Goal: Task Accomplishment & Management: Manage account settings

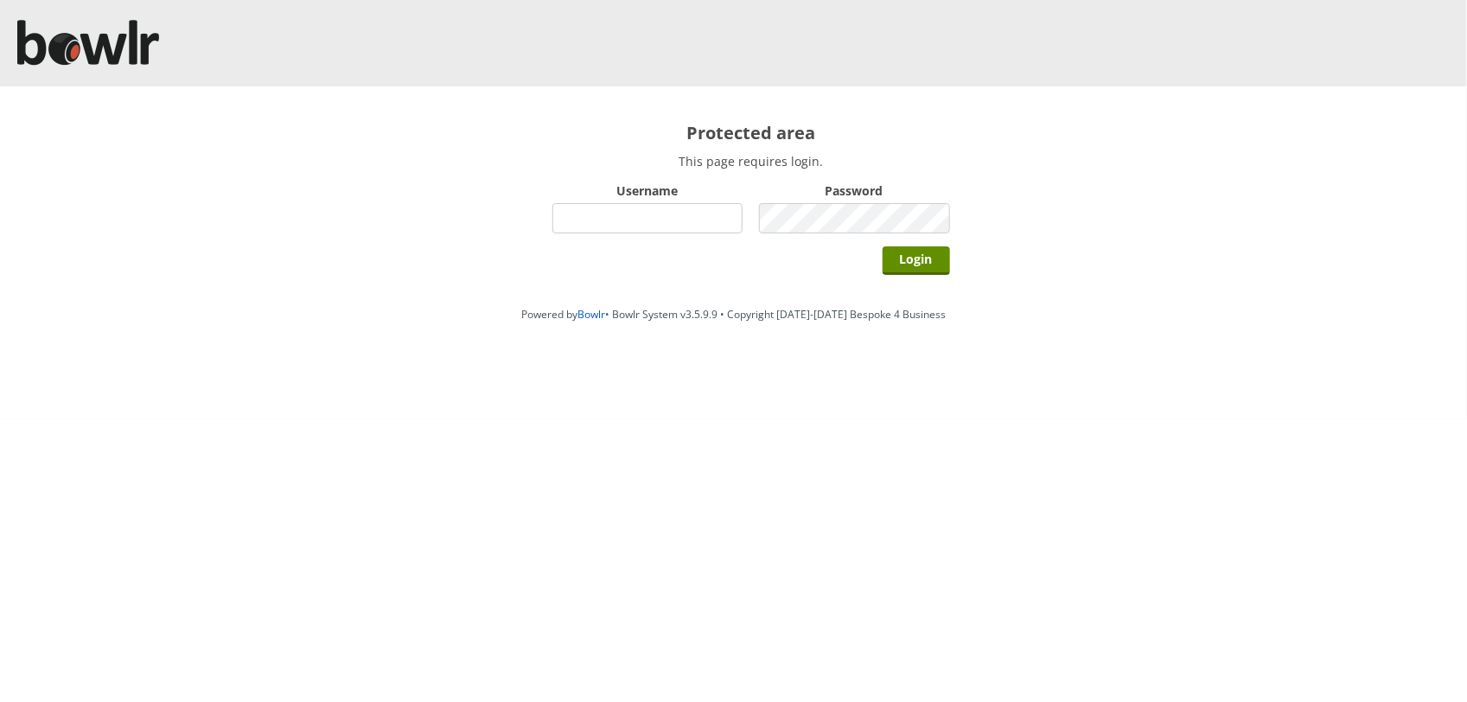
click at [56, 391] on div "Powered by Bowlr • Bowlr System v3.5.9.9 • Copyright 2014-2025 Bespoke 4 Busine…" at bounding box center [733, 358] width 1467 height 121
click at [559, 218] on input "Username" at bounding box center [647, 218] width 191 height 30
type input "BarRinkMonitor"
click at [883, 246] on input "Login" at bounding box center [916, 260] width 67 height 29
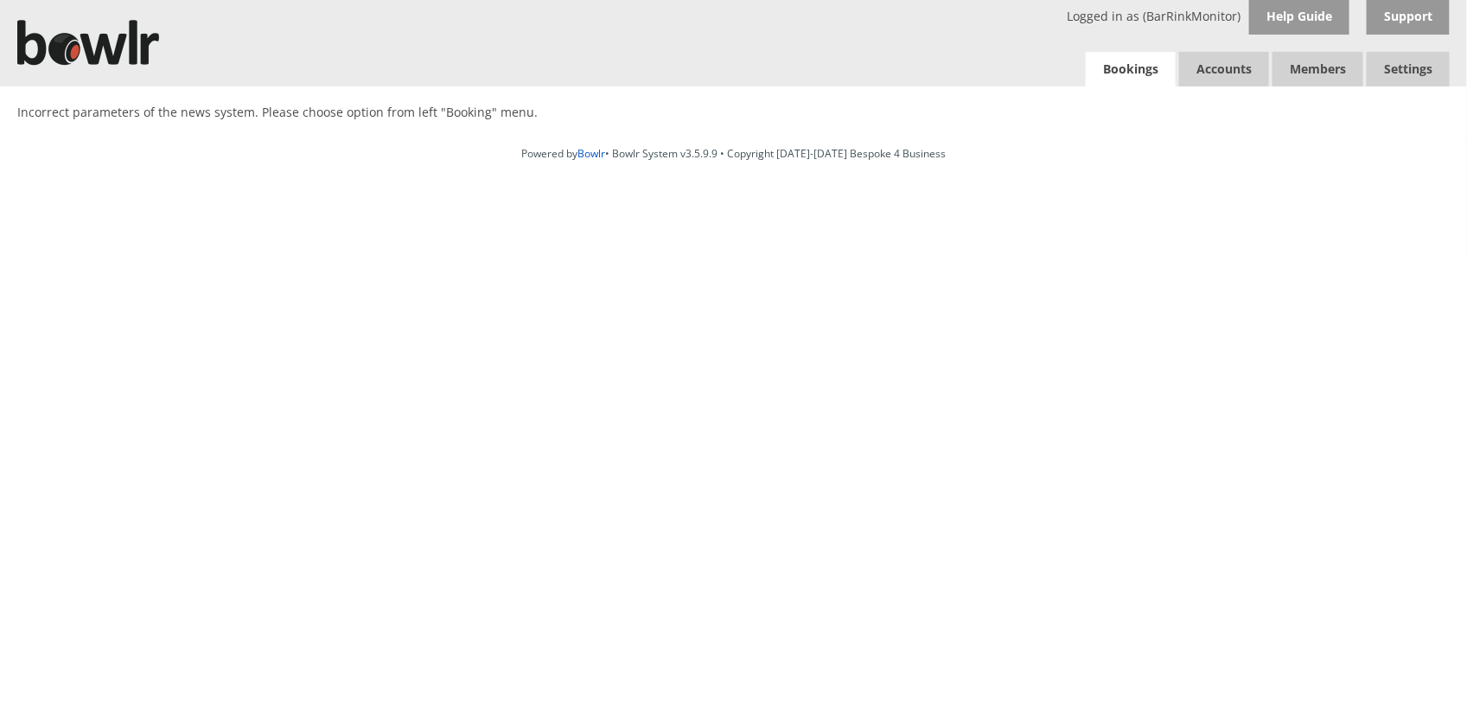
click at [1114, 67] on link "Bookings" at bounding box center [1131, 69] width 90 height 35
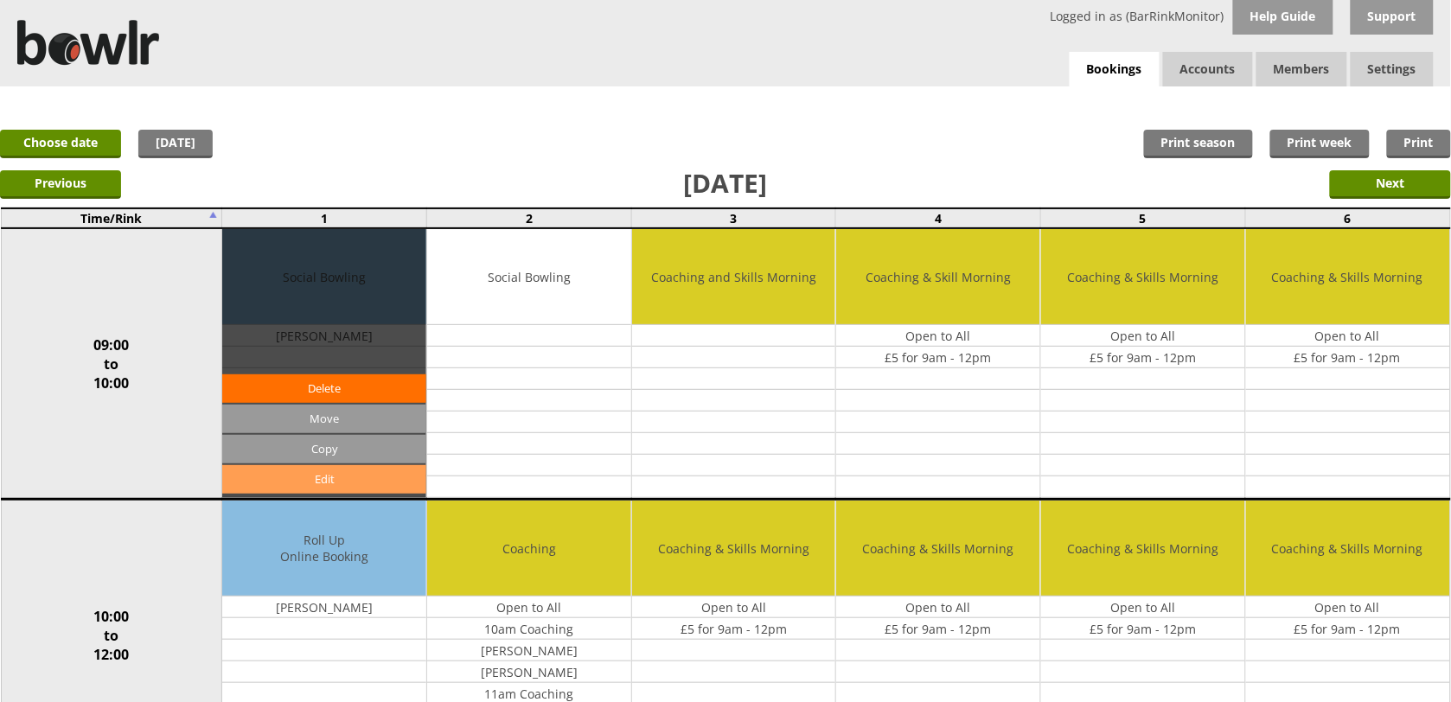
click at [380, 482] on link "Edit" at bounding box center [324, 479] width 204 height 29
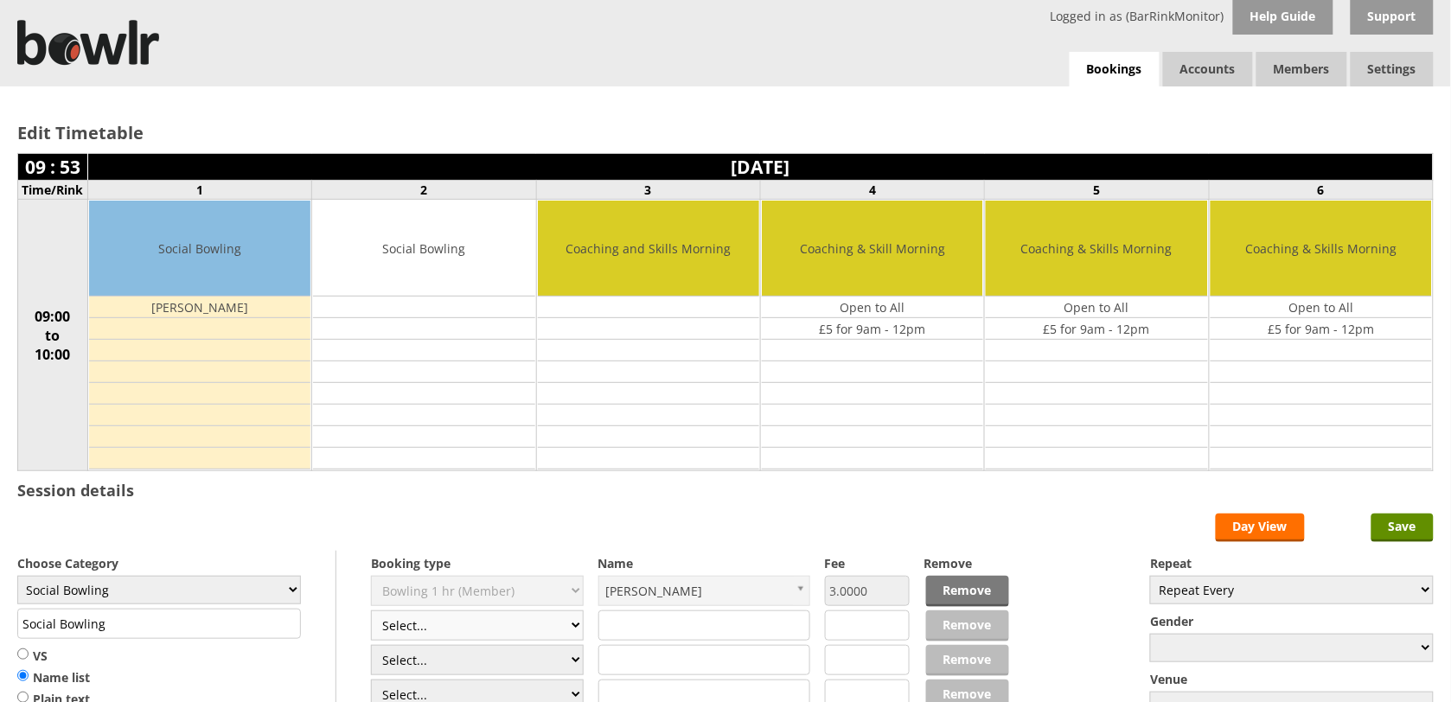
click at [577, 627] on select "Select... Club Competition (Member) Club Competition (Visitor) National (Member…" at bounding box center [477, 625] width 213 height 30
select select "1_54"
click at [371, 613] on select "Select... Club Competition (Member) Club Competition (Visitor) National (Member…" at bounding box center [477, 625] width 213 height 30
type input "3.0000"
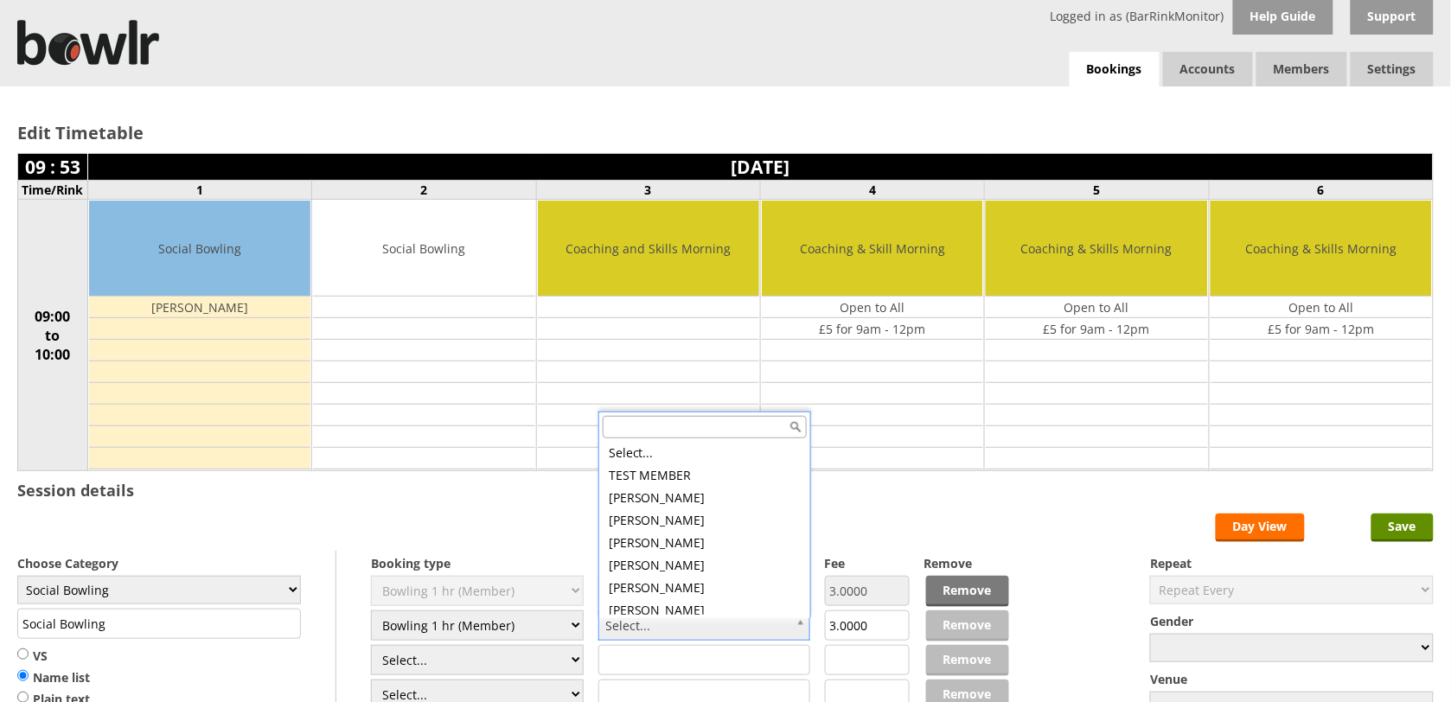
scroll to position [5, 0]
click at [700, 429] on input "text" at bounding box center [705, 427] width 204 height 22
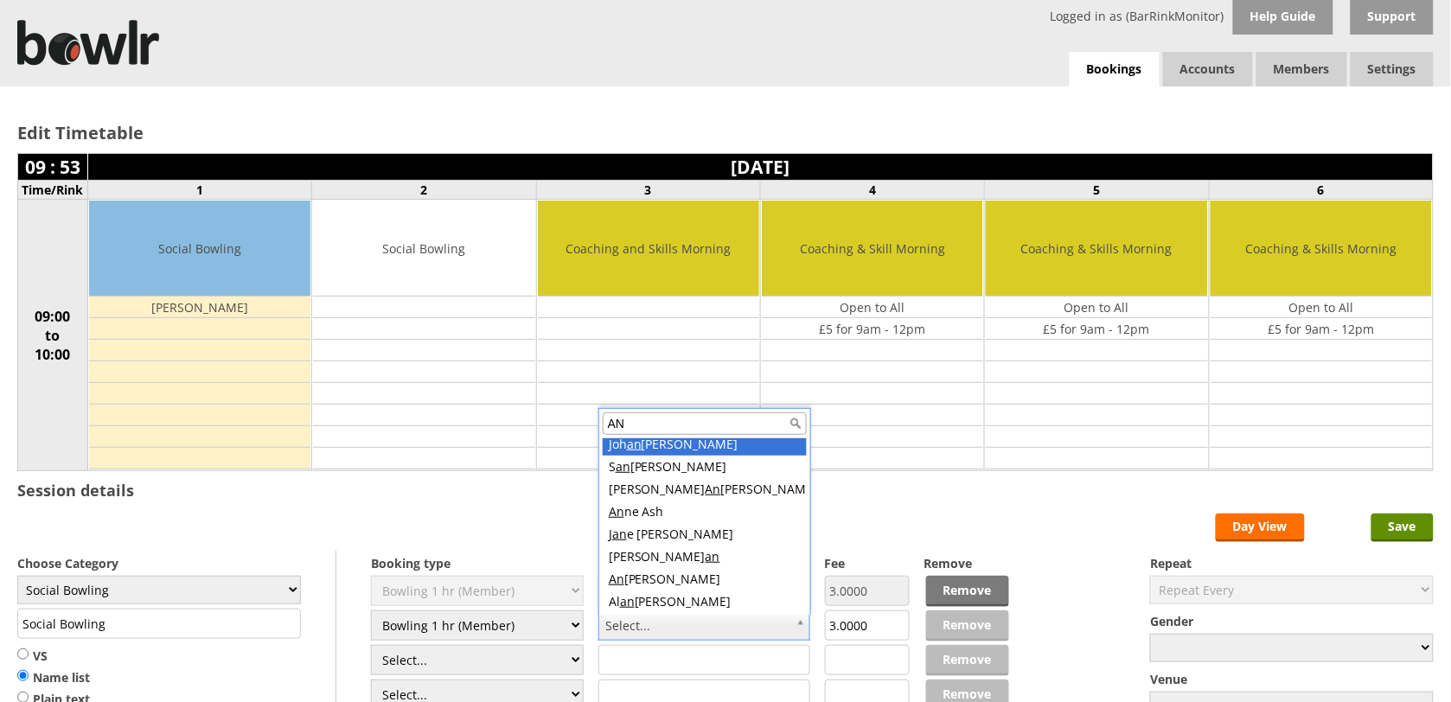
scroll to position [0, 0]
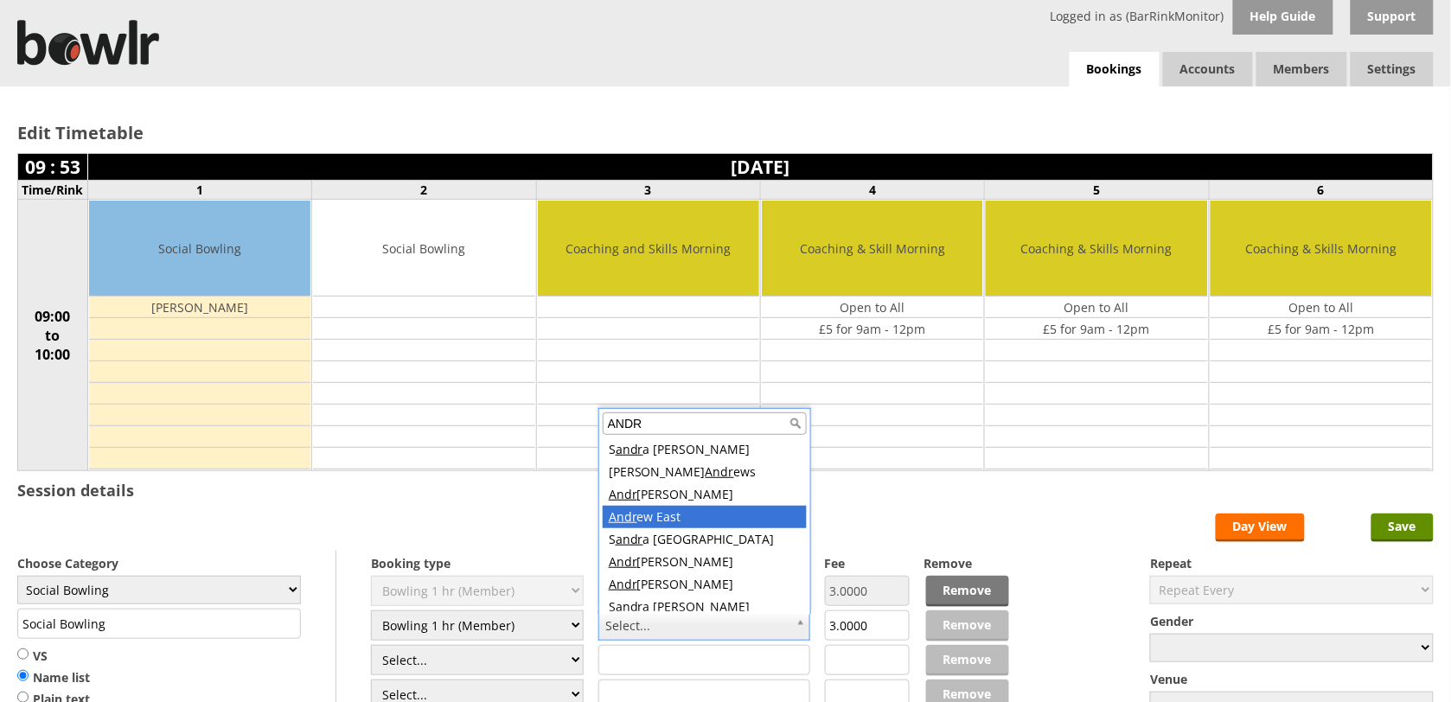
type input "ANDR"
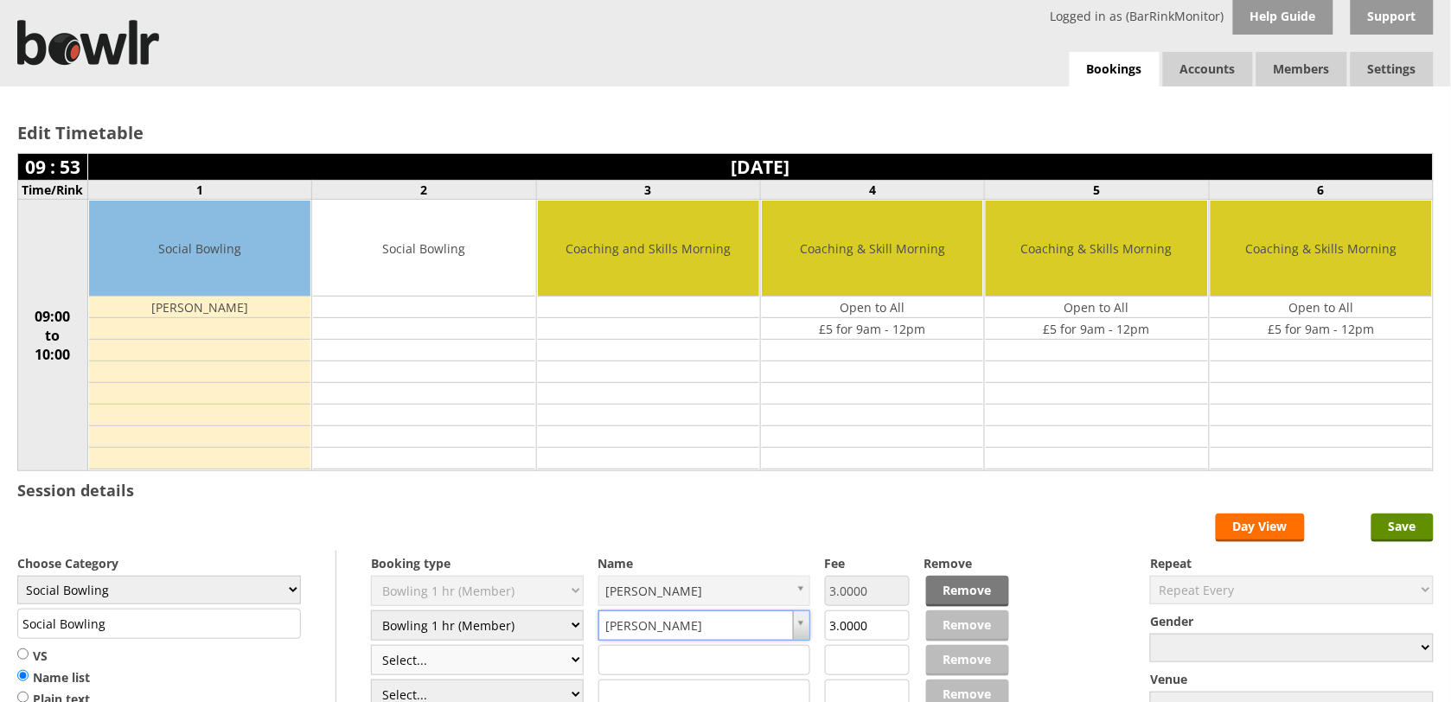
click at [571, 668] on select "Select... Club Competition (Member) Club Competition (Visitor) National (Member…" at bounding box center [477, 660] width 213 height 30
select select "1_54"
click at [371, 648] on select "Select... Club Competition (Member) Club Competition (Visitor) National (Member…" at bounding box center [477, 660] width 213 height 30
type input "3.0000"
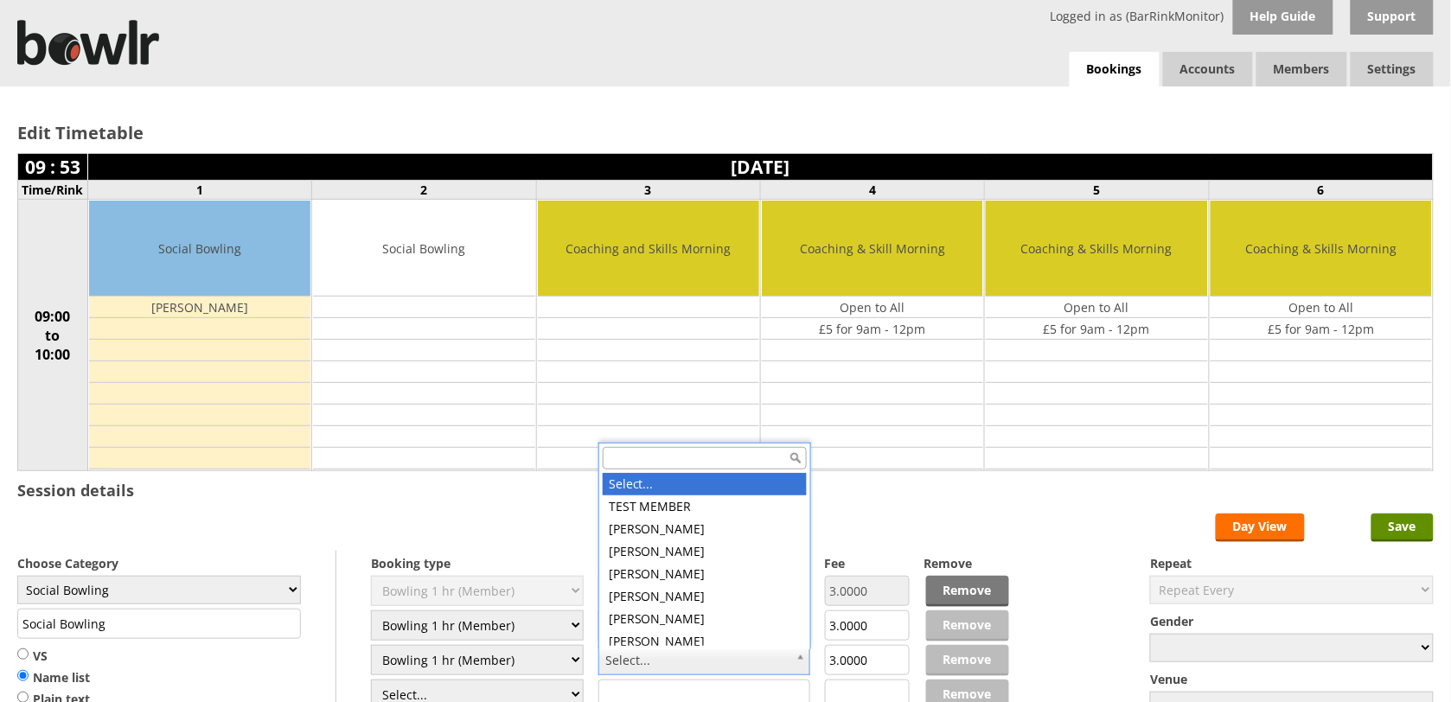
click at [672, 452] on input "text" at bounding box center [705, 458] width 204 height 22
type input "VER"
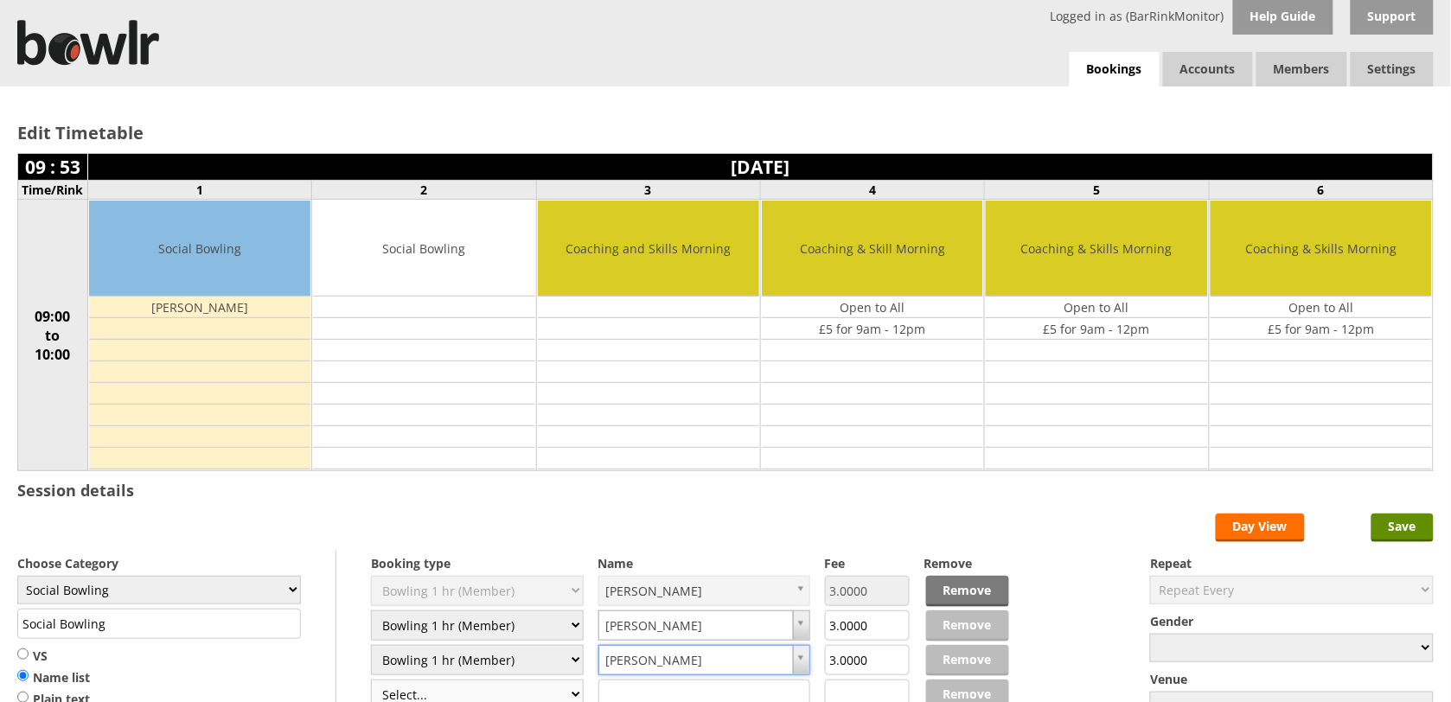
click at [568, 693] on select "Select... Club Competition (Member) Club Competition (Visitor) National (Member…" at bounding box center [477, 695] width 213 height 30
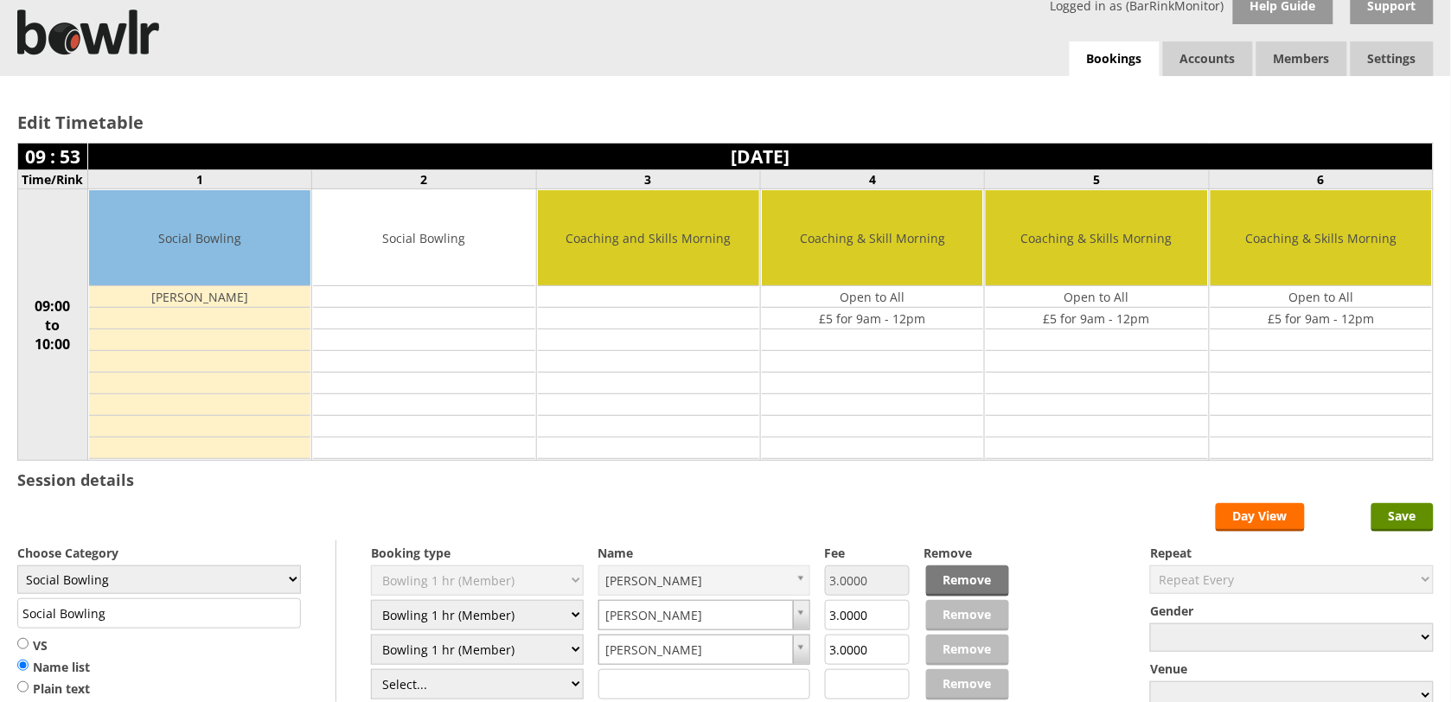
select select "1_54"
click at [371, 672] on select "Select... Club Competition (Member) Club Competition (Visitor) National (Member…" at bounding box center [477, 684] width 213 height 30
type input "3.0000"
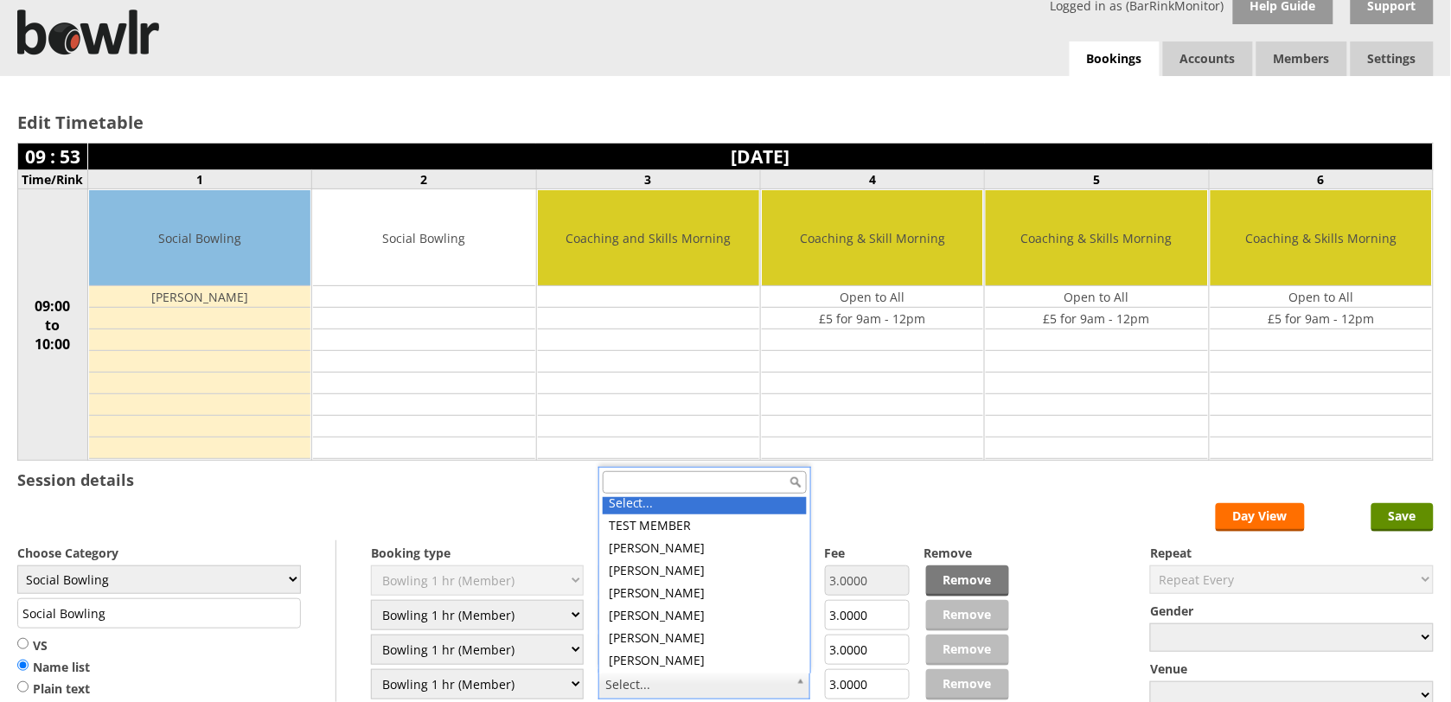
scroll to position [0, 0]
click at [712, 484] on input "text" at bounding box center [705, 482] width 204 height 22
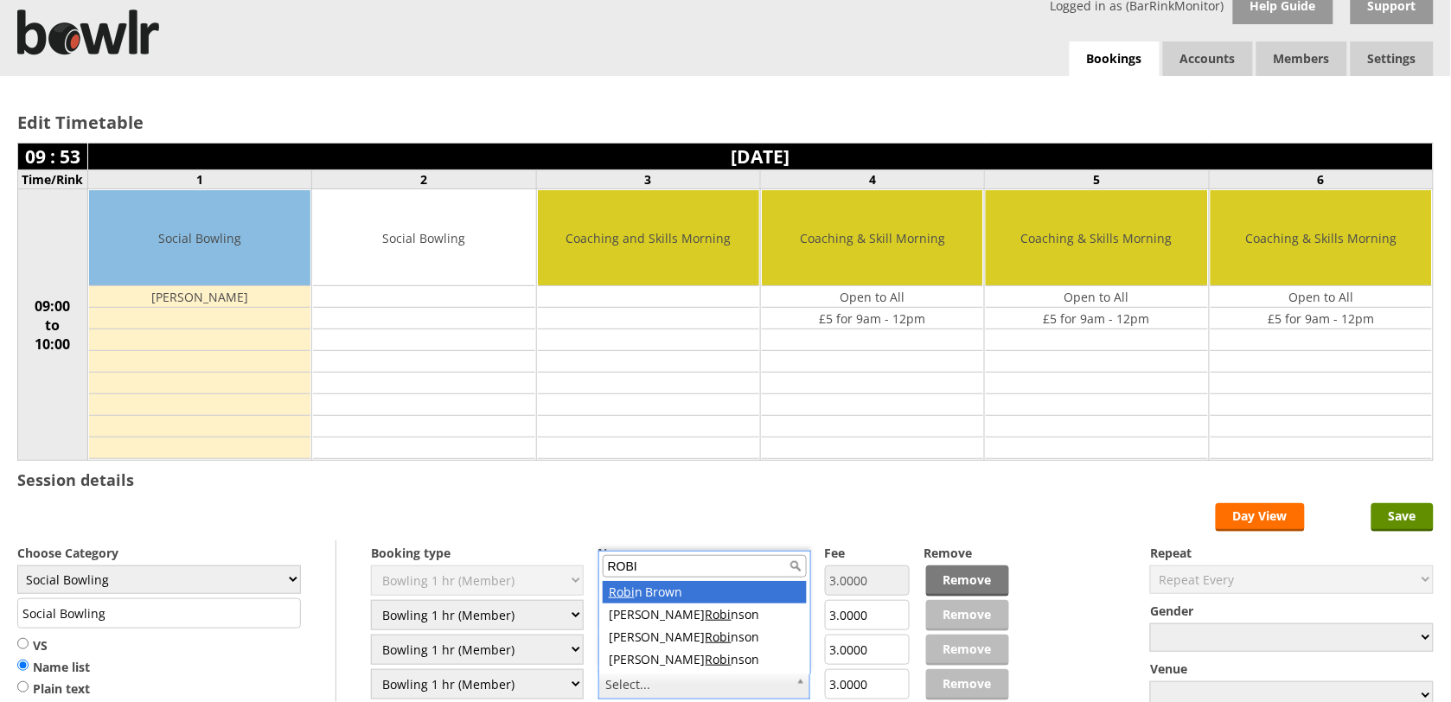
type input "ROBI"
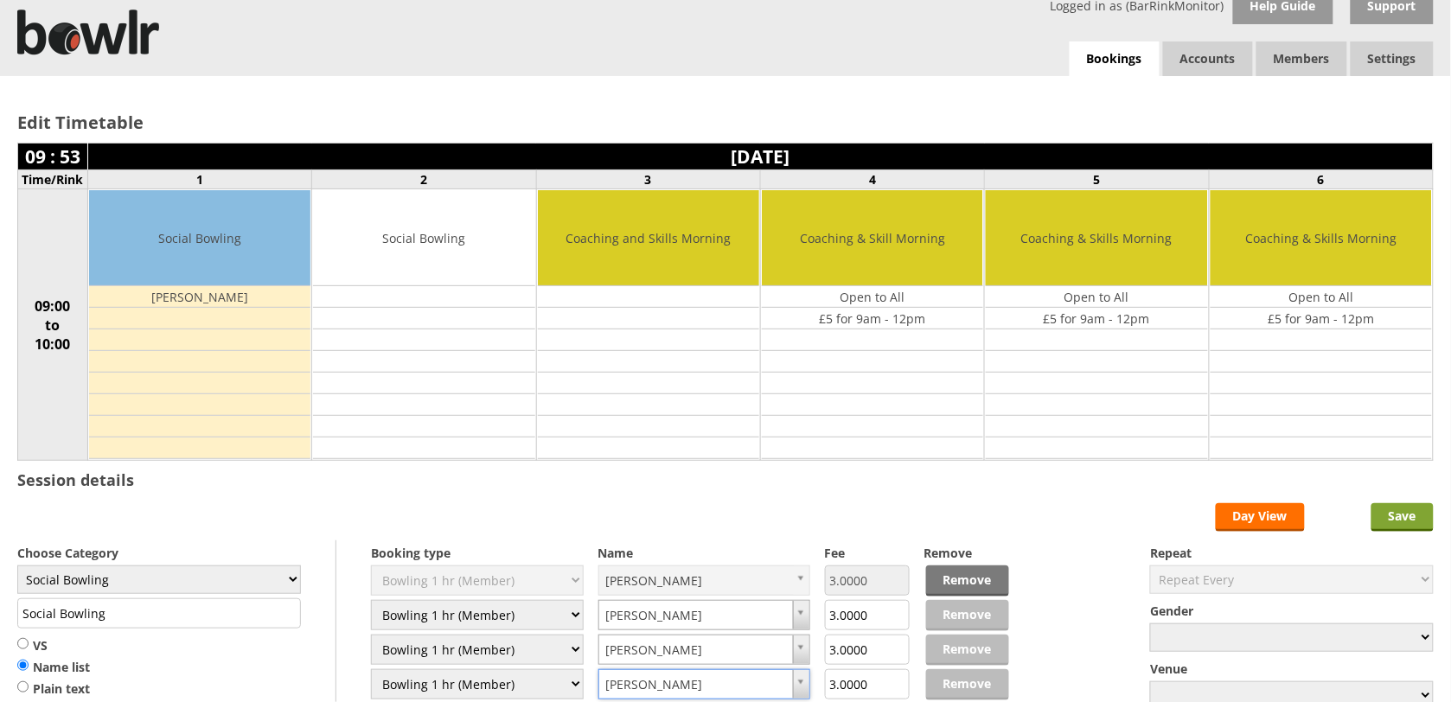
click at [1399, 517] on input "Save" at bounding box center [1402, 517] width 62 height 29
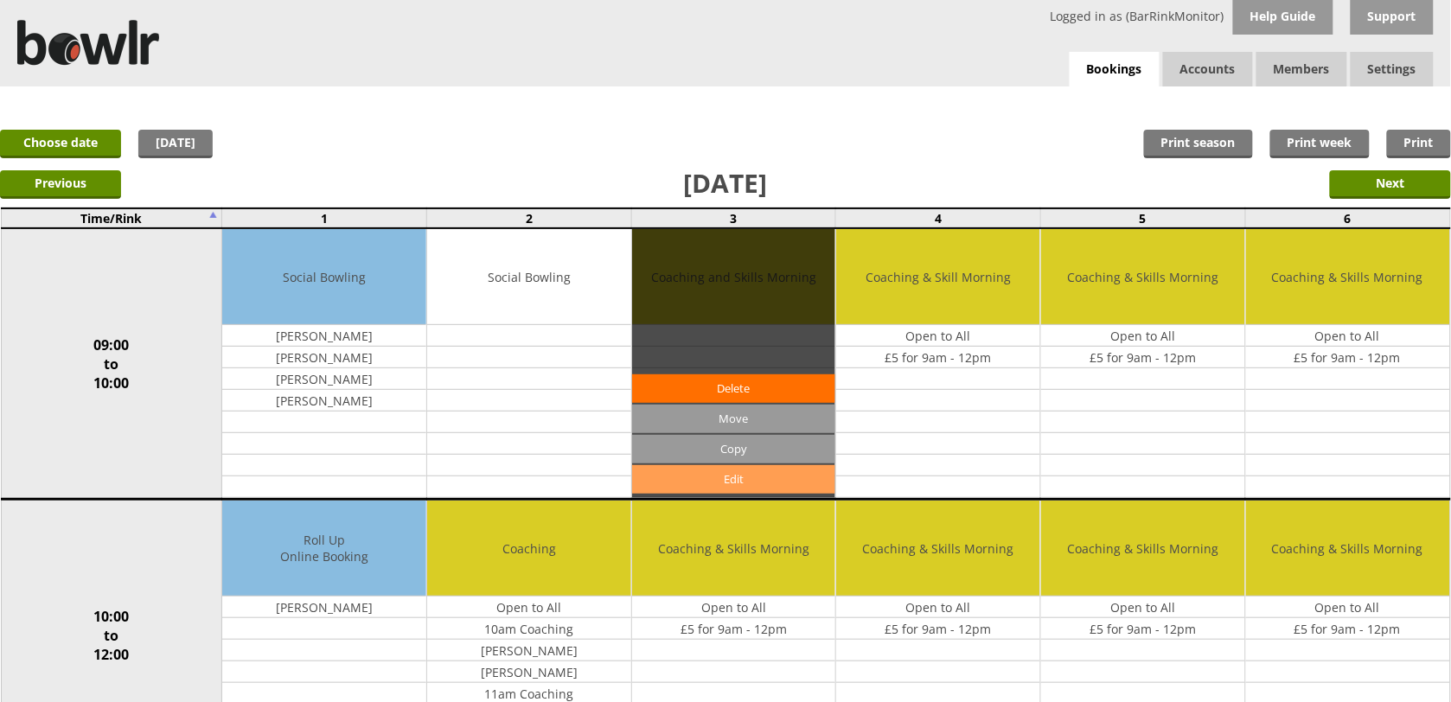
click at [750, 485] on link "Edit" at bounding box center [734, 479] width 204 height 29
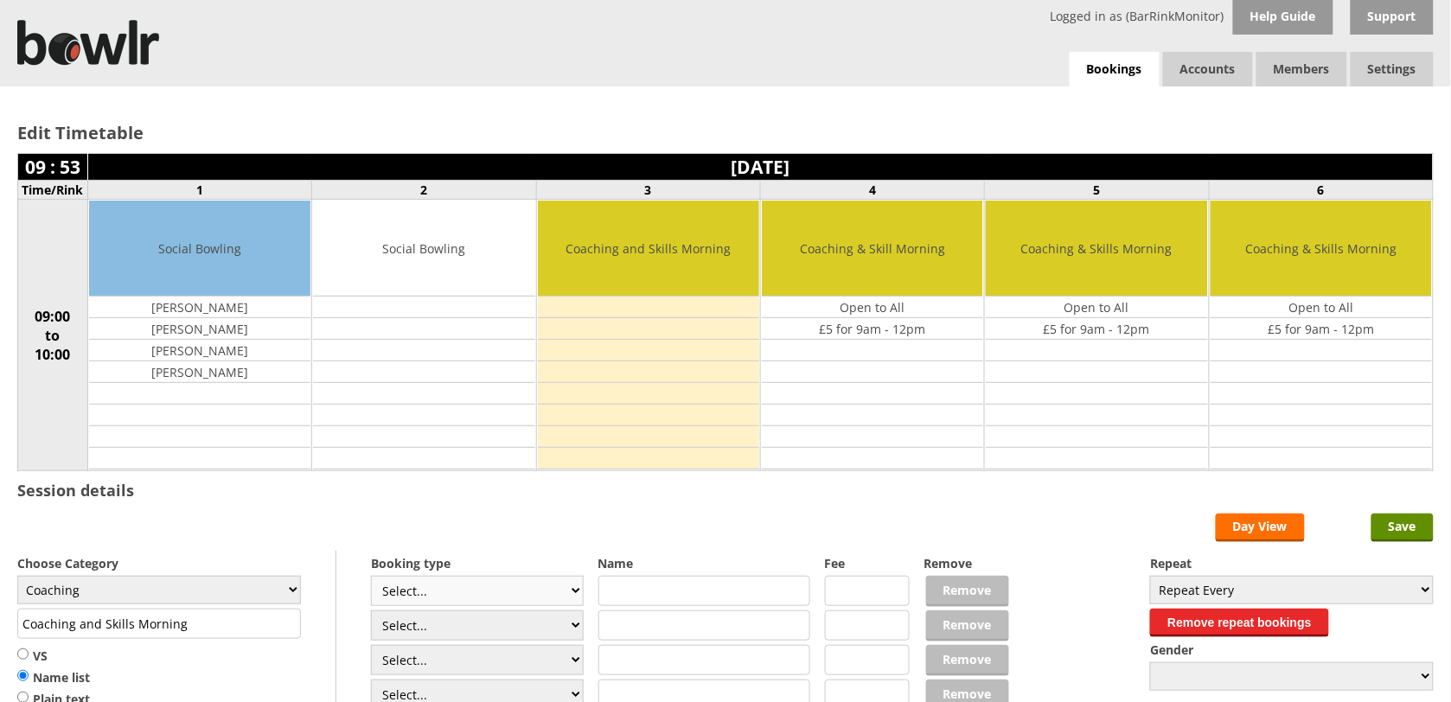
click at [568, 597] on select "Select... Club Competition (Member) Club Competition (Visitor) National (Member…" at bounding box center [477, 591] width 213 height 30
select select "1_50"
click at [371, 578] on select "Select... Club Competition (Member) Club Competition (Visitor) National (Member…" at bounding box center [477, 591] width 213 height 30
type input "Coaching"
type input "5.0000"
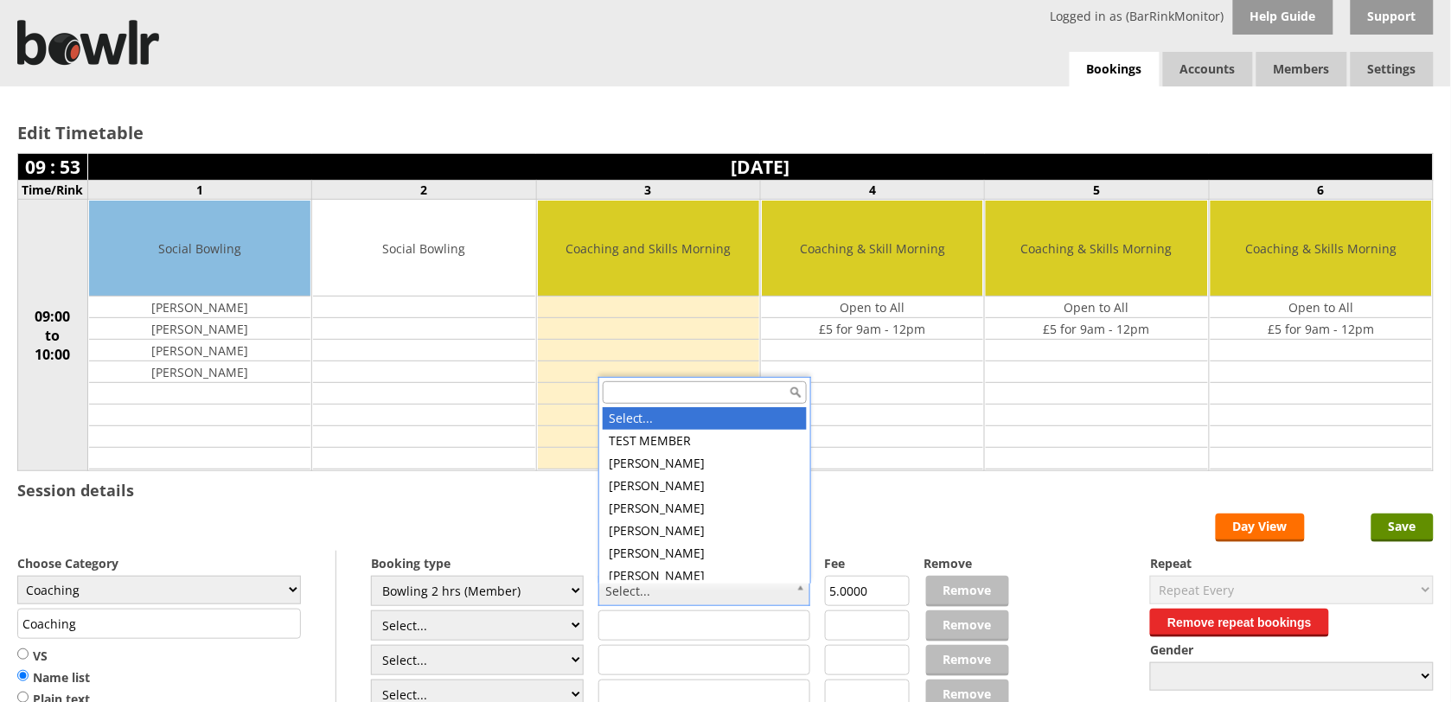
click at [735, 392] on input "text" at bounding box center [705, 392] width 204 height 22
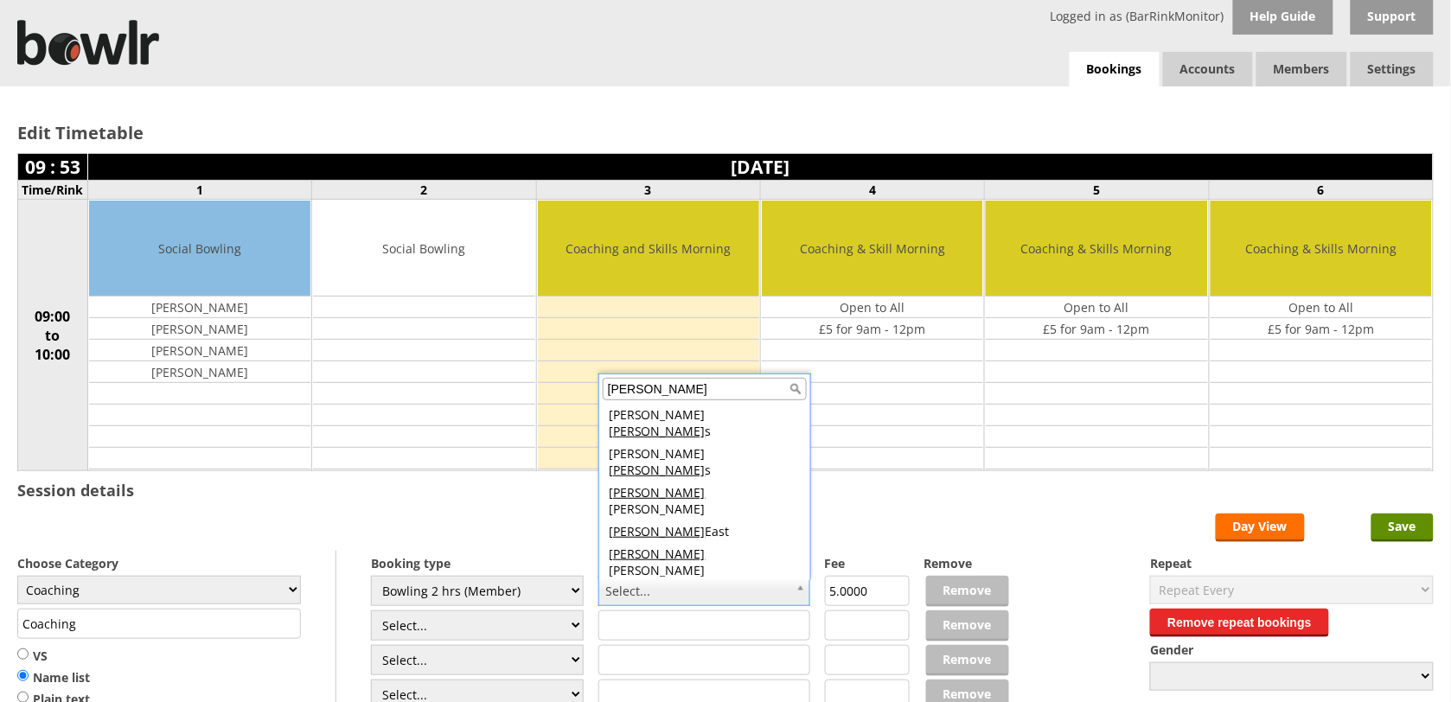
scroll to position [5, 0]
type input "ANDREW"
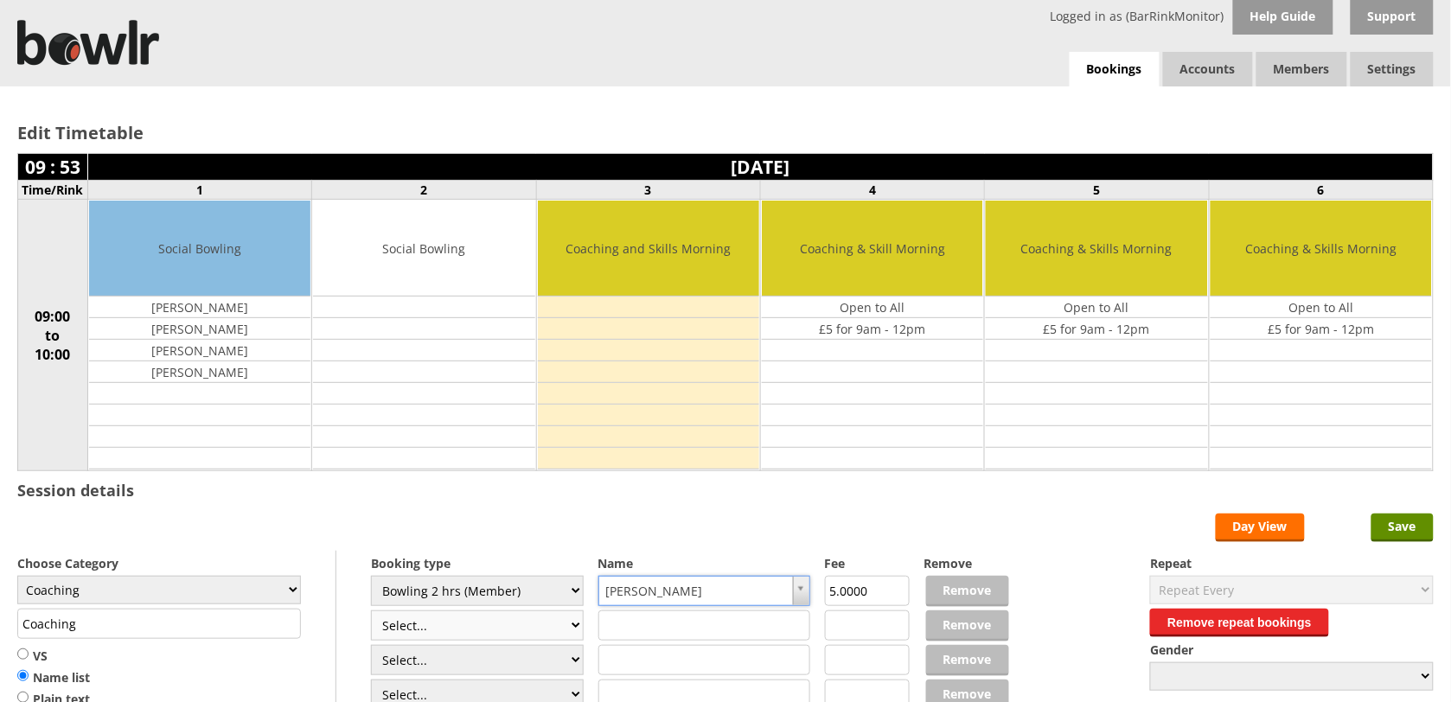
click at [577, 627] on select "Select... Club Competition (Member) Club Competition (Visitor) National (Member…" at bounding box center [477, 625] width 213 height 30
select select "1_50"
click at [371, 613] on select "Select... Club Competition (Member) Club Competition (Visitor) National (Member…" at bounding box center [477, 625] width 213 height 30
type input "5.0000"
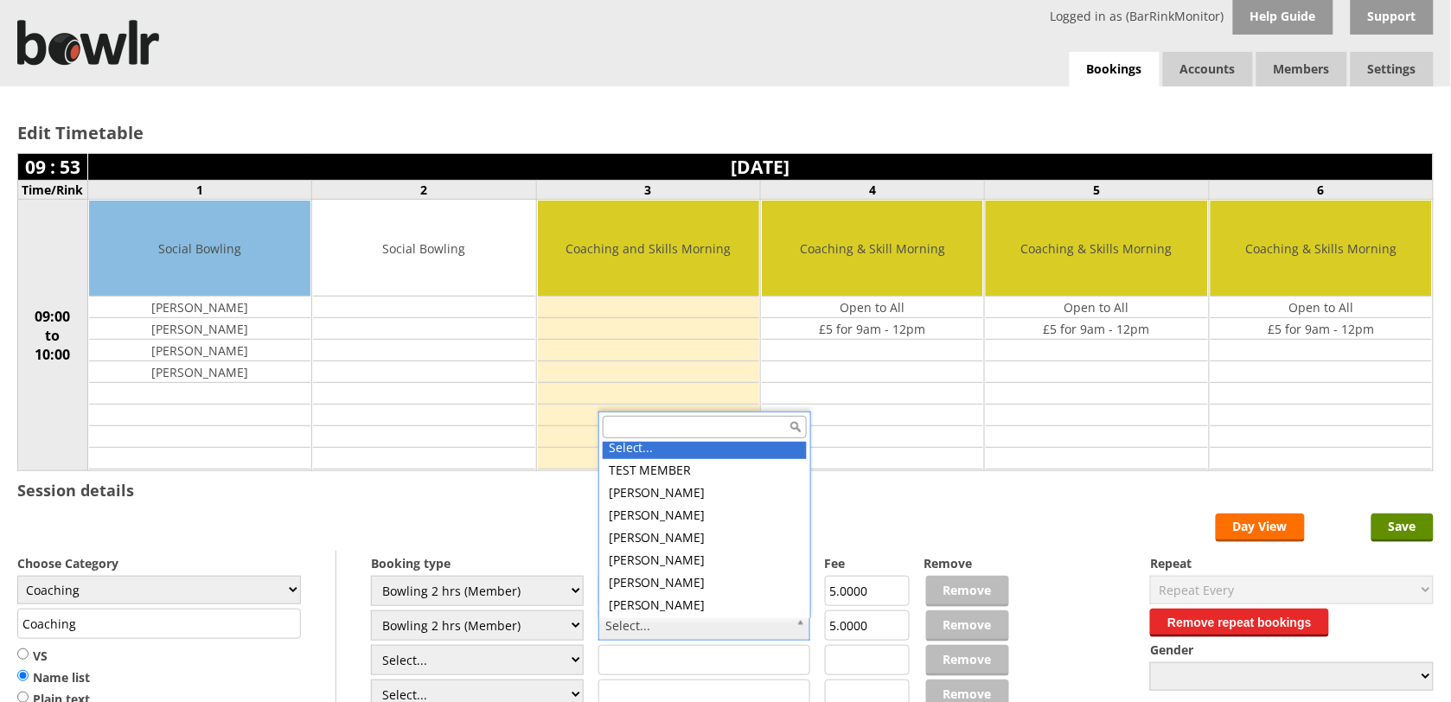
scroll to position [0, 0]
click at [715, 428] on input "text" at bounding box center [705, 427] width 204 height 22
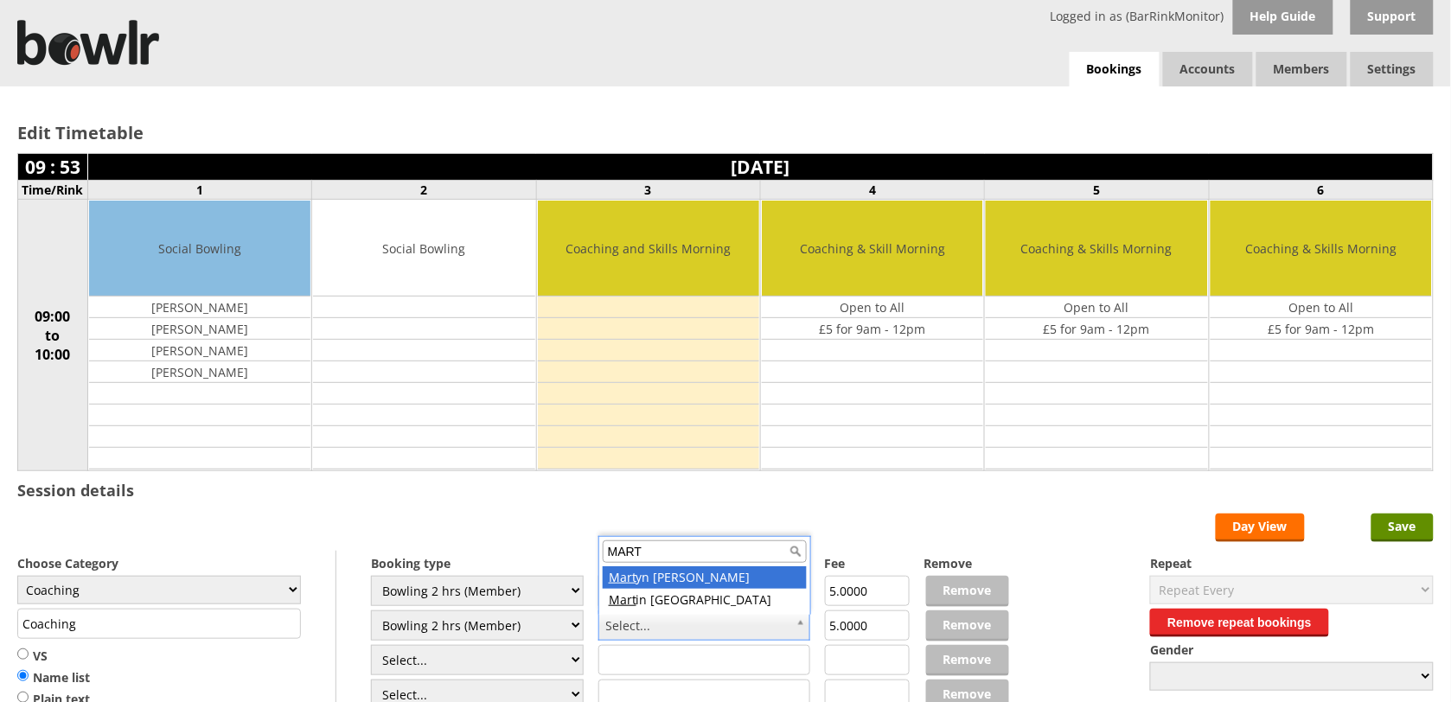
type input "MART"
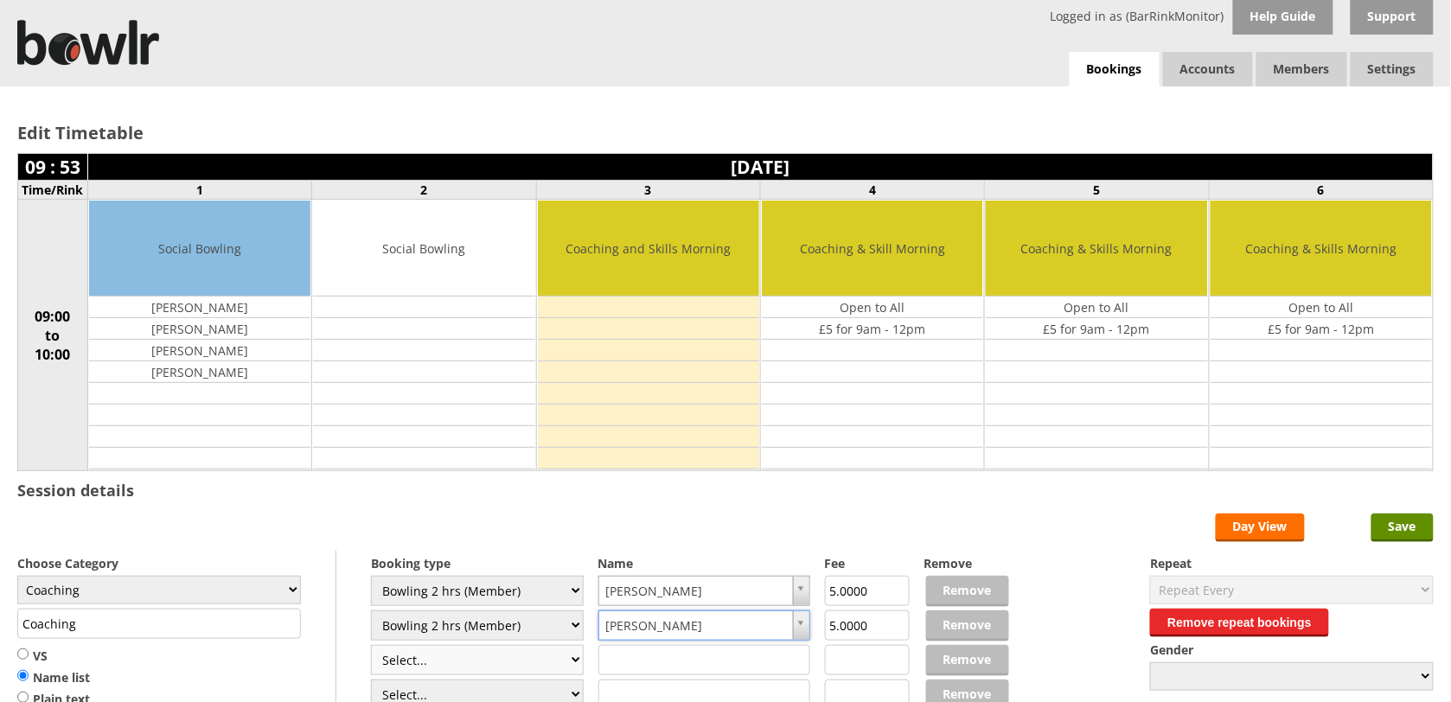
click at [568, 667] on select "Select... Club Competition (Member) Club Competition (Visitor) National (Member…" at bounding box center [477, 660] width 213 height 30
select select "0_50"
click at [371, 648] on select "Select... Club Competition (Member) Club Competition (Visitor) National (Member…" at bounding box center [477, 660] width 213 height 30
type input "8.0000"
click at [568, 666] on select "Select... Club Competition (Member) Club Competition (Visitor) National (Member…" at bounding box center [477, 660] width 213 height 30
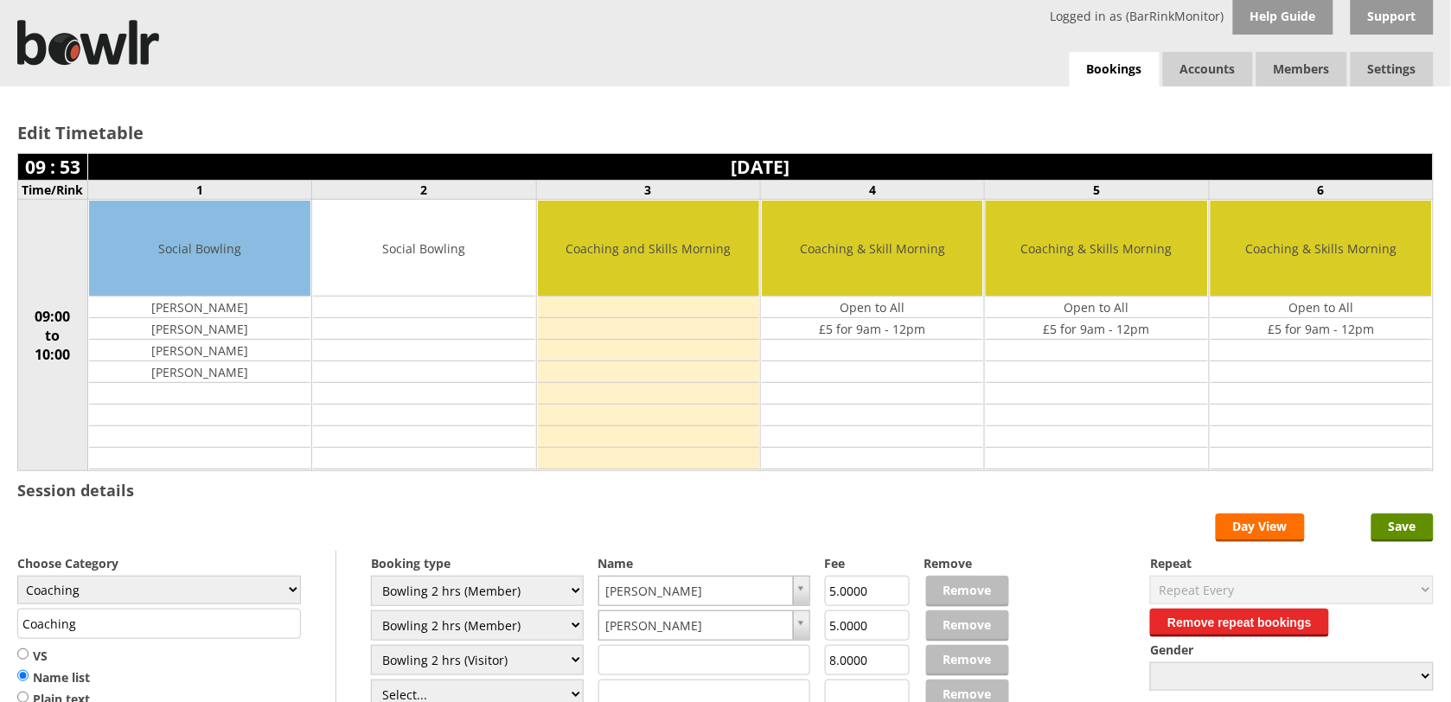
select select "1_50"
click at [371, 648] on select "Select... Club Competition (Member) Club Competition (Visitor) National (Member…" at bounding box center [477, 660] width 213 height 30
type input "5.0000"
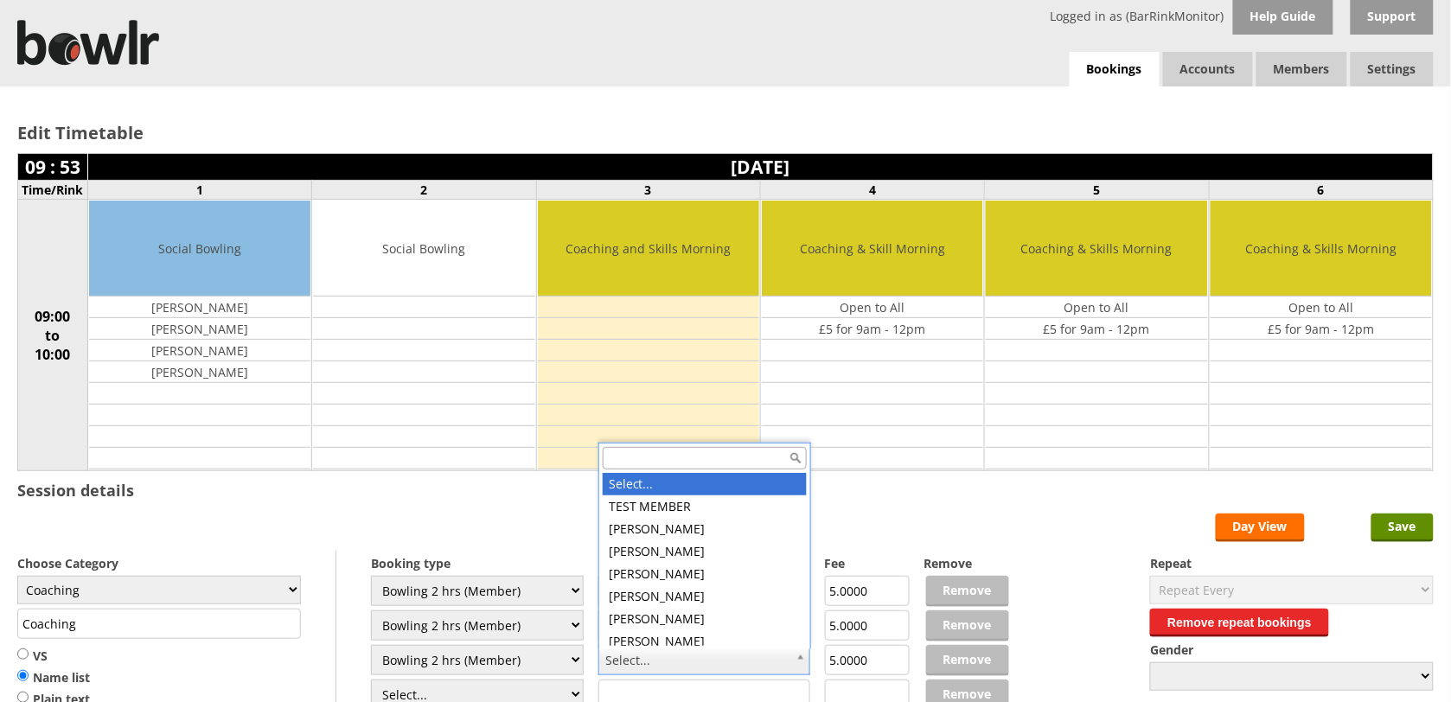
click at [723, 455] on input "text" at bounding box center [705, 458] width 204 height 22
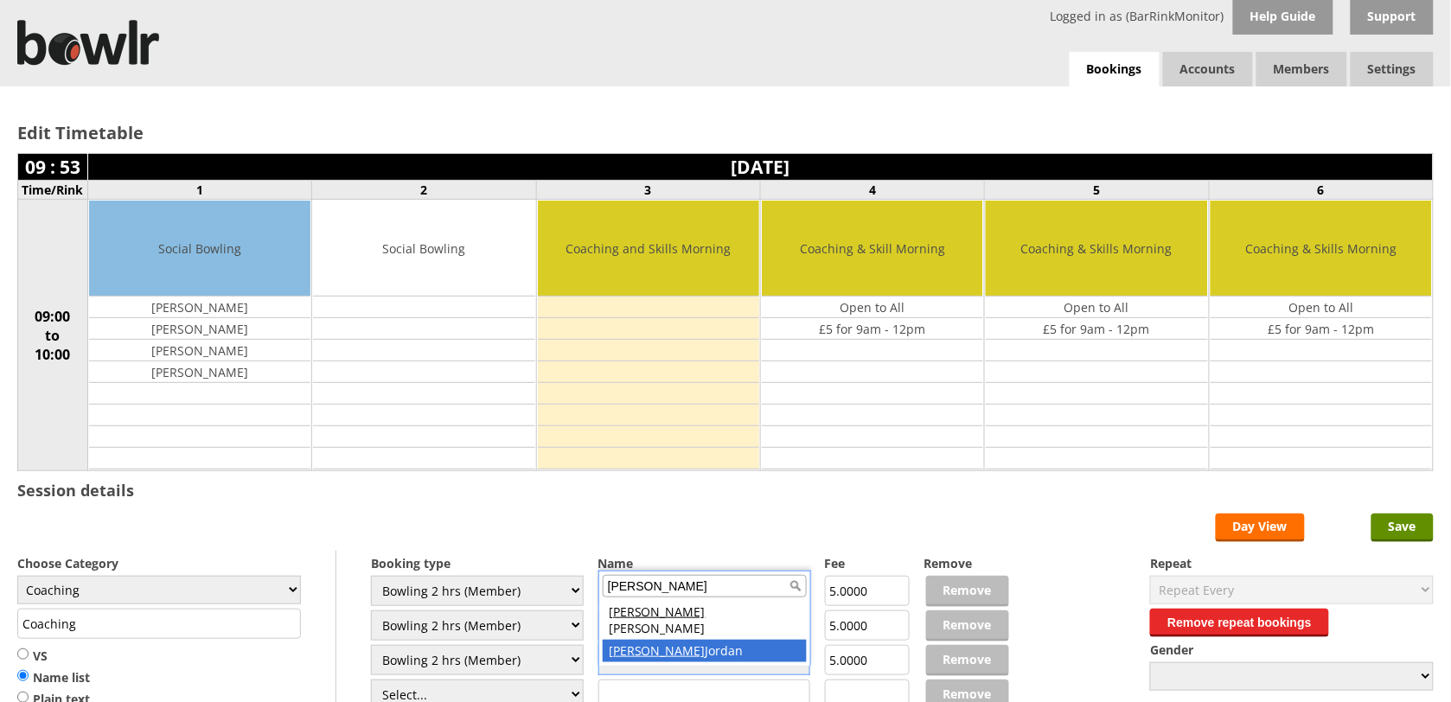
type input "GARRY"
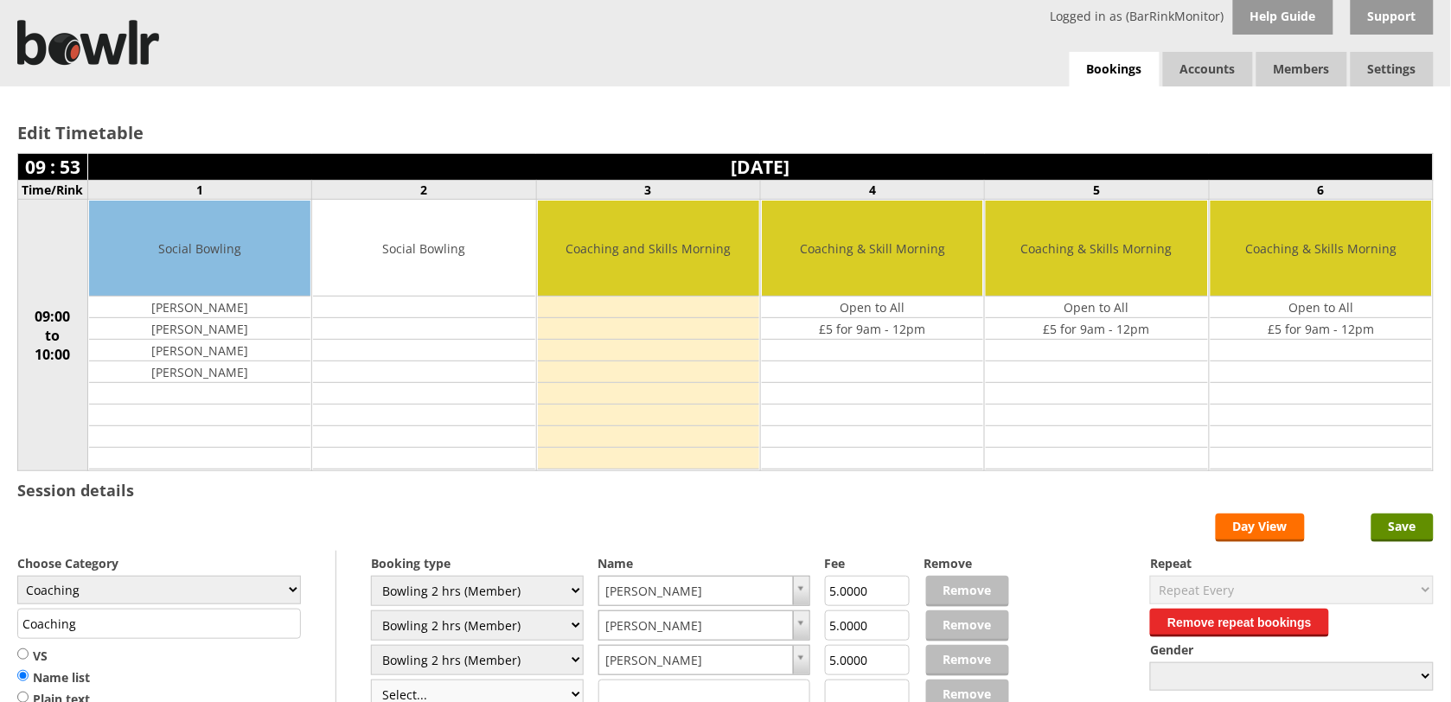
scroll to position [10, 0]
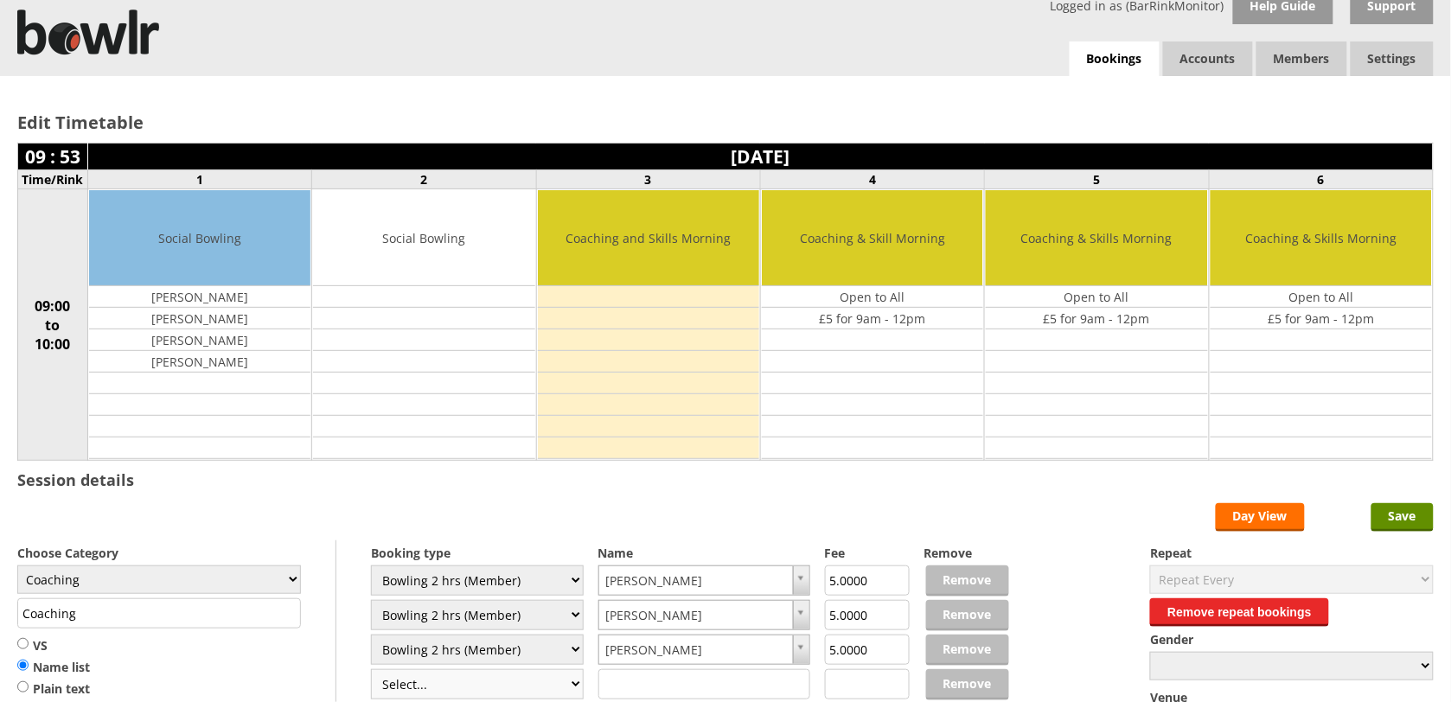
click at [564, 693] on select "Select... Club Competition (Member) Club Competition (Visitor) National (Member…" at bounding box center [477, 684] width 213 height 30
select select "1_50"
click at [371, 672] on select "Select... Club Competition (Member) Club Competition (Visitor) National (Member…" at bounding box center [477, 684] width 213 height 30
type input "5.0000"
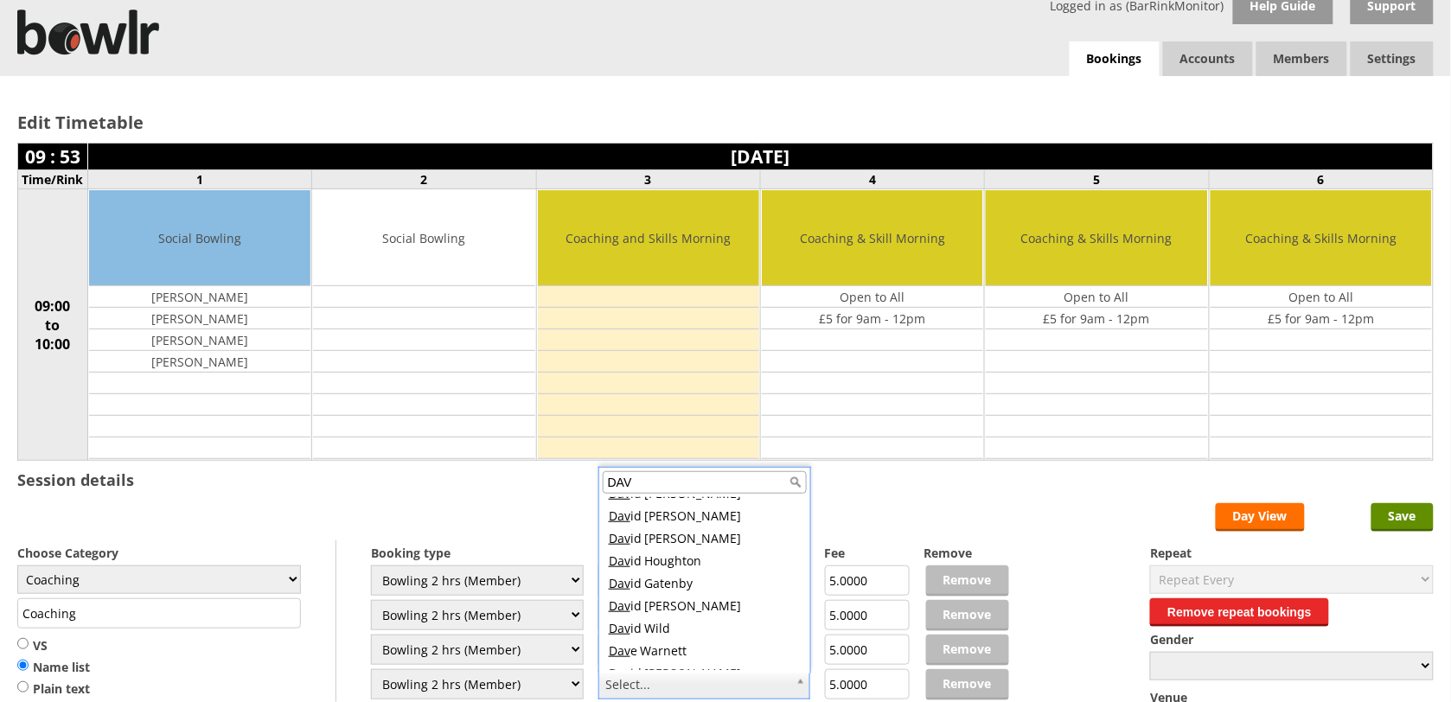
scroll to position [389, 0]
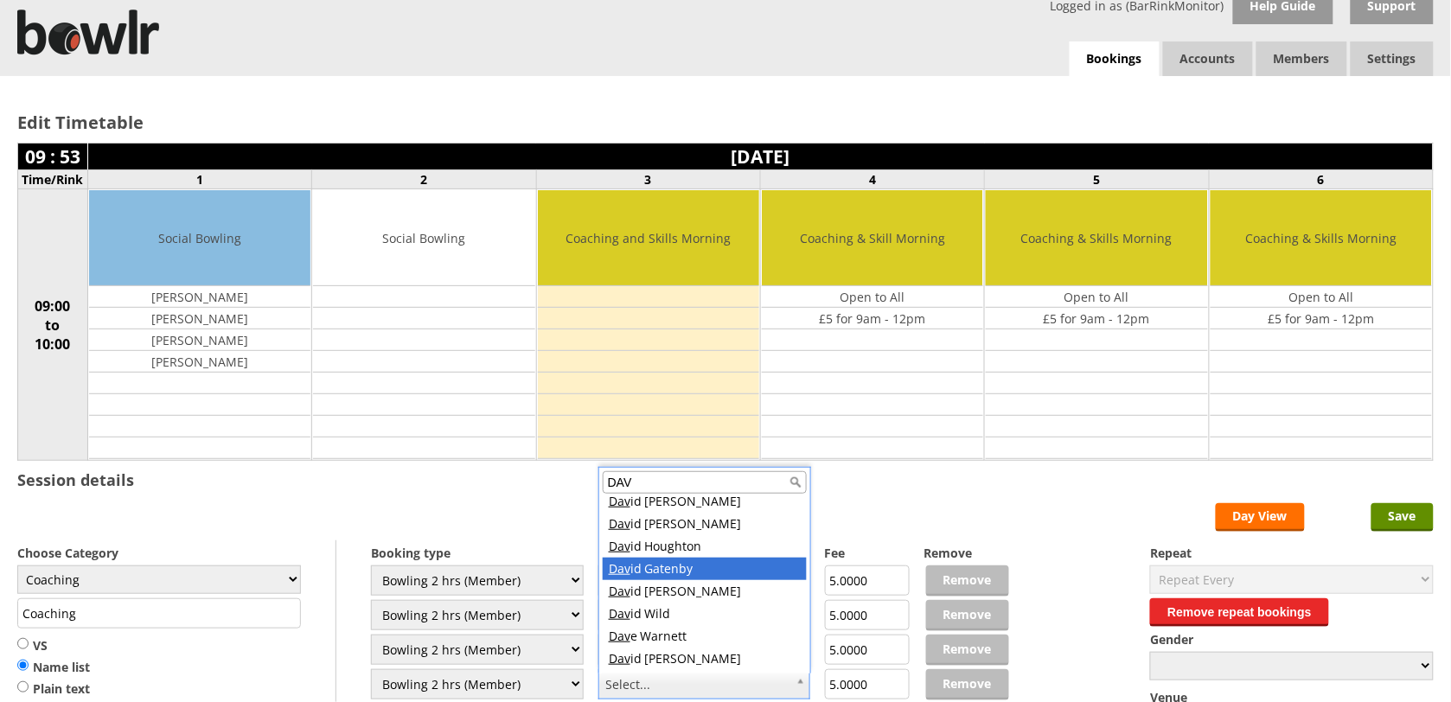
type input "DAV"
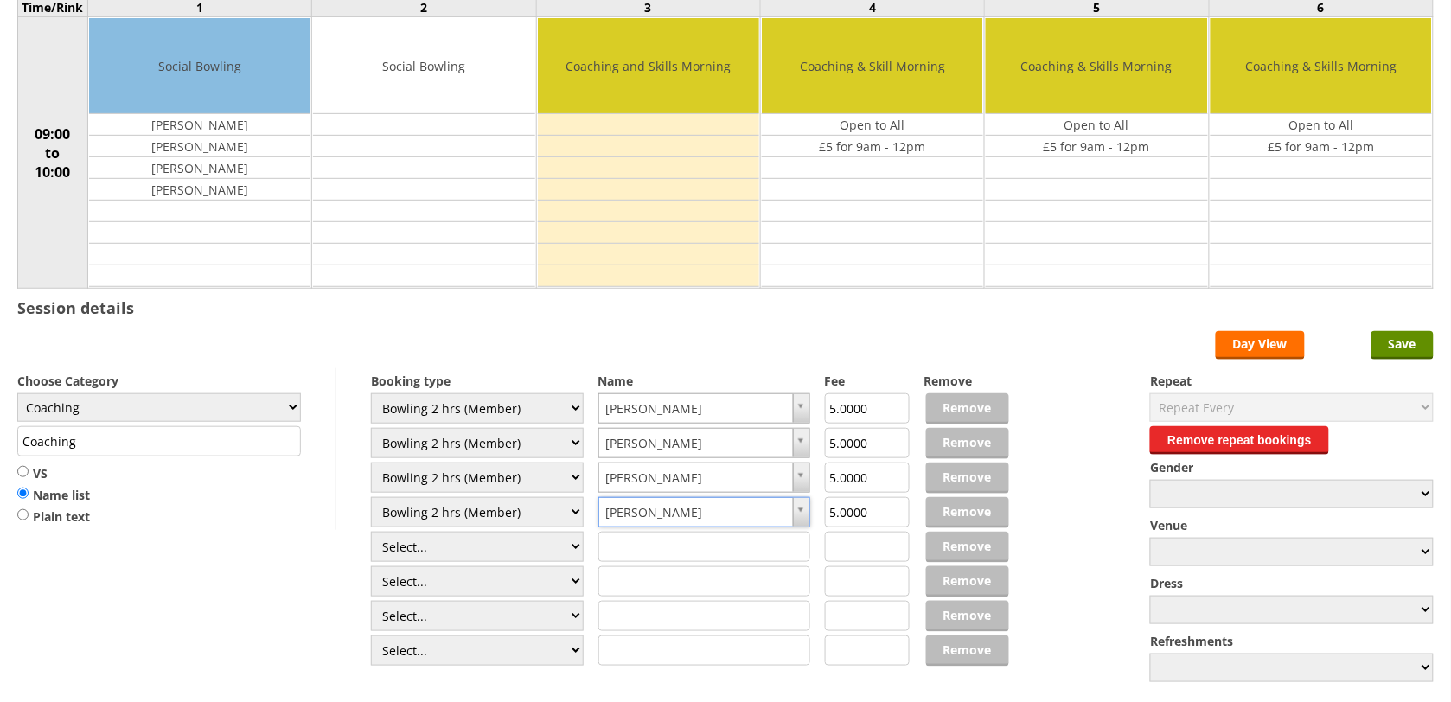
scroll to position [183, 0]
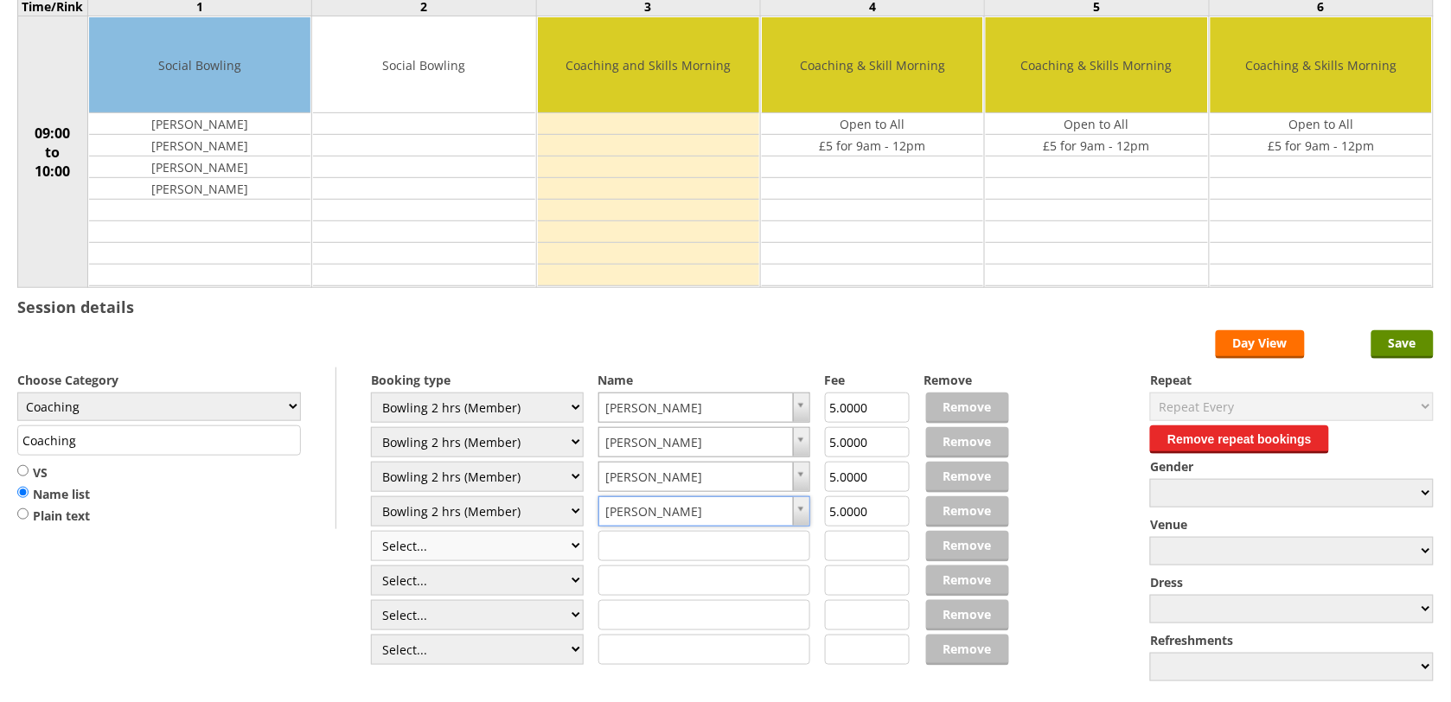
click at [571, 549] on select "Select... Club Competition (Member) Club Competition (Visitor) National (Member…" at bounding box center [477, 546] width 213 height 30
select select "1_50"
click at [371, 533] on select "Select... Club Competition (Member) Club Competition (Visitor) National (Member…" at bounding box center [477, 546] width 213 height 30
type input "5.0000"
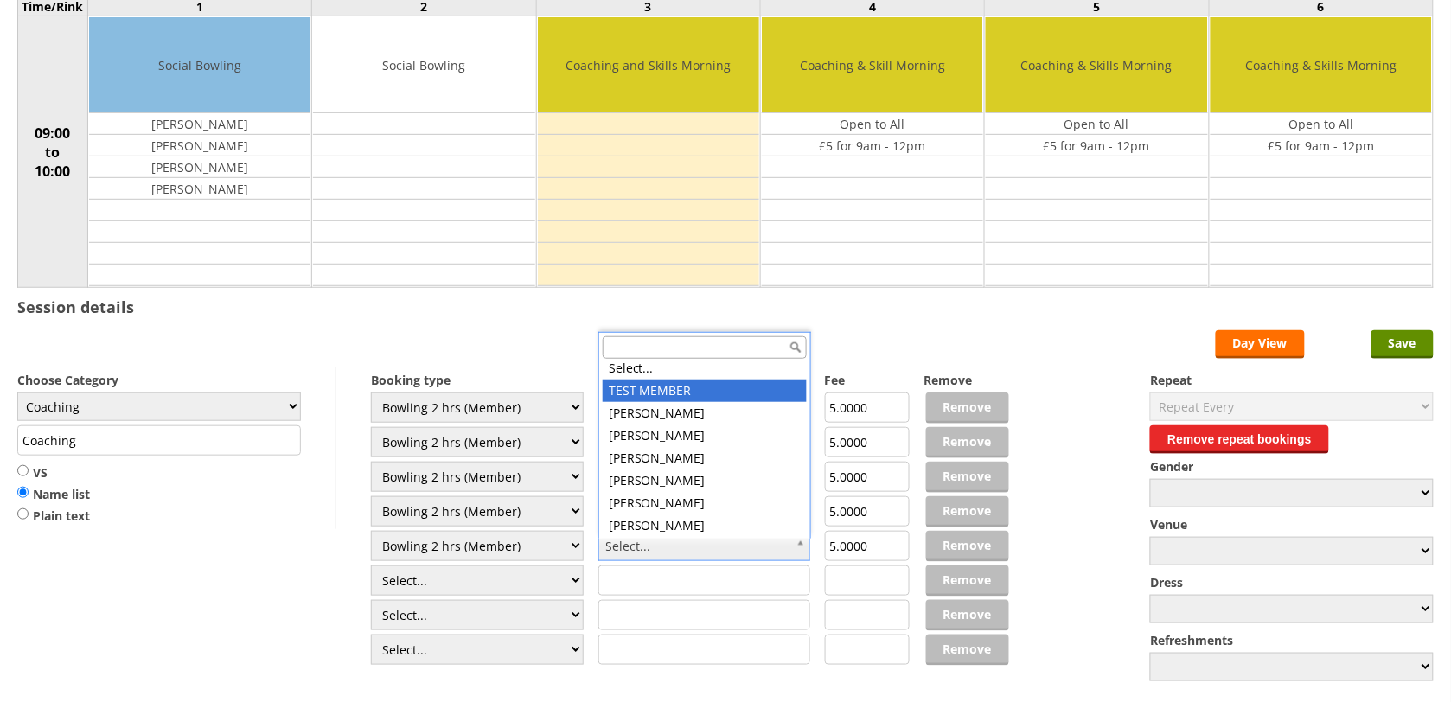
scroll to position [0, 0]
click at [683, 348] on input "text" at bounding box center [705, 347] width 204 height 22
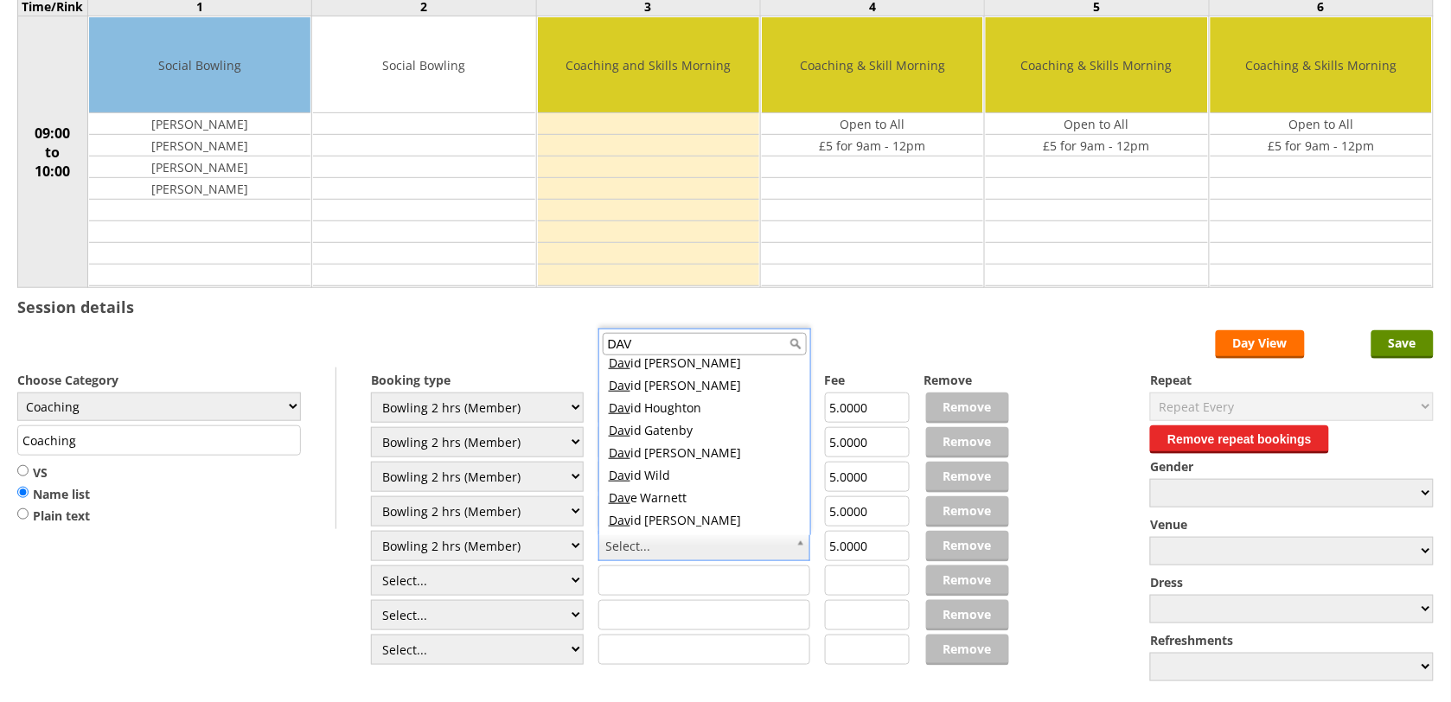
scroll to position [432, 0]
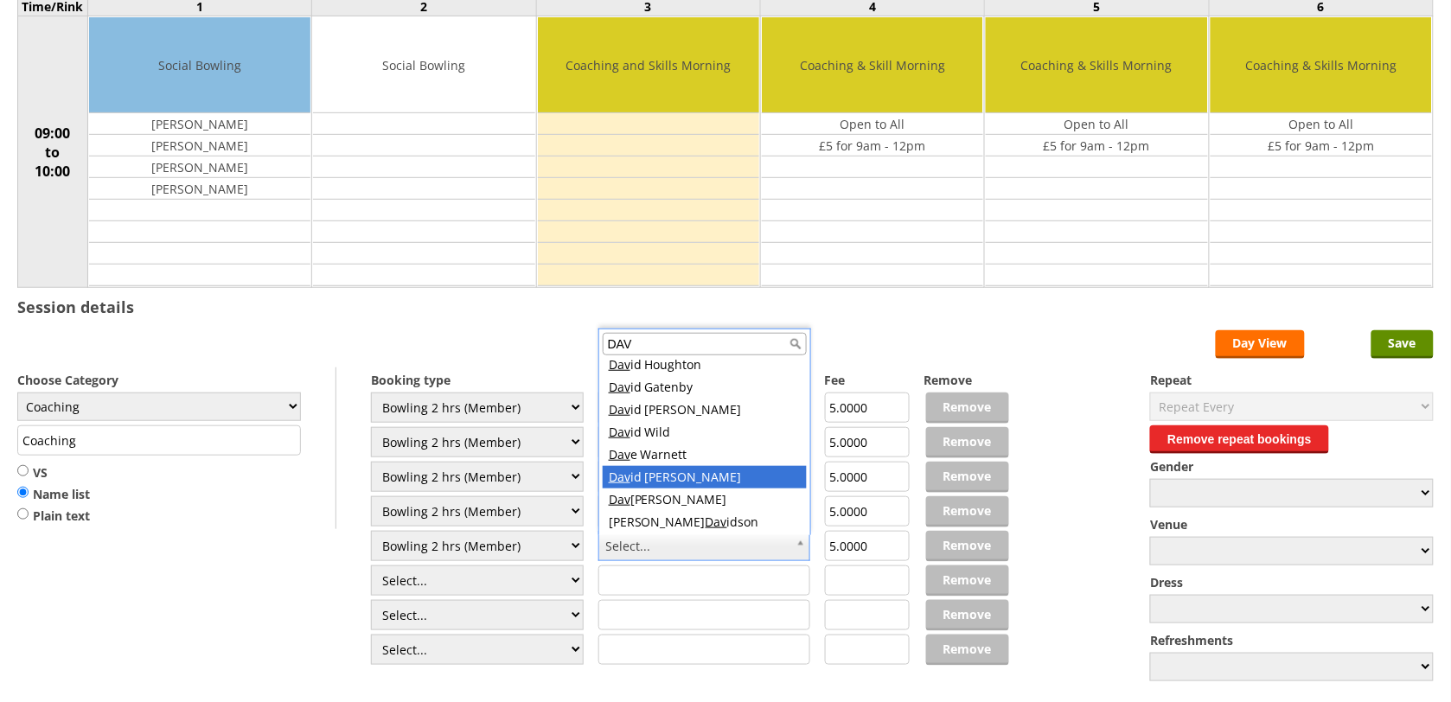
type input "DAV"
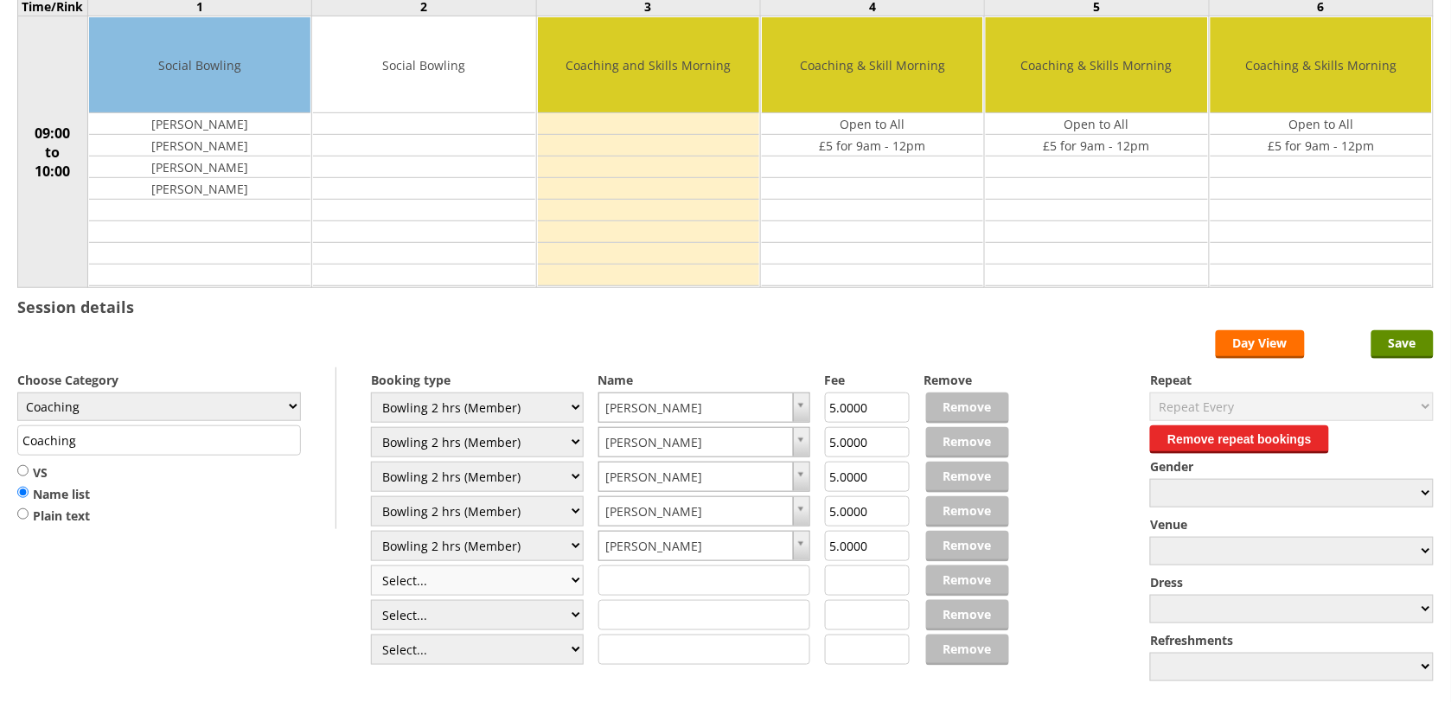
click at [564, 584] on select "Select... Club Competition (Member) Club Competition (Visitor) National (Member…" at bounding box center [477, 580] width 213 height 30
select select "1_50"
click at [371, 568] on select "Select... Club Competition (Member) Club Competition (Visitor) National (Member…" at bounding box center [477, 580] width 213 height 30
type input "5.0000"
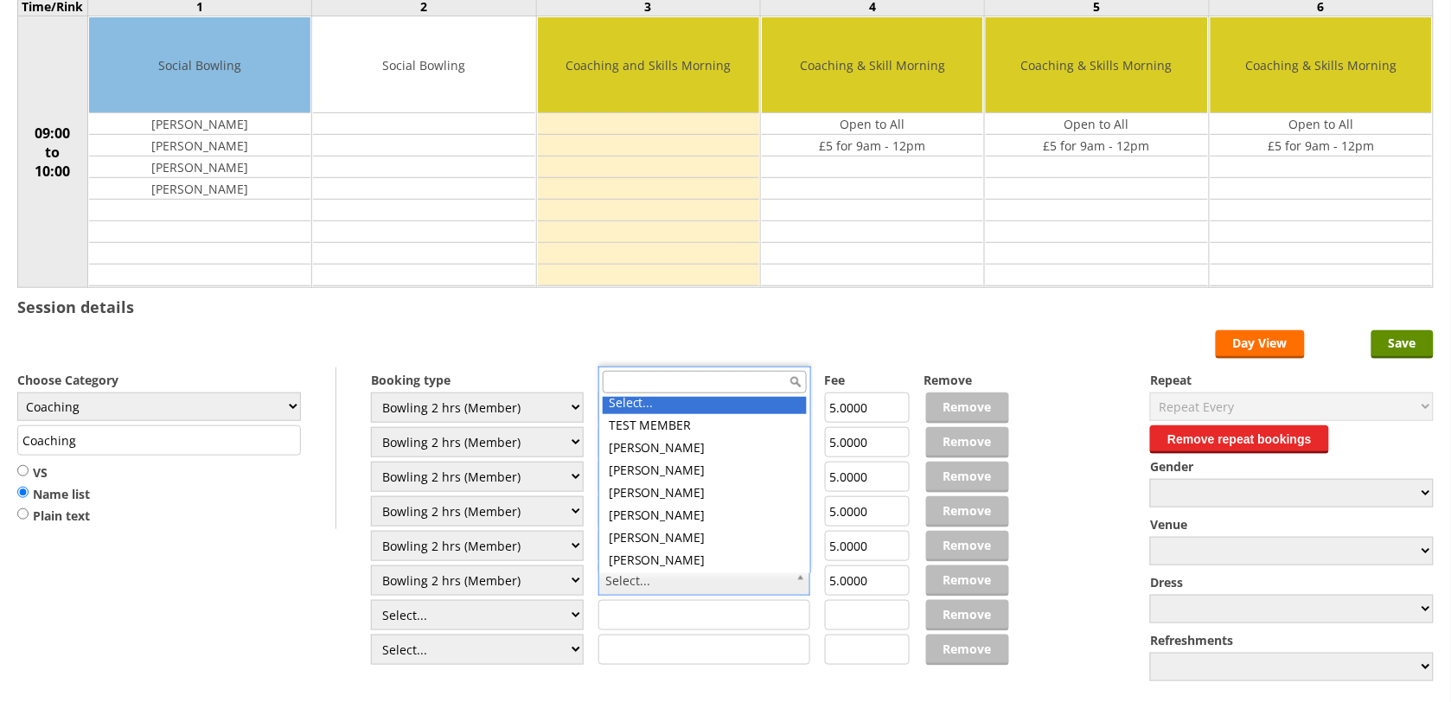
scroll to position [0, 0]
click at [706, 380] on input "text" at bounding box center [705, 382] width 204 height 22
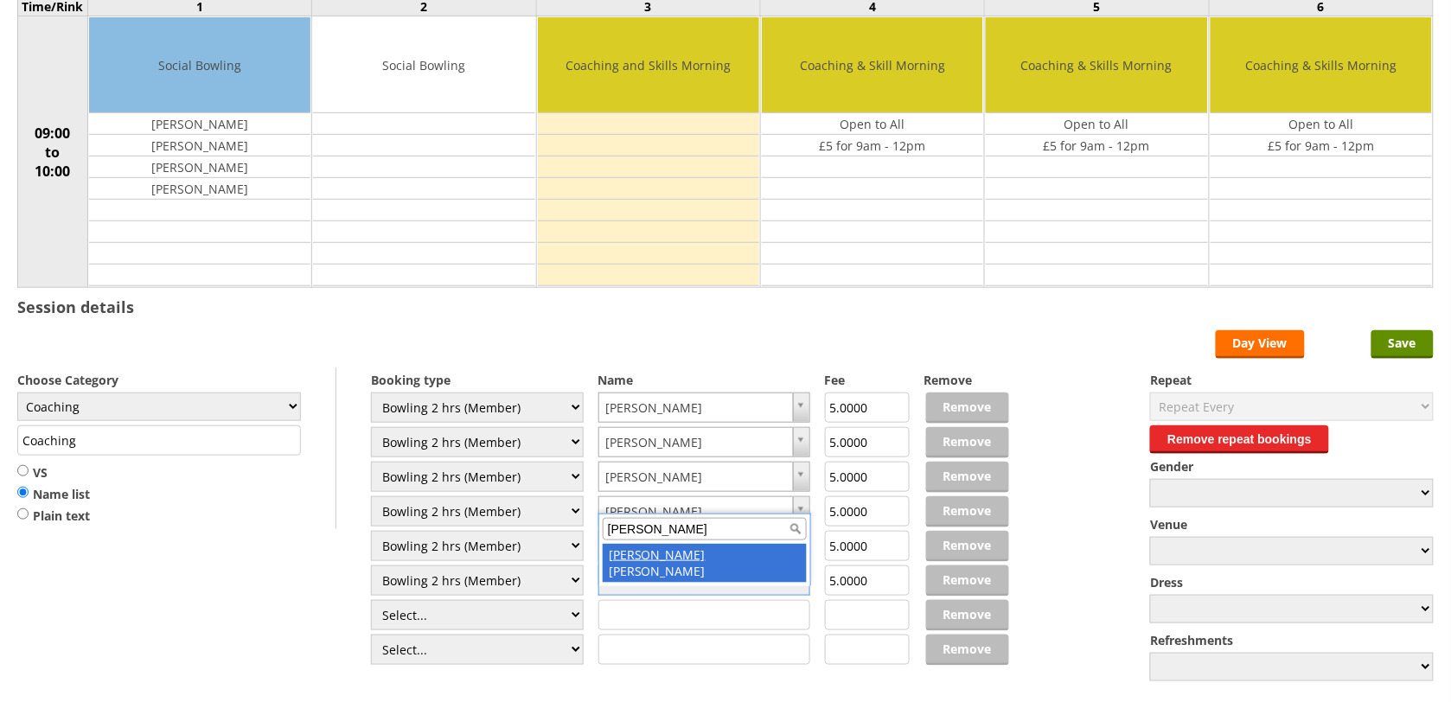
type input "BEV"
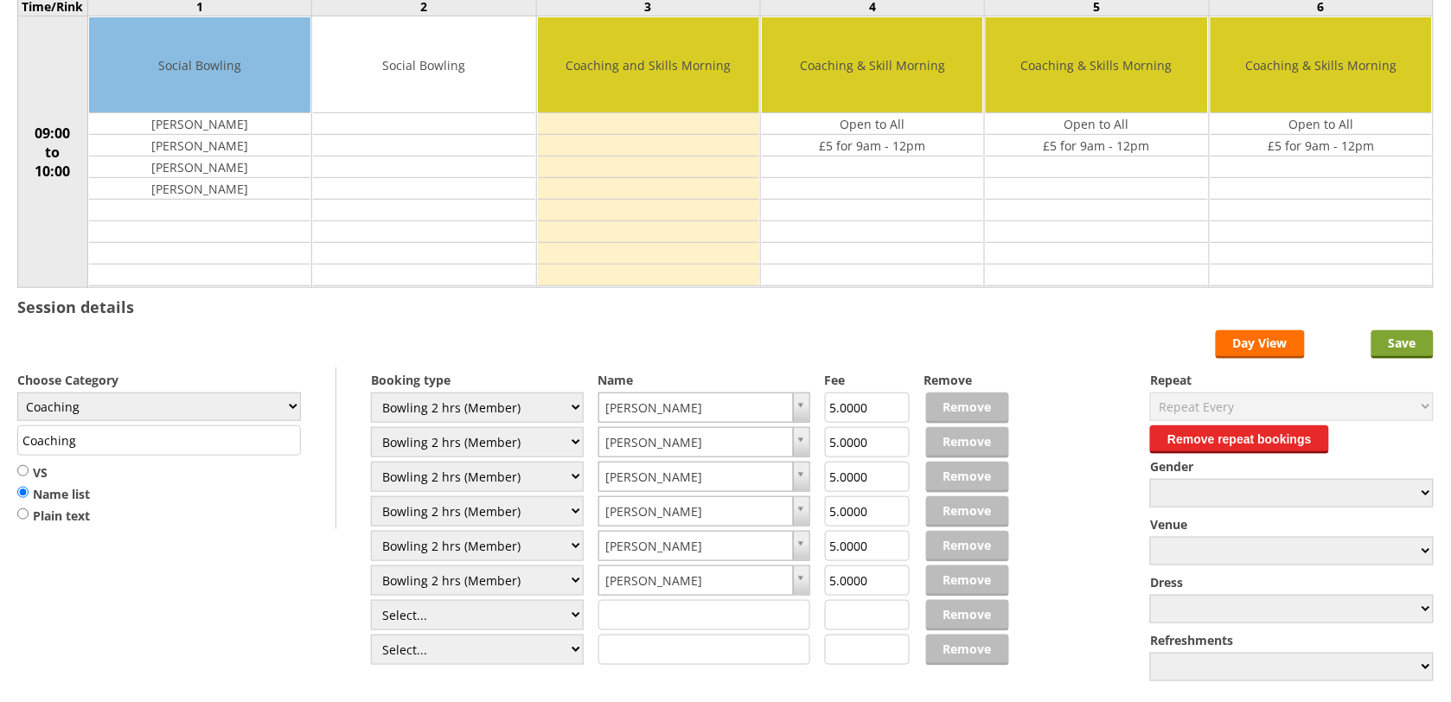
click at [1396, 351] on input "Save" at bounding box center [1402, 344] width 62 height 29
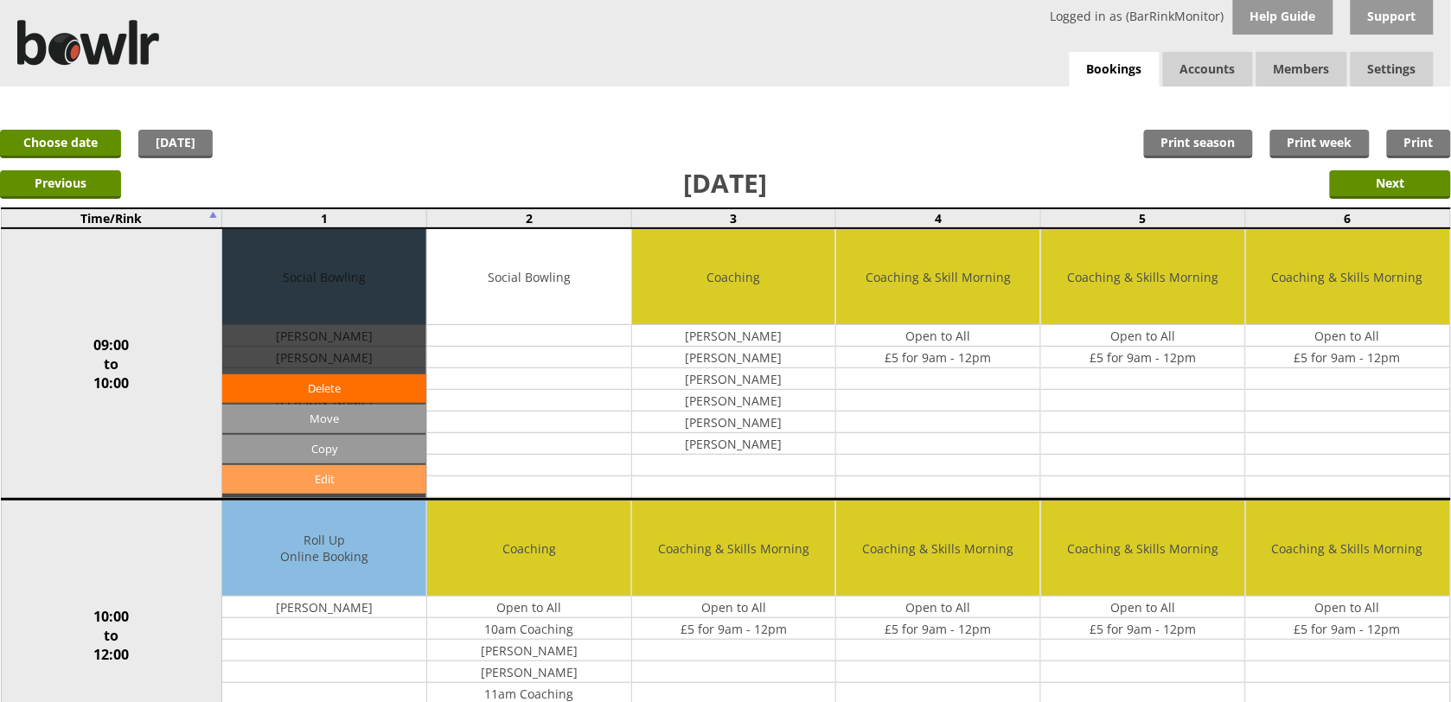
click at [352, 476] on link "Edit" at bounding box center [324, 479] width 204 height 29
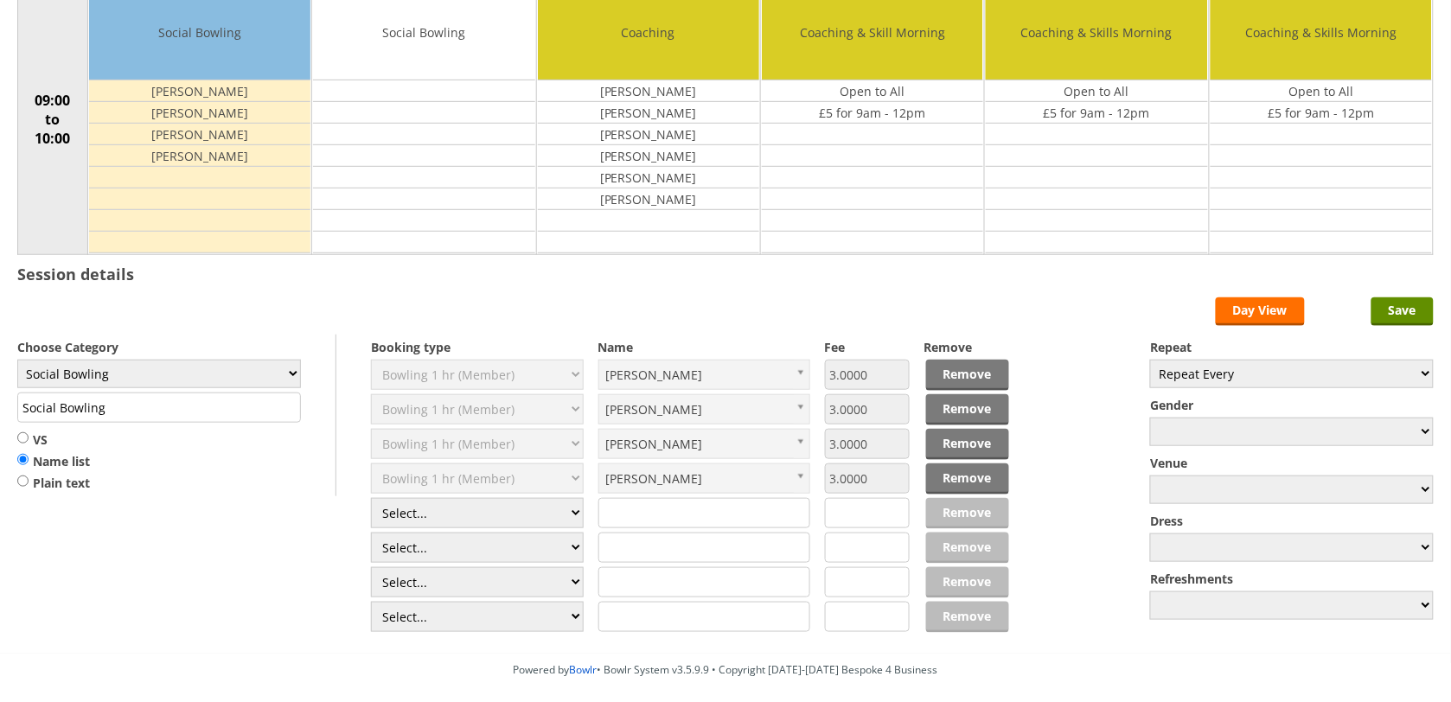
scroll to position [216, 0]
click at [961, 490] on link "Remove" at bounding box center [967, 478] width 83 height 31
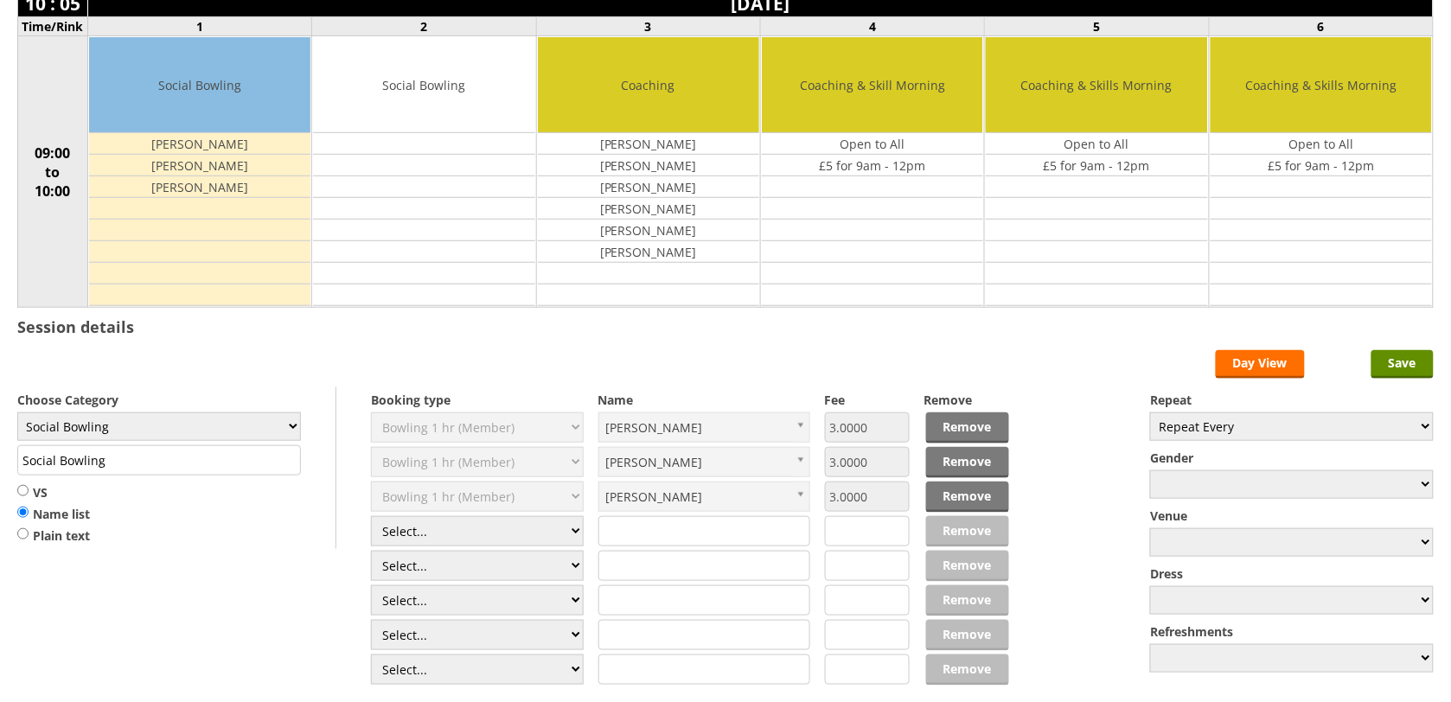
scroll to position [216, 0]
select select "1_54"
click at [371, 519] on select "Select... Club Competition (Member) Club Competition (Visitor) National (Member…" at bounding box center [477, 531] width 213 height 30
type input "3.0000"
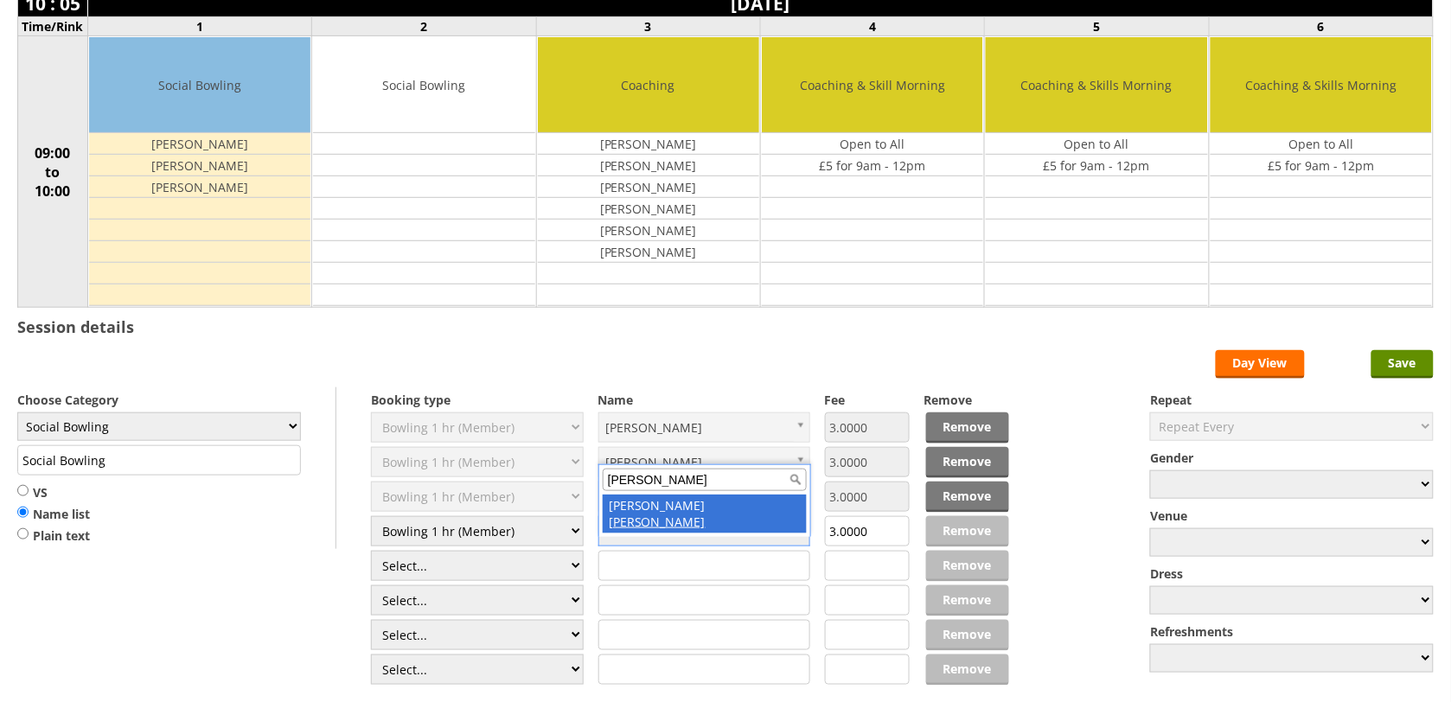
type input "Swann"
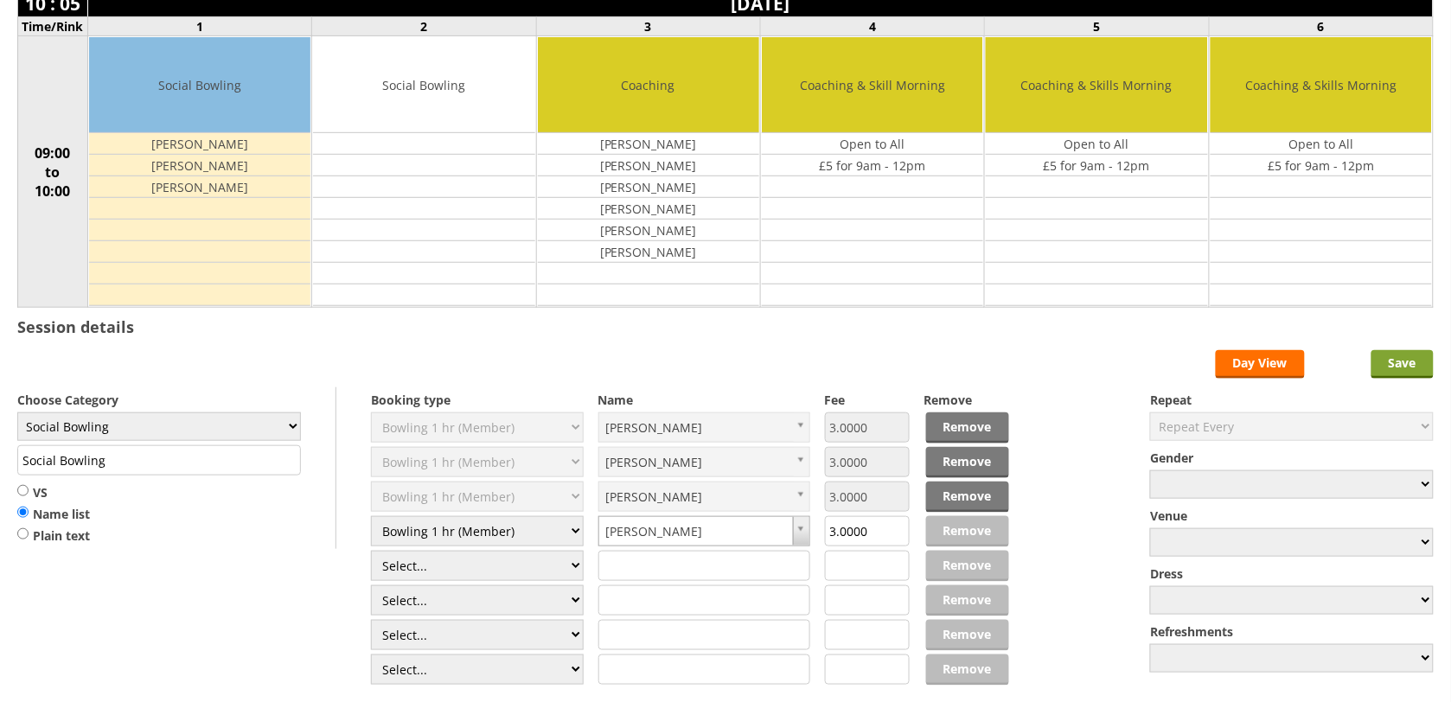
click at [1425, 364] on input "Save" at bounding box center [1402, 364] width 62 height 29
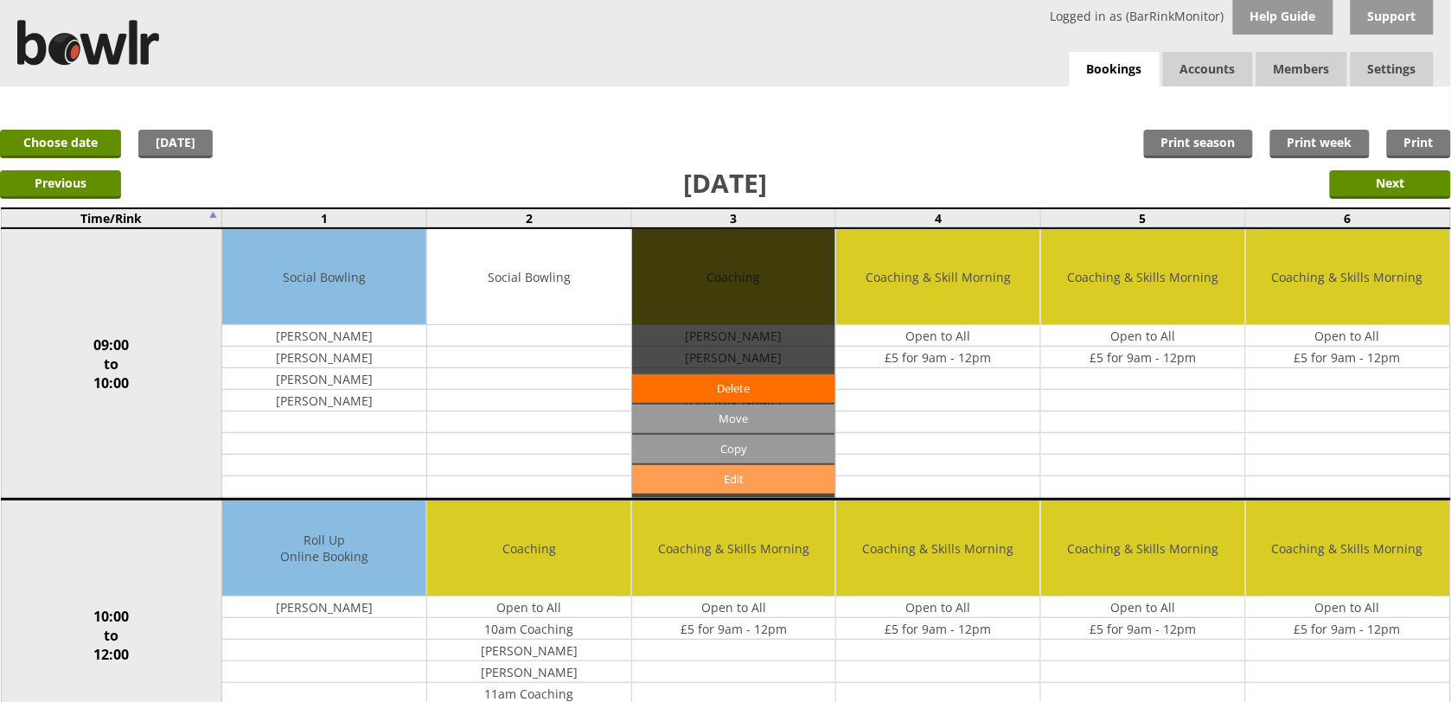
click at [817, 484] on link "Edit" at bounding box center [734, 479] width 204 height 29
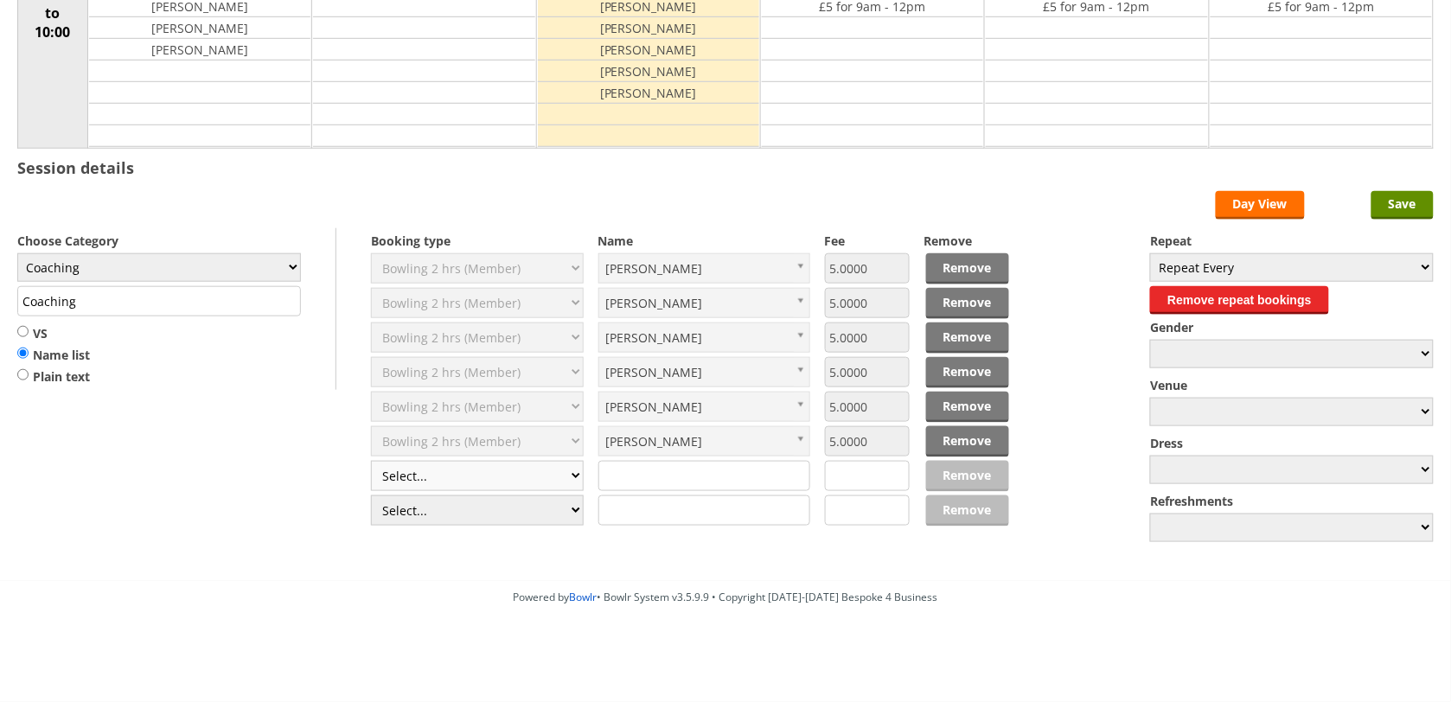
scroll to position [324, 0]
click at [432, 472] on select "Select... Club Competition (Member) Club Competition (Visitor) National (Member…" at bounding box center [477, 476] width 213 height 30
select select "1_50"
click at [371, 462] on select "Select... Club Competition (Member) Club Competition (Visitor) National (Member…" at bounding box center [477, 476] width 213 height 30
type input "5.0000"
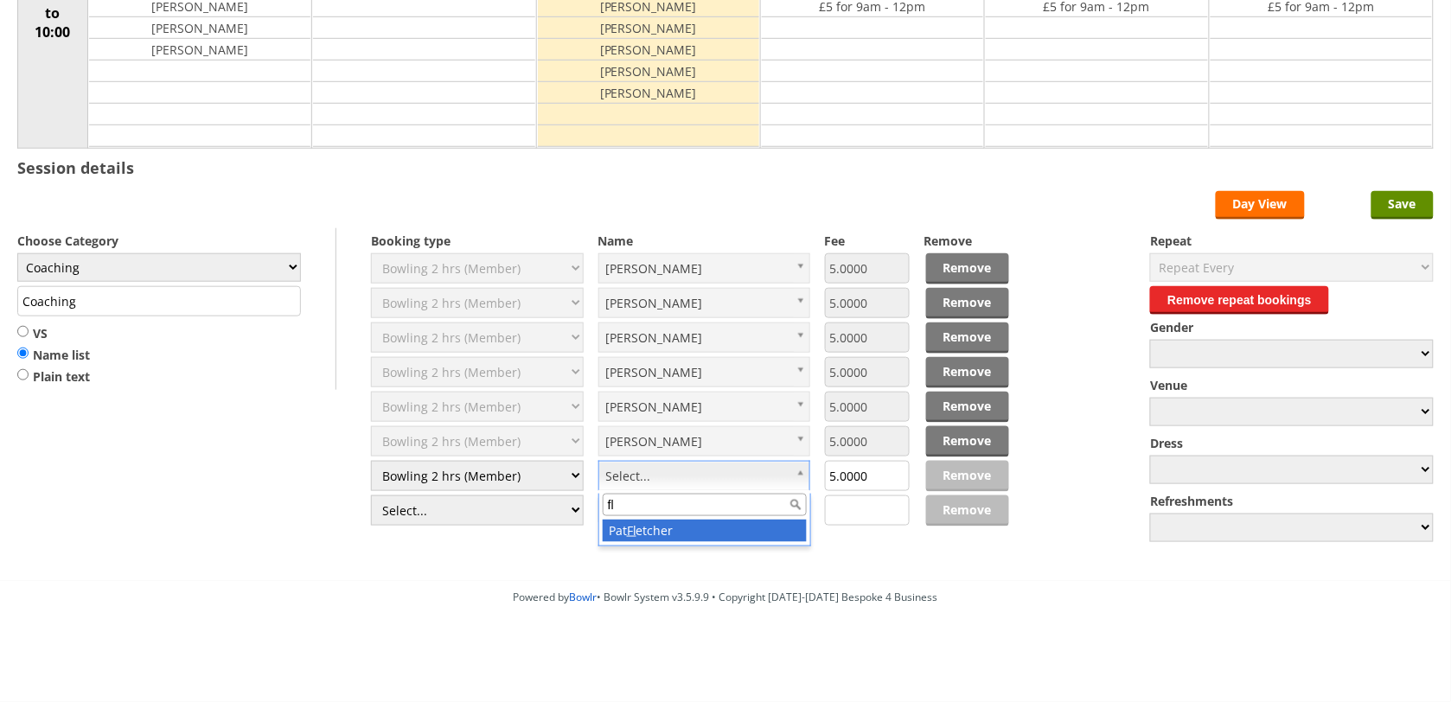
type input "fl"
click at [1363, 210] on form "Save Day View Choose Category Club Closed Singles League Triples League Pairs L…" at bounding box center [725, 368] width 1416 height 355
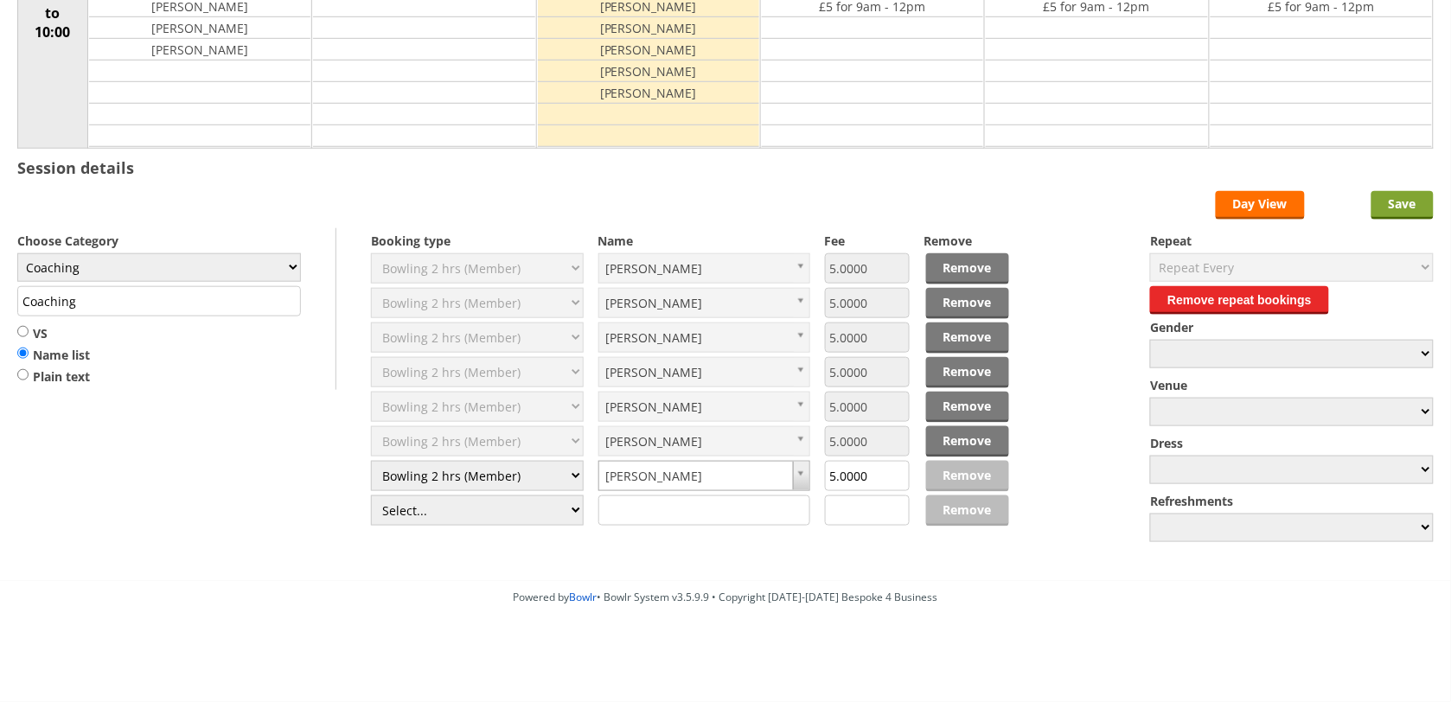
click at [1371, 209] on form "Save Day View Choose Category Club Closed Singles League Triples League Pairs L…" at bounding box center [725, 368] width 1416 height 355
click at [1382, 209] on input "Save" at bounding box center [1402, 205] width 62 height 29
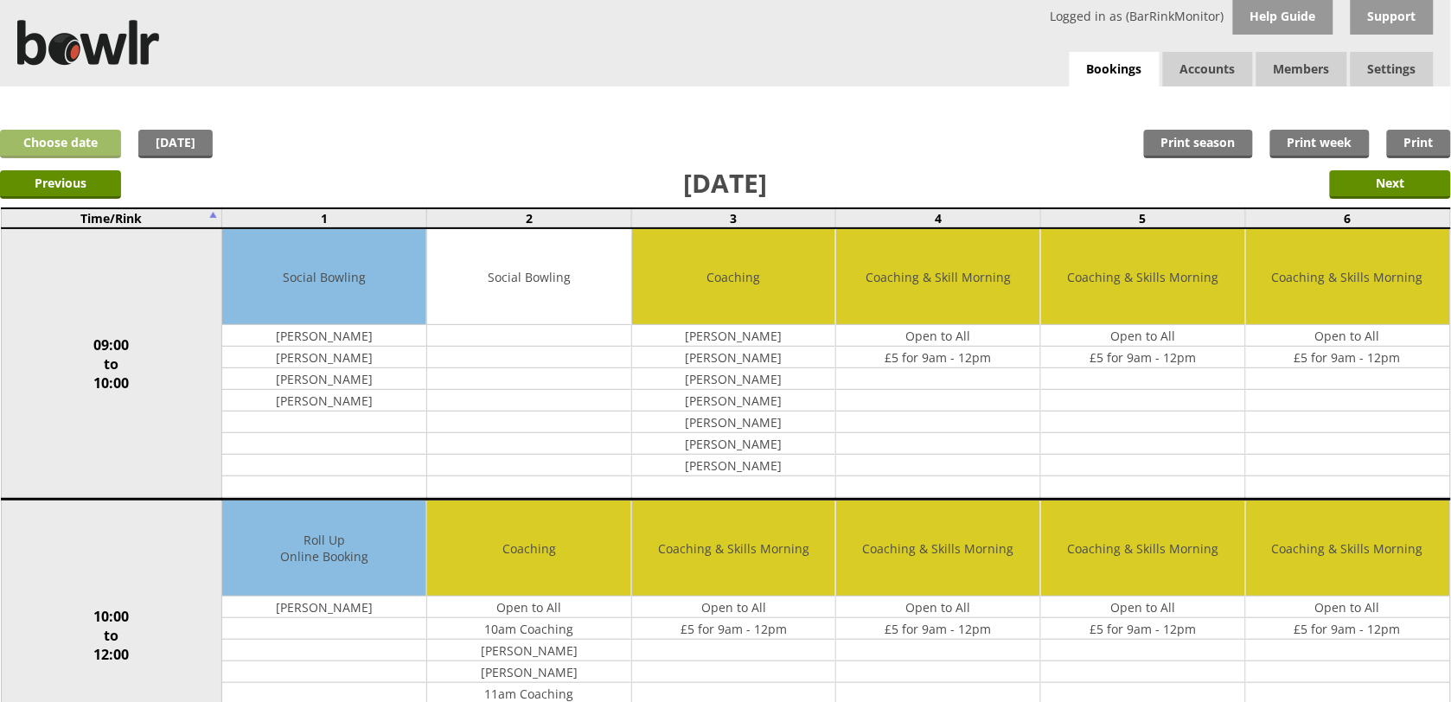
click at [85, 135] on link "Choose date" at bounding box center [60, 144] width 121 height 29
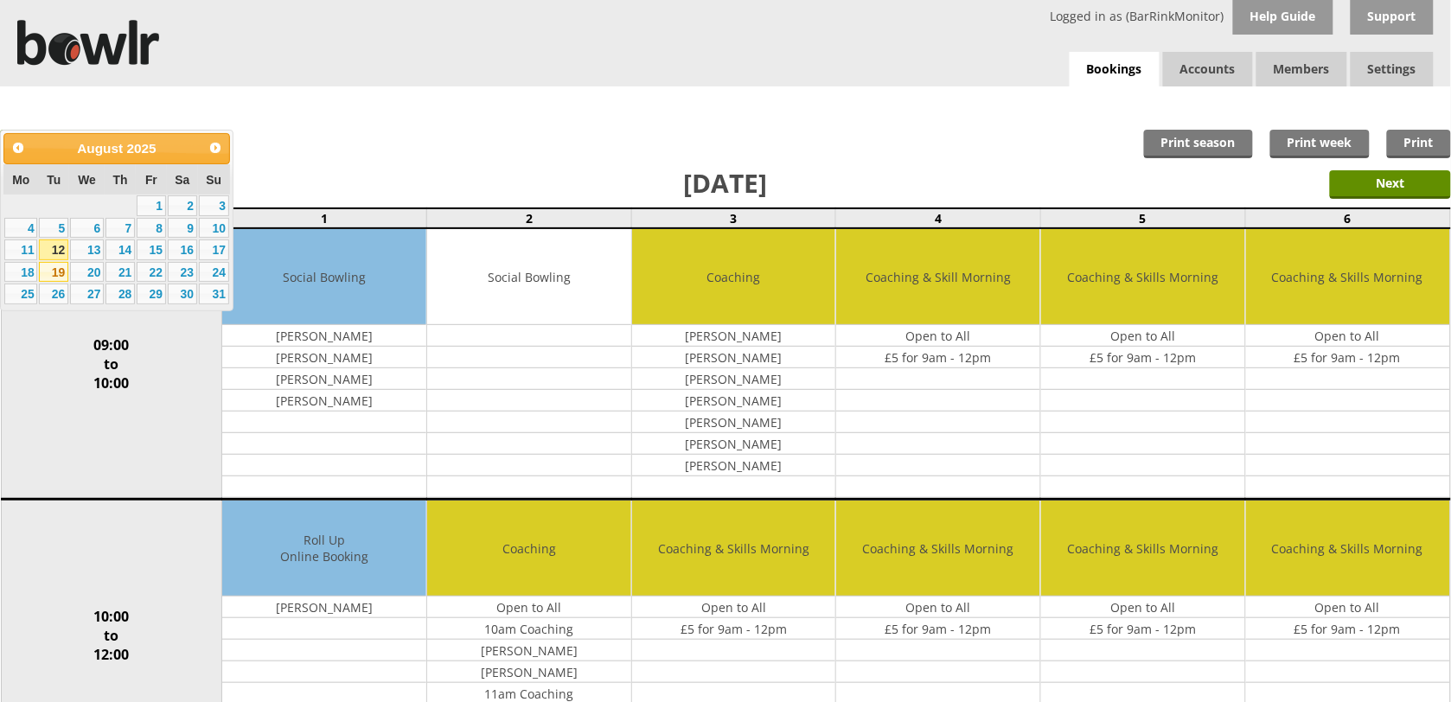
click at [56, 265] on link "19" at bounding box center [53, 272] width 29 height 21
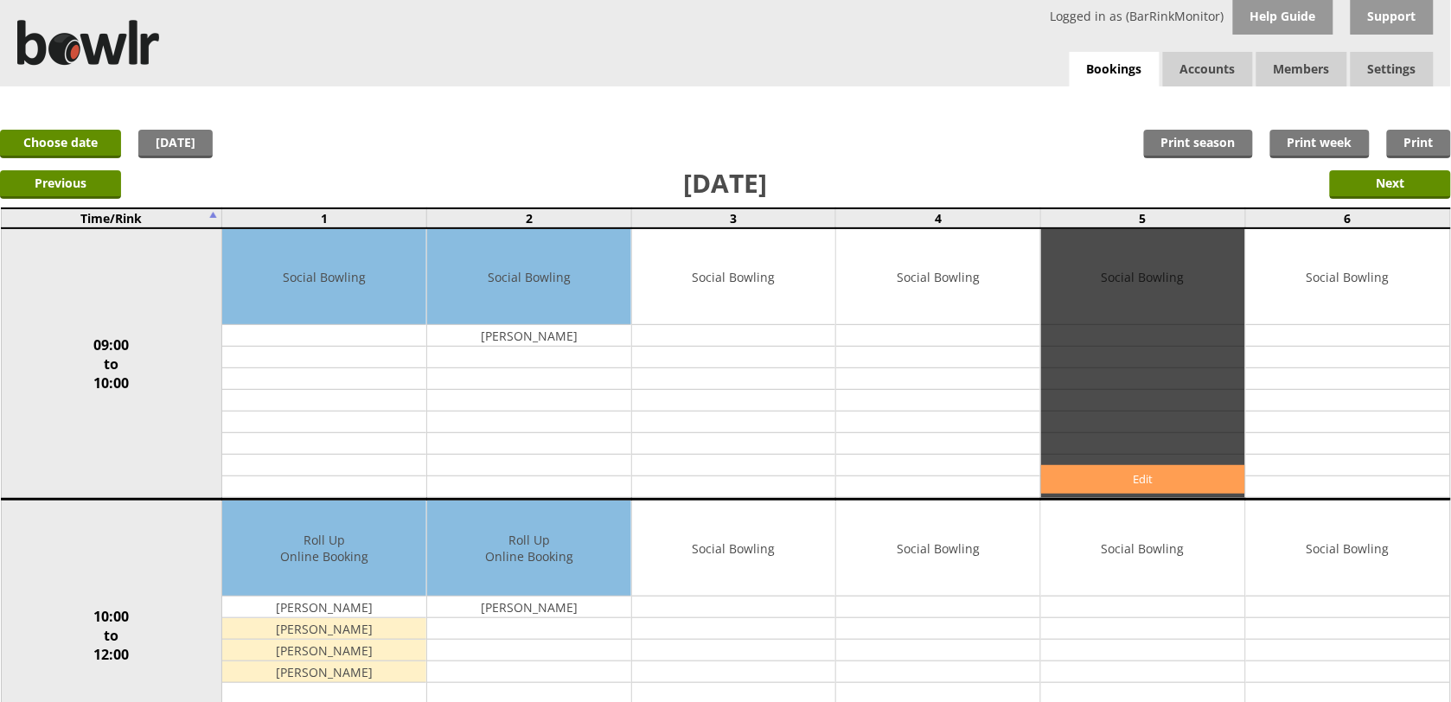
click at [1165, 478] on link "Edit" at bounding box center [1143, 479] width 204 height 29
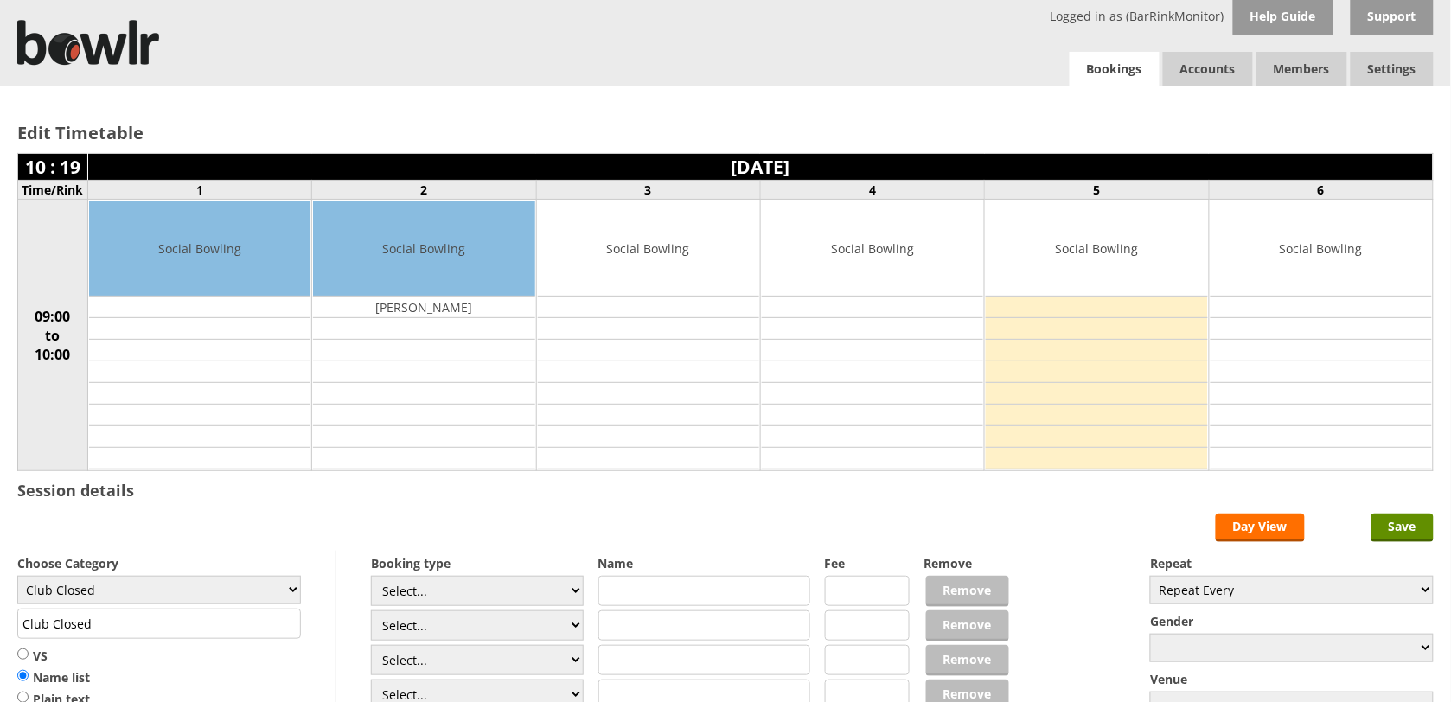
click at [1143, 69] on link "Bookings" at bounding box center [1114, 69] width 90 height 35
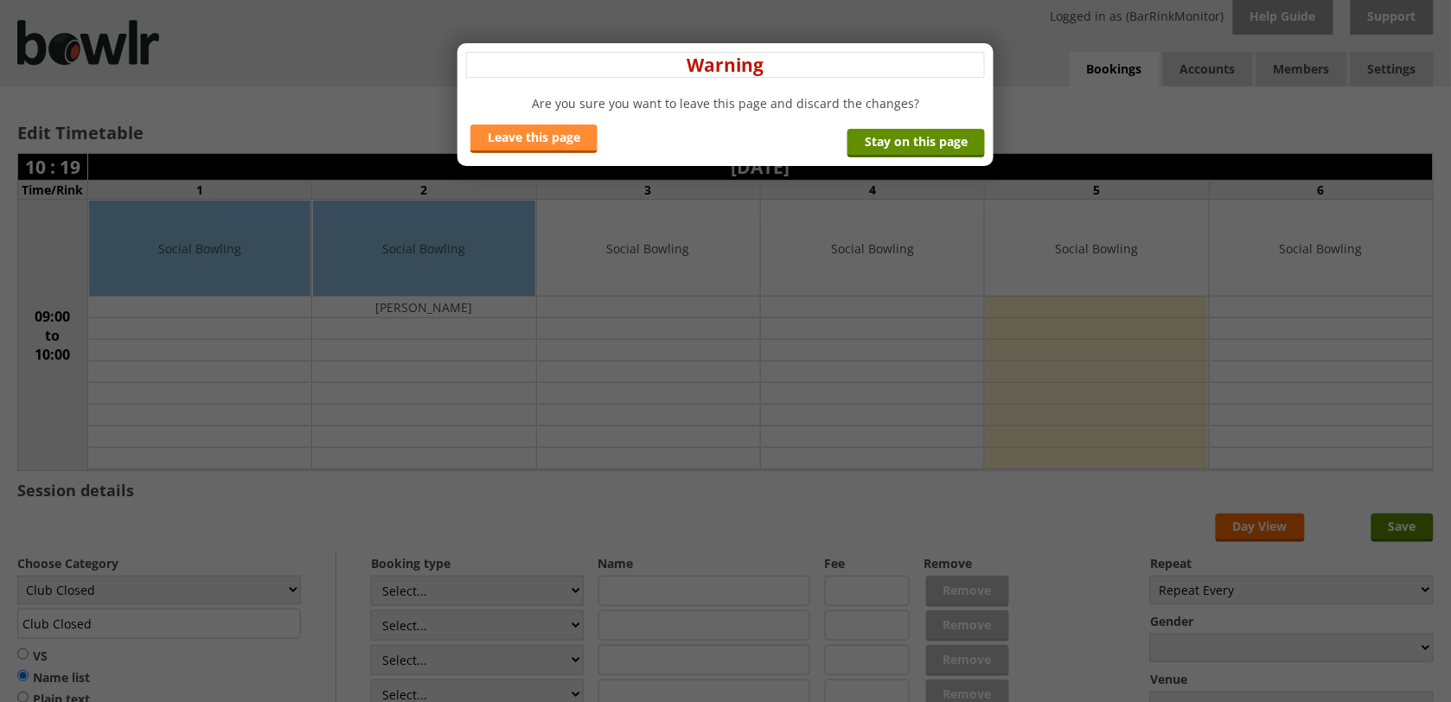
click at [571, 135] on link "Leave this page" at bounding box center [533, 139] width 127 height 29
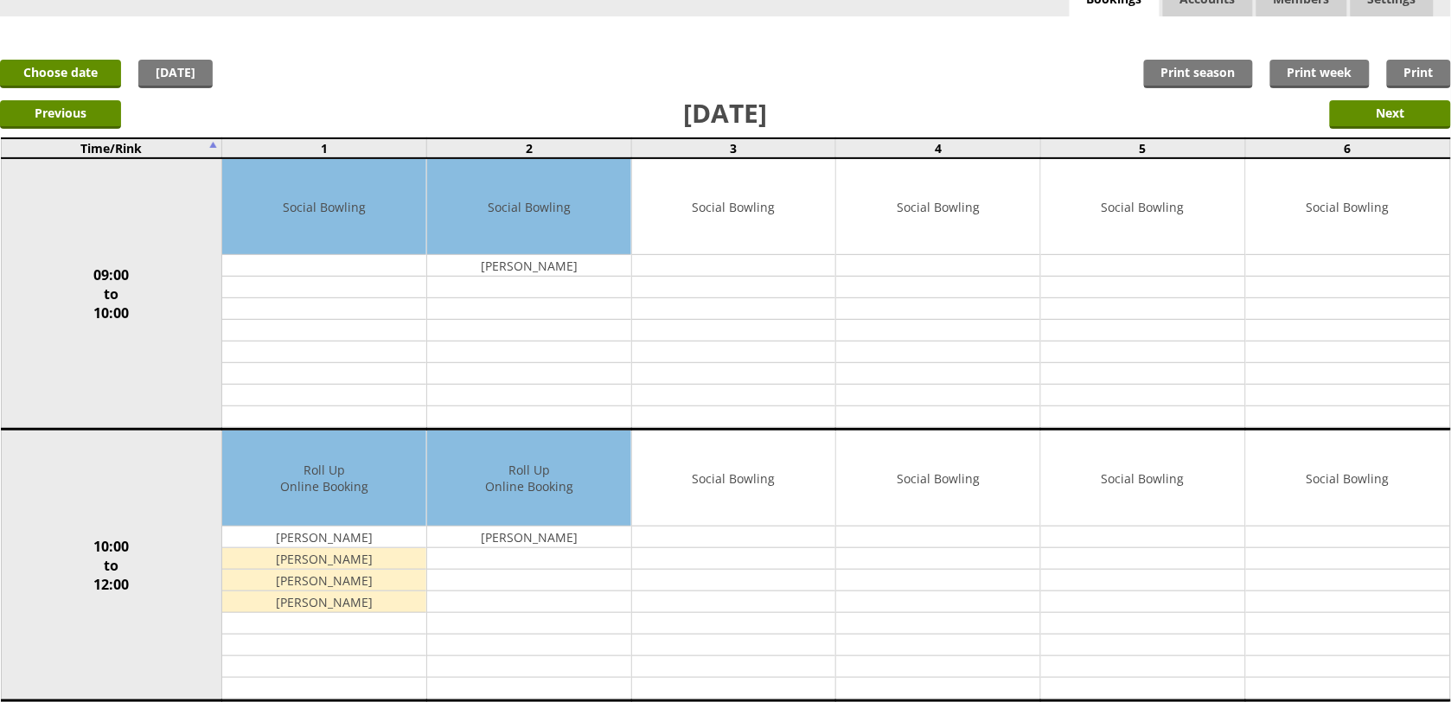
scroll to position [108, 0]
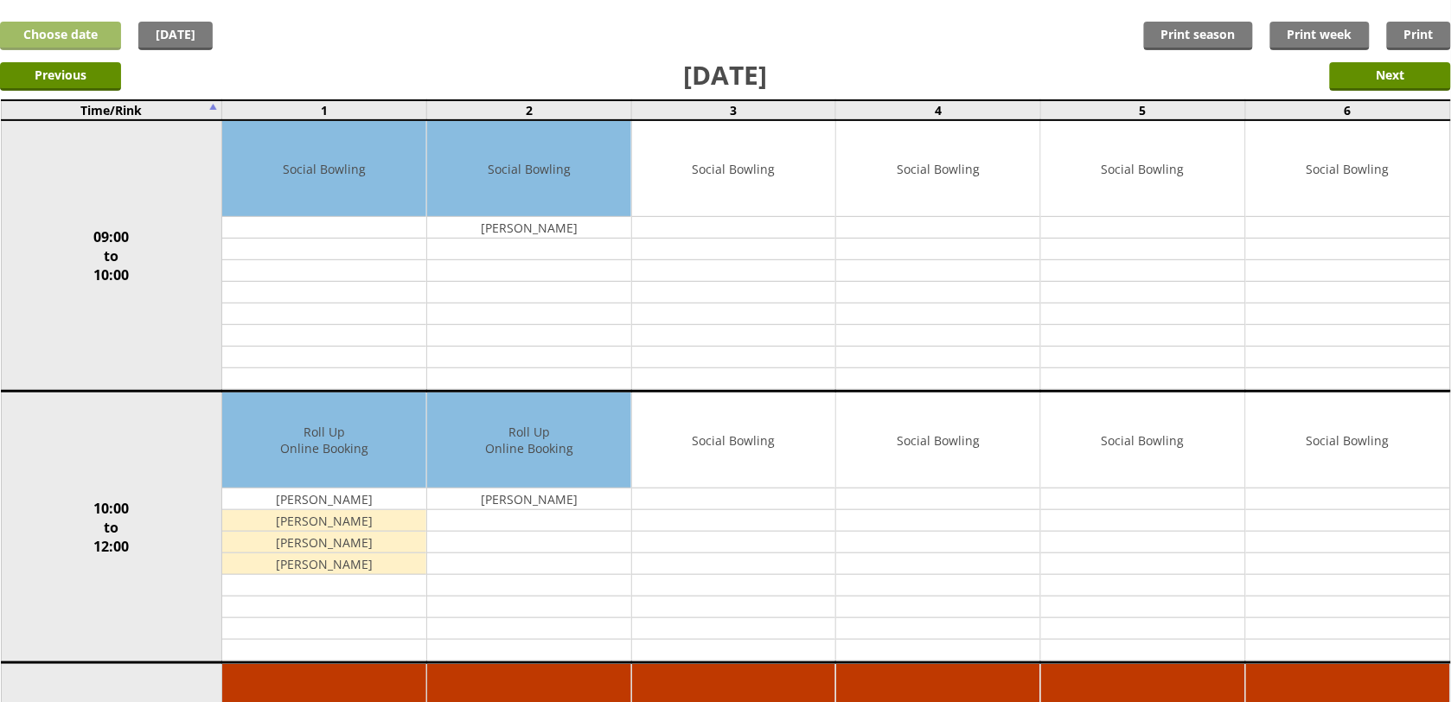
click at [112, 32] on link "Choose date" at bounding box center [60, 36] width 121 height 29
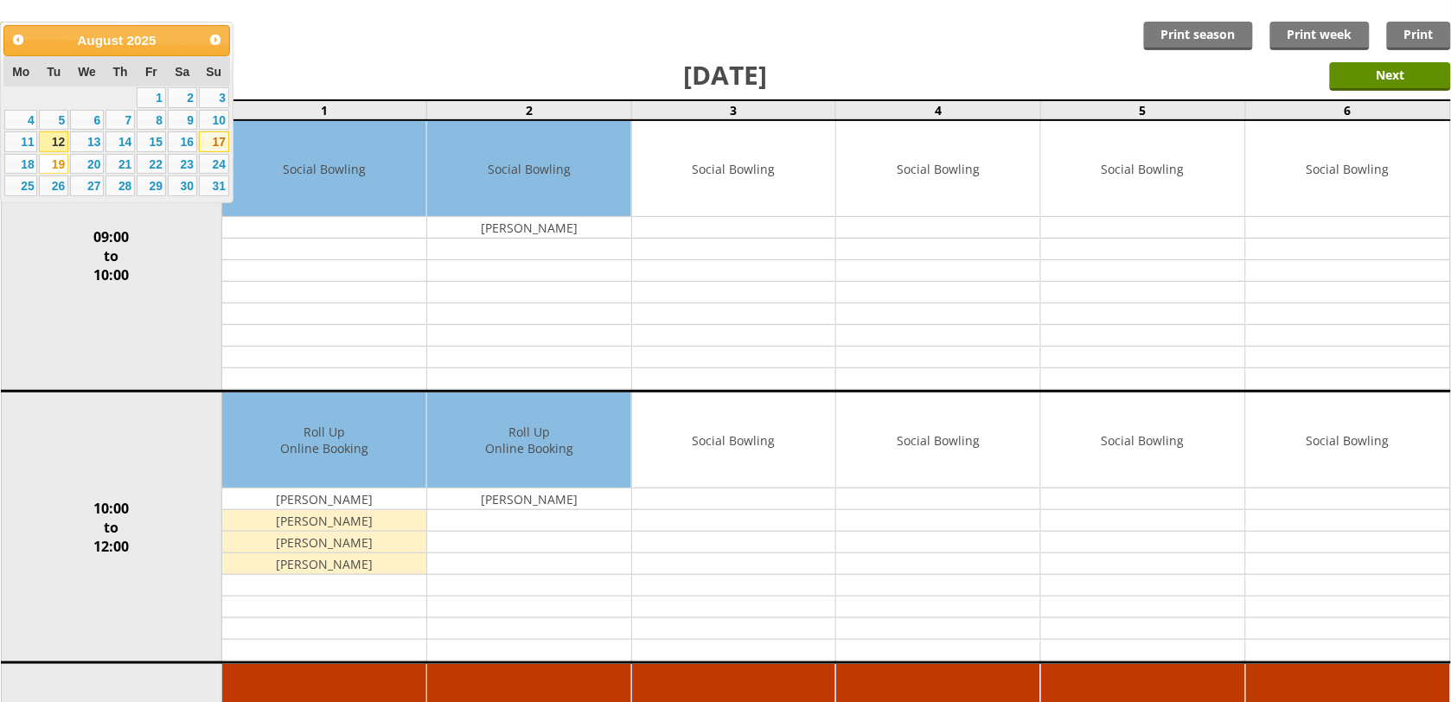
click at [225, 140] on link "17" at bounding box center [214, 141] width 30 height 21
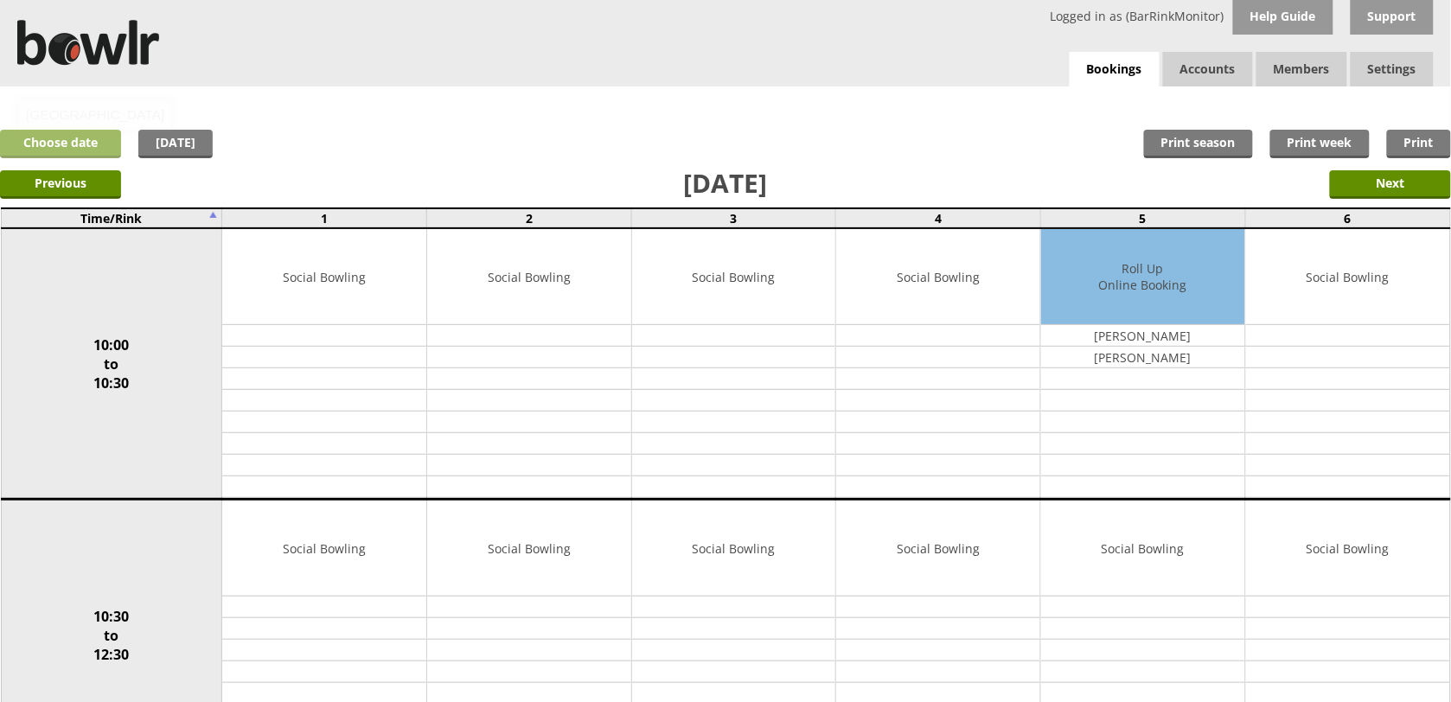
click at [83, 134] on link "Choose date" at bounding box center [60, 144] width 121 height 29
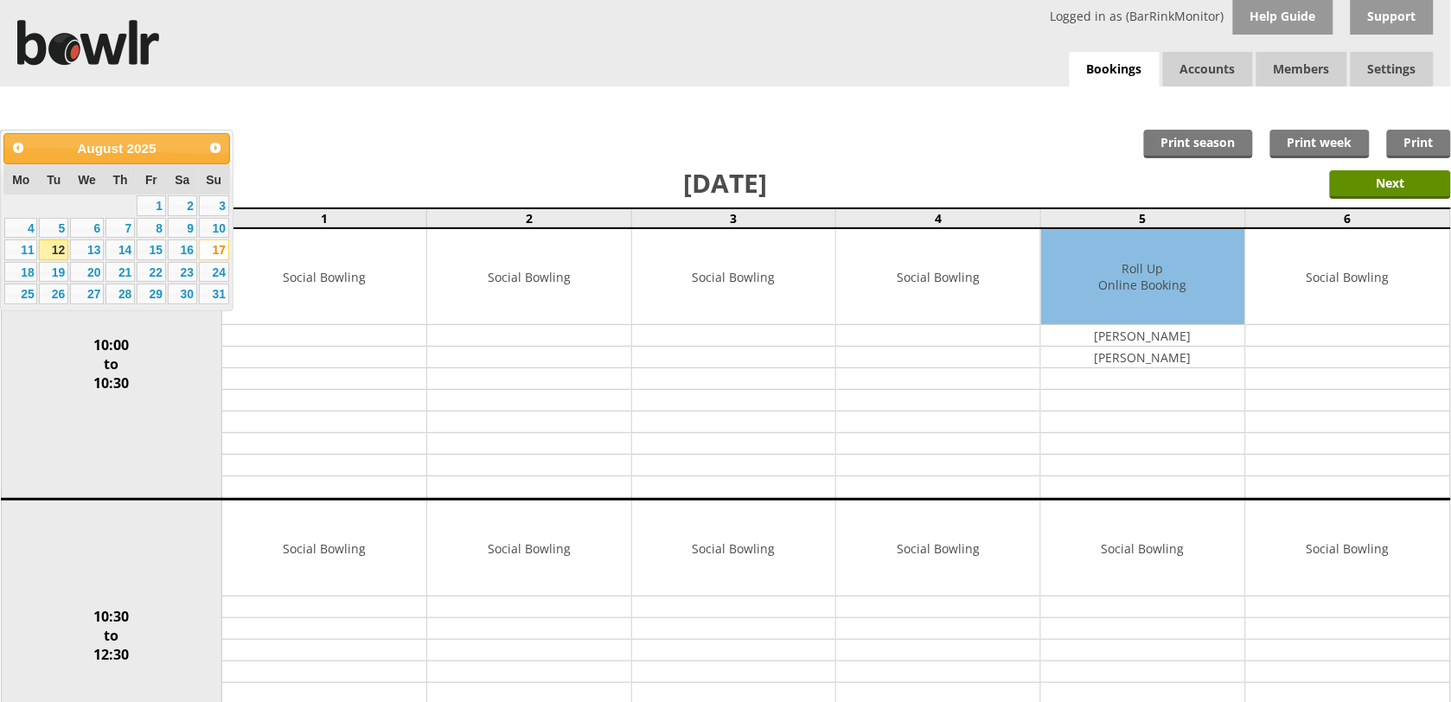
click at [59, 248] on link "12" at bounding box center [53, 249] width 29 height 21
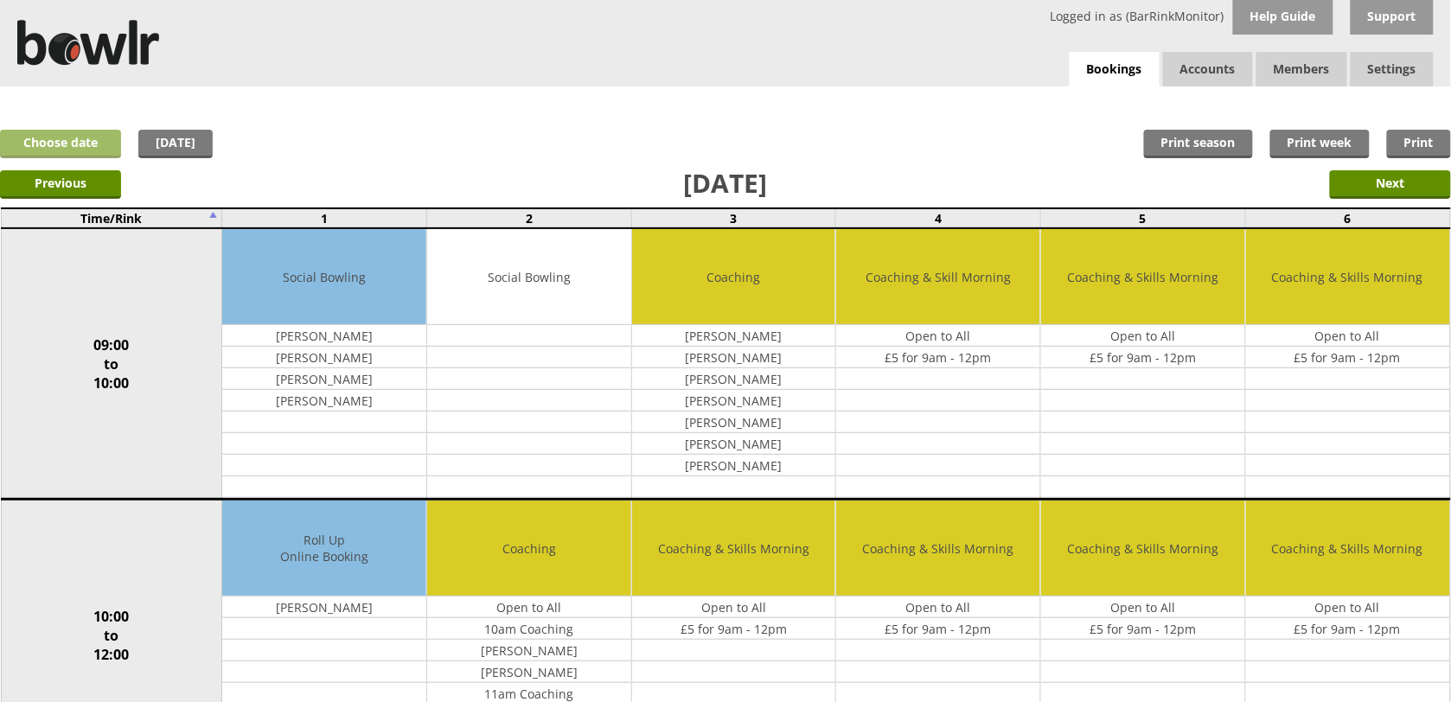
click at [88, 144] on link "Choose date" at bounding box center [60, 144] width 121 height 29
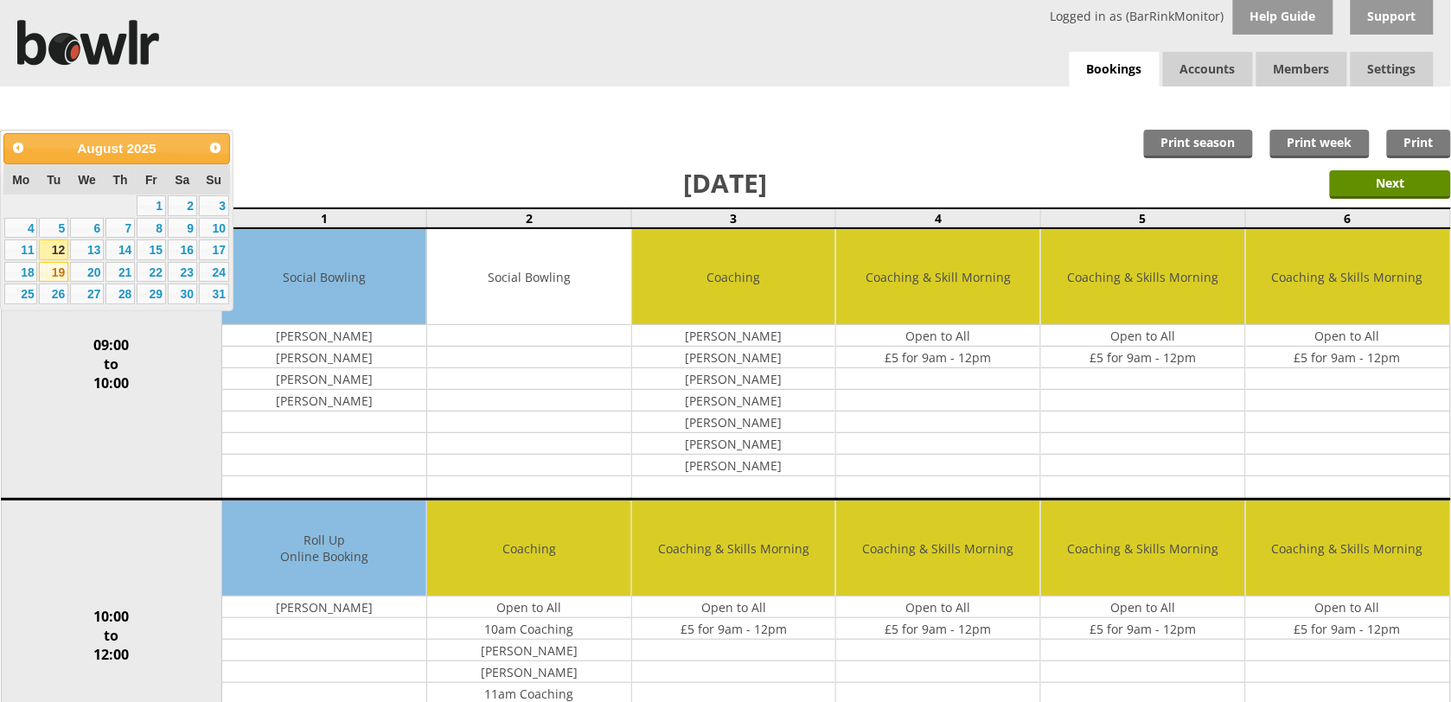
click at [50, 271] on link "19" at bounding box center [53, 272] width 29 height 21
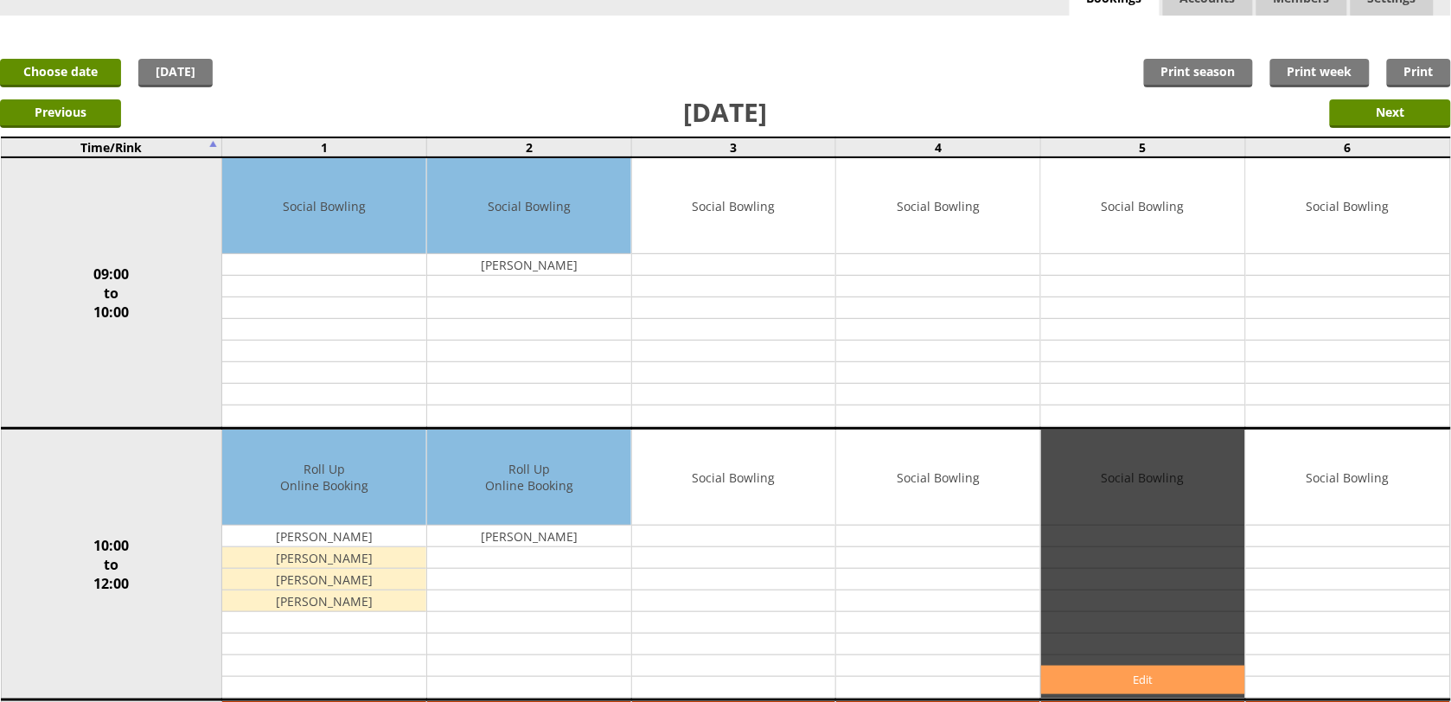
scroll to position [108, 0]
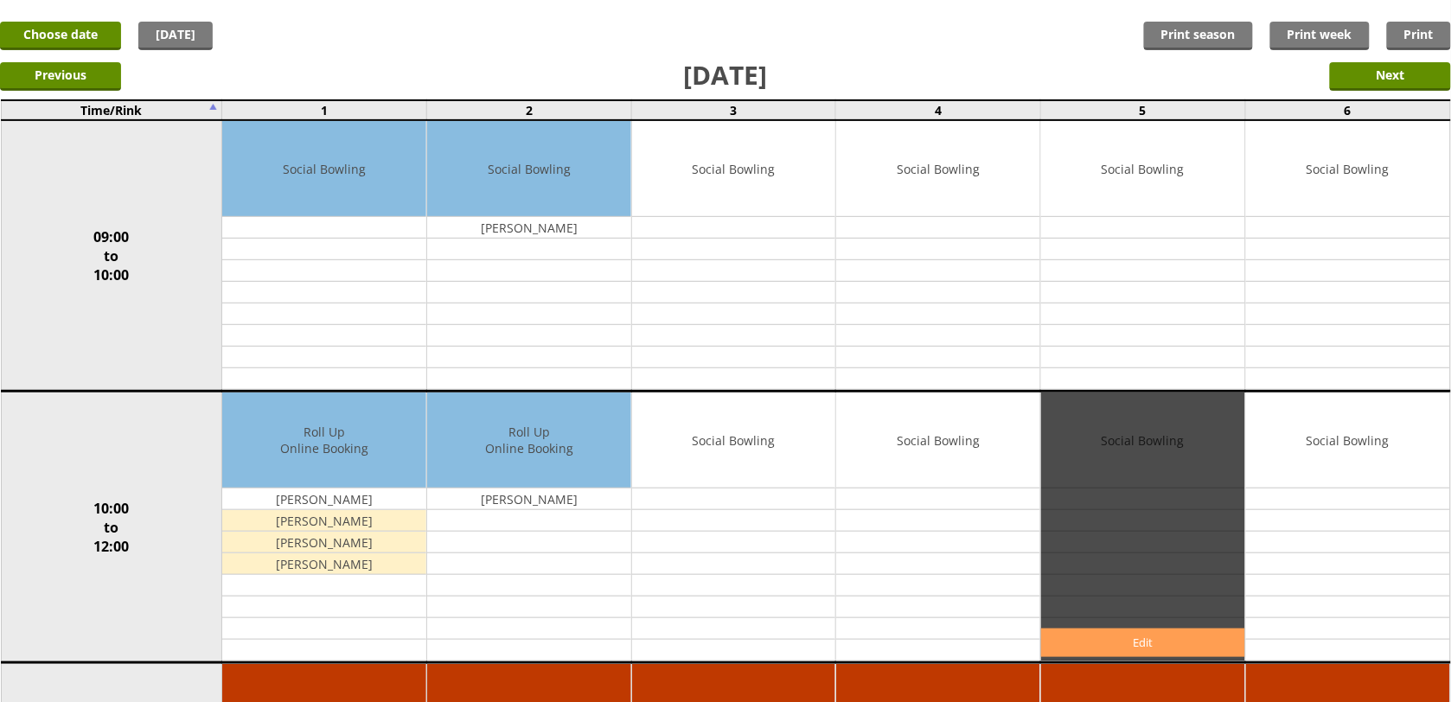
click at [1089, 638] on link "Edit" at bounding box center [1143, 643] width 204 height 29
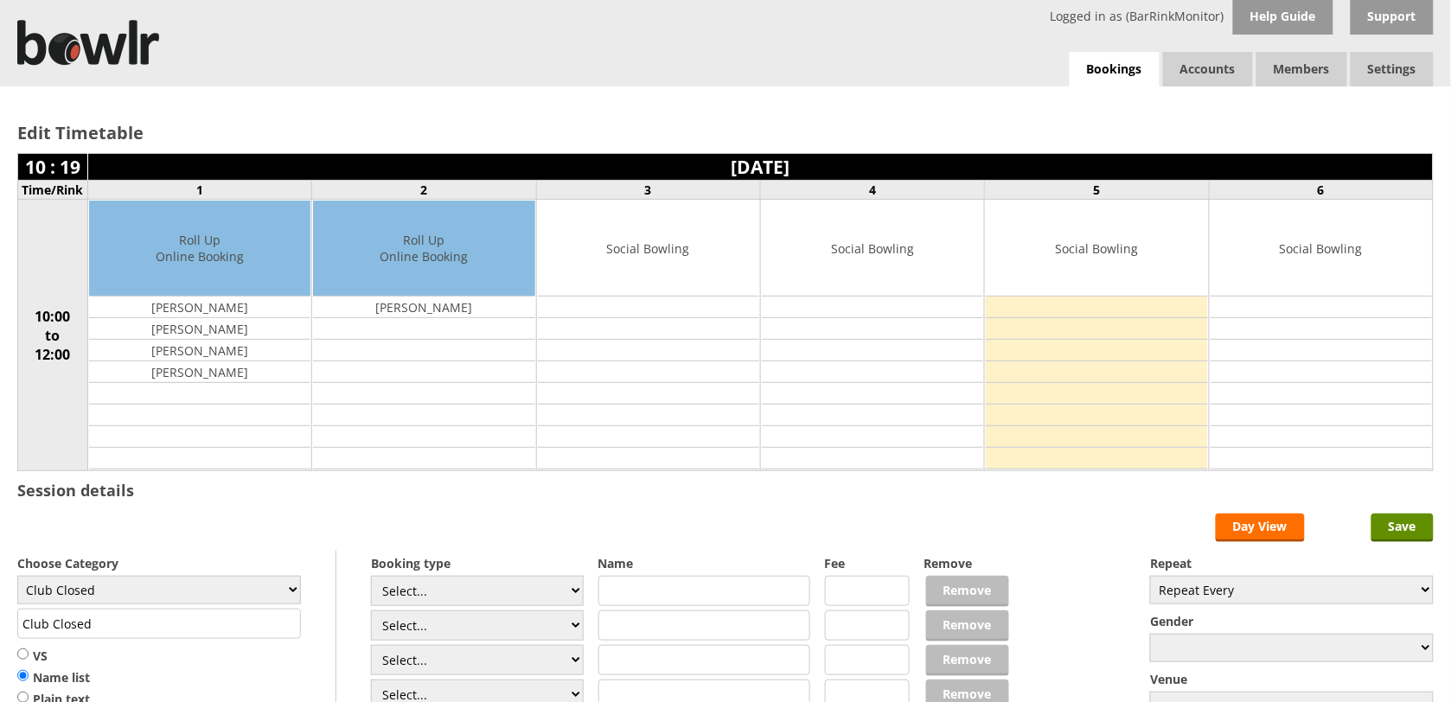
select select "1_50"
click at [371, 578] on select "Select... Club Competition (Member) Club Competition (Visitor) National (Member…" at bounding box center [477, 591] width 213 height 30
type input "5.0000"
click at [482, 632] on select "Select... Club Competition (Member) Club Competition (Visitor) National (Member…" at bounding box center [477, 625] width 213 height 30
select select "1_50"
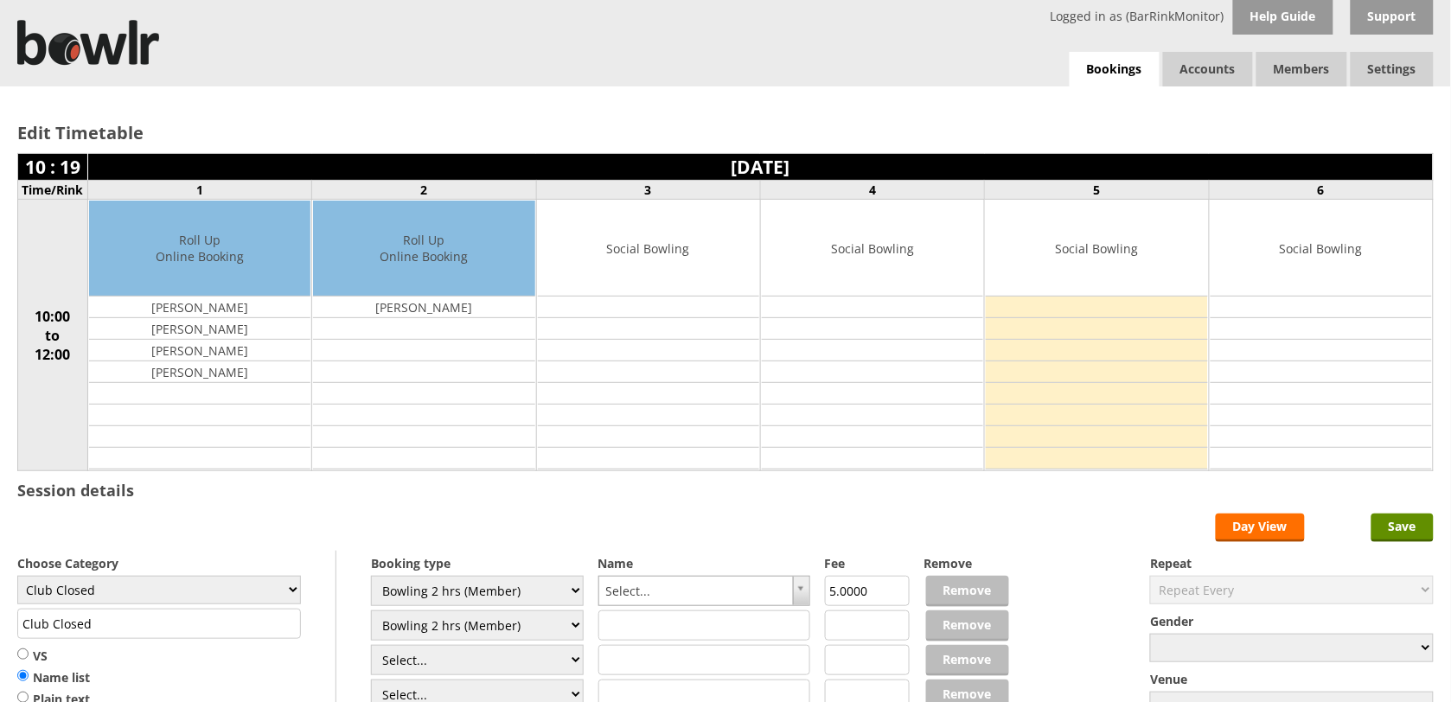
click at [371, 613] on select "Select... Club Competition (Member) Club Competition (Visitor) National (Member…" at bounding box center [477, 625] width 213 height 30
type input "5.0000"
click at [515, 663] on select "Select... Club Competition (Member) Club Competition (Visitor) National (Member…" at bounding box center [477, 660] width 213 height 30
select select "1_50"
click at [371, 648] on select "Select... Club Competition (Member) Club Competition (Visitor) National (Member…" at bounding box center [477, 660] width 213 height 30
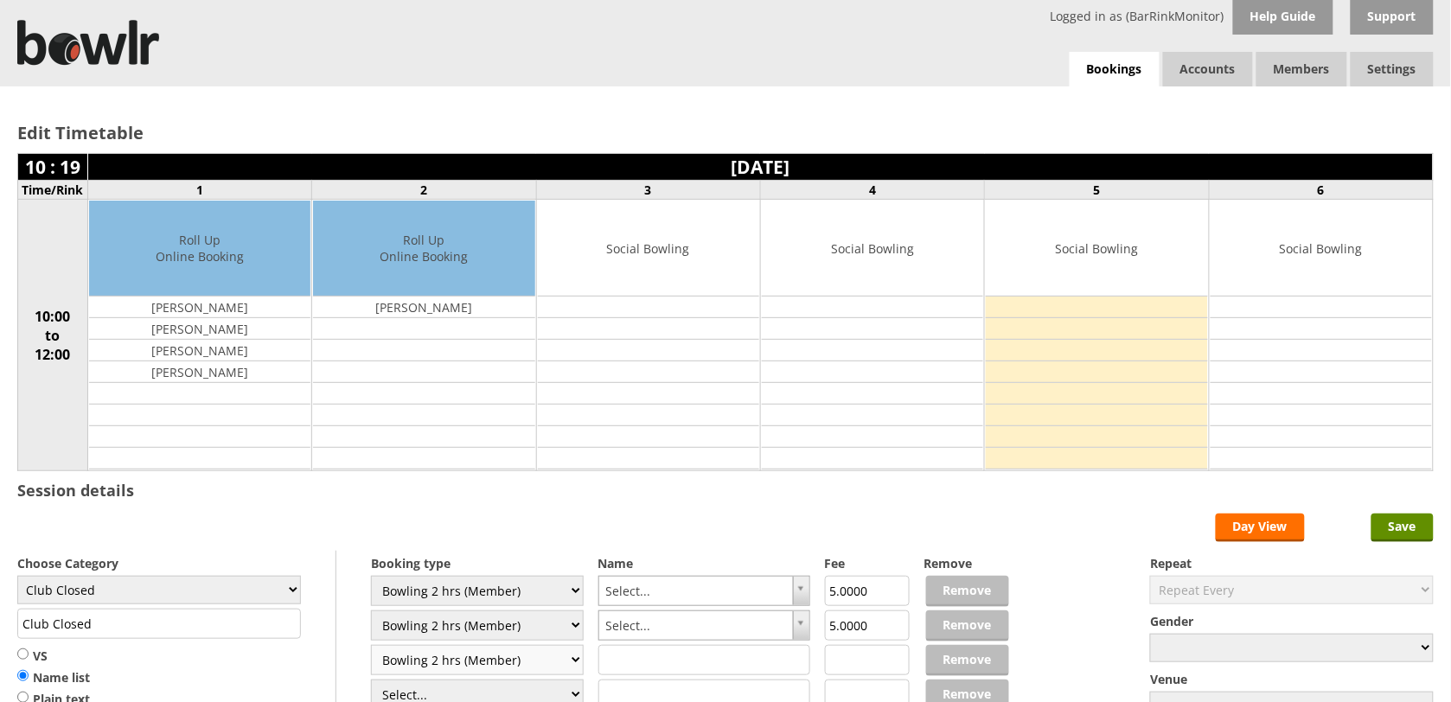
type input "5.0000"
click at [165, 580] on select "Club Closed Singles League Triples League Pairs League Friendly Social Bowling …" at bounding box center [159, 590] width 284 height 29
select select "119"
click at [17, 578] on select "Club Closed Singles League Triples League Pairs League Friendly Social Bowling …" at bounding box center [159, 590] width 284 height 29
type input "Social Bowling"
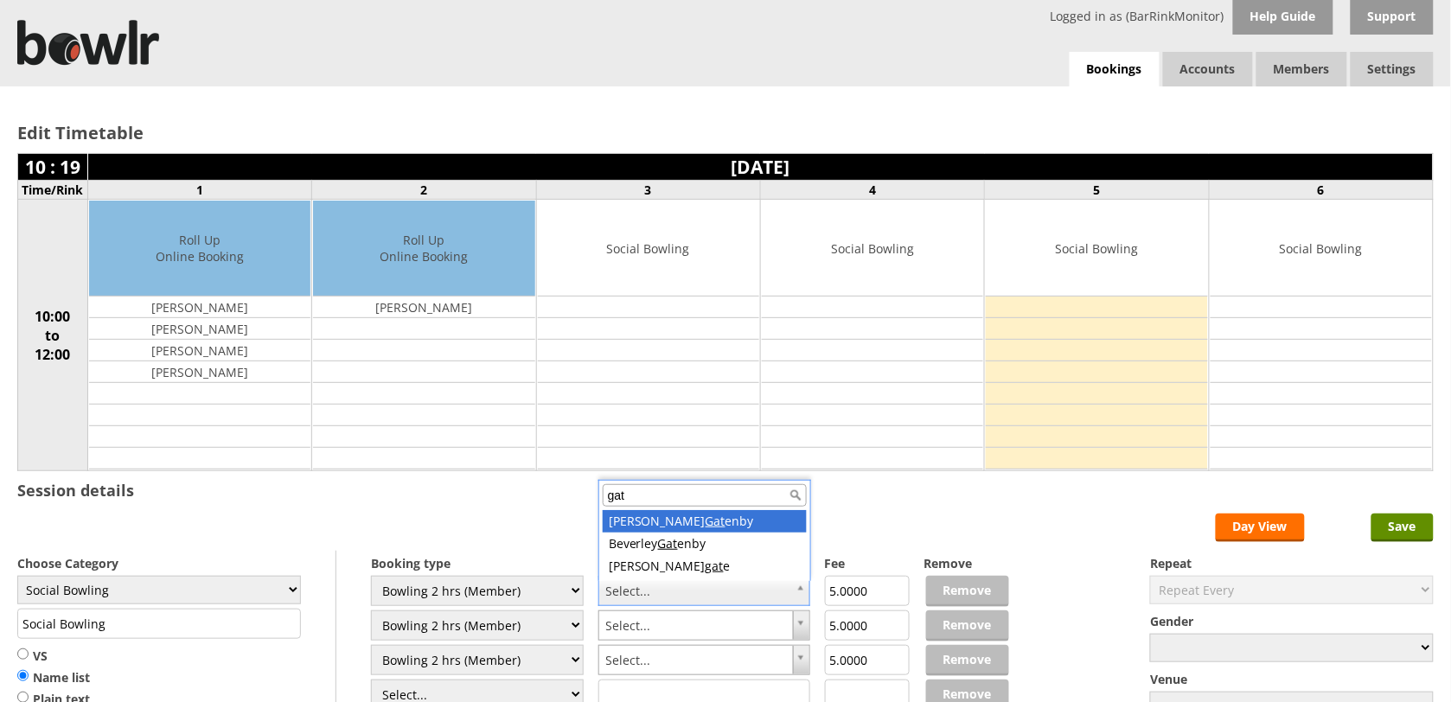
type input "gat"
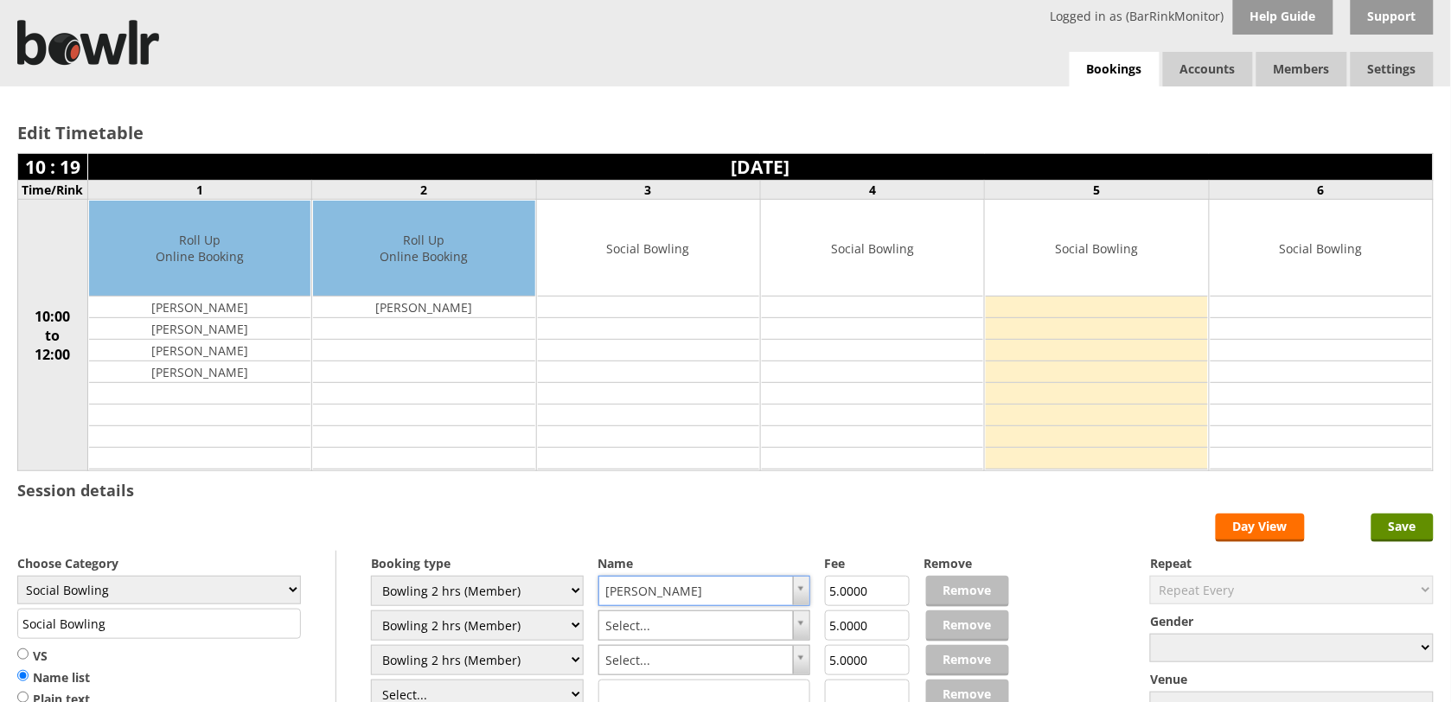
type input "g"
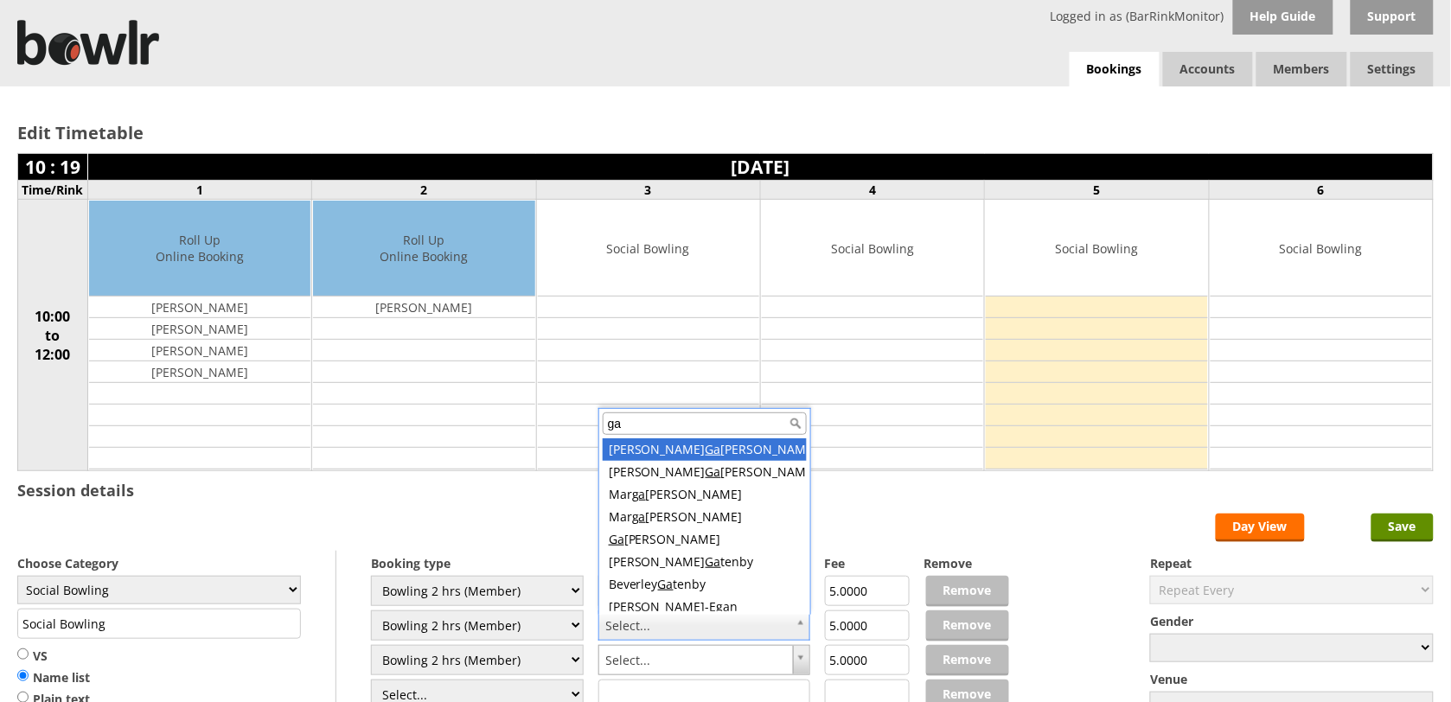
type input "gat"
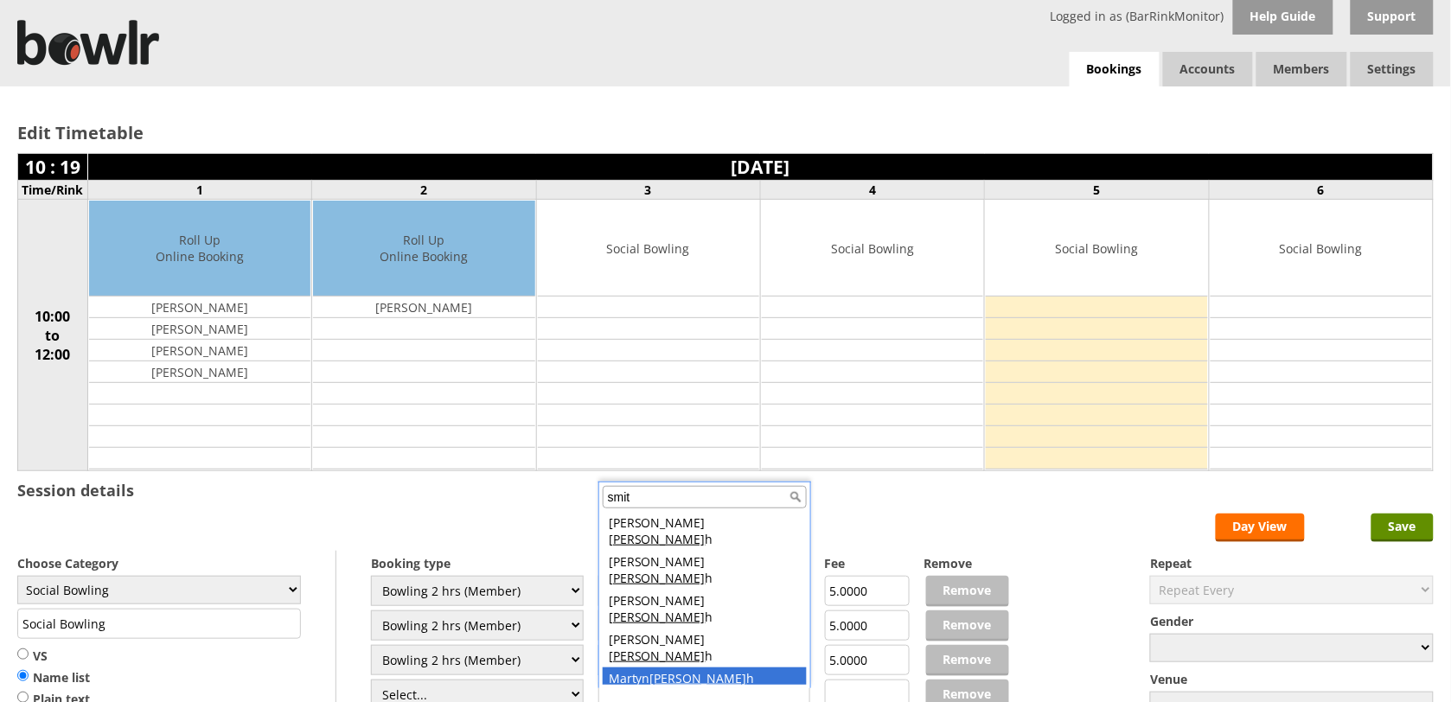
type input "smit"
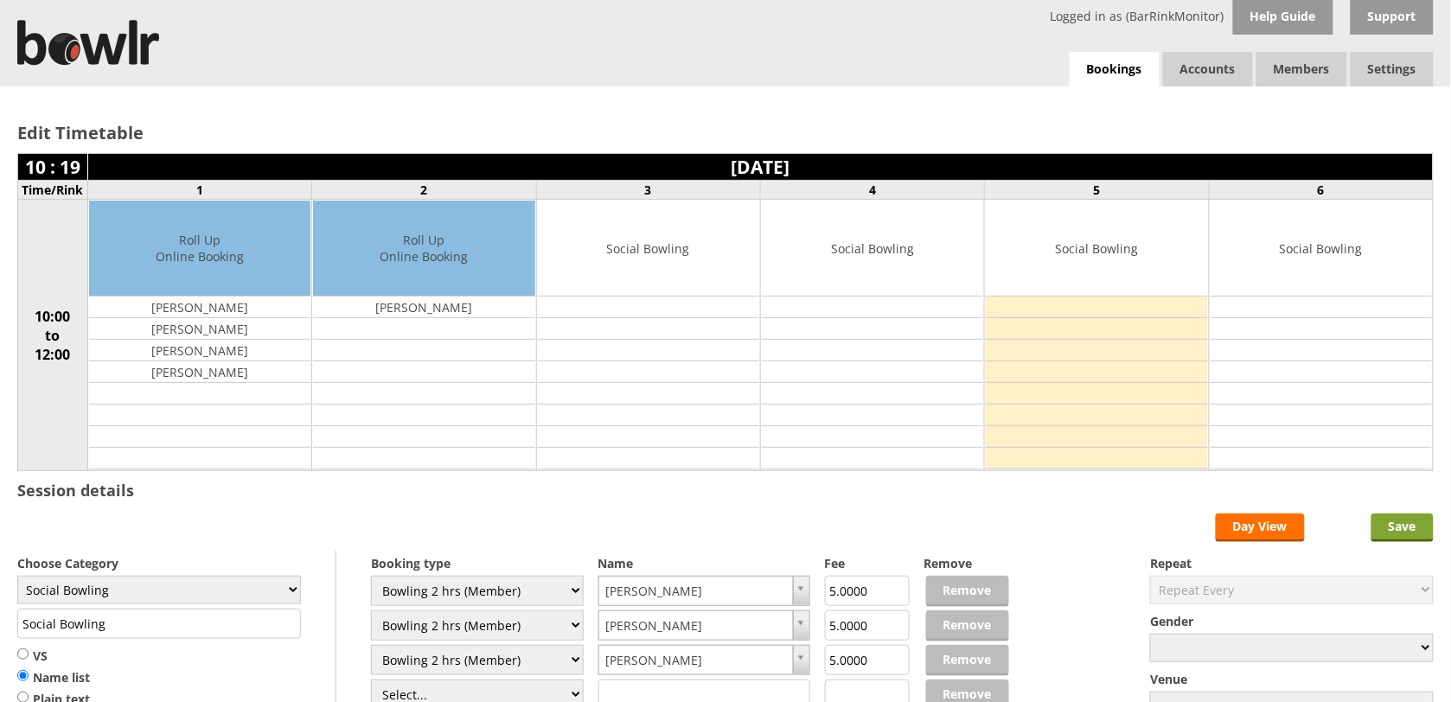
click at [1394, 521] on input "Save" at bounding box center [1402, 528] width 62 height 29
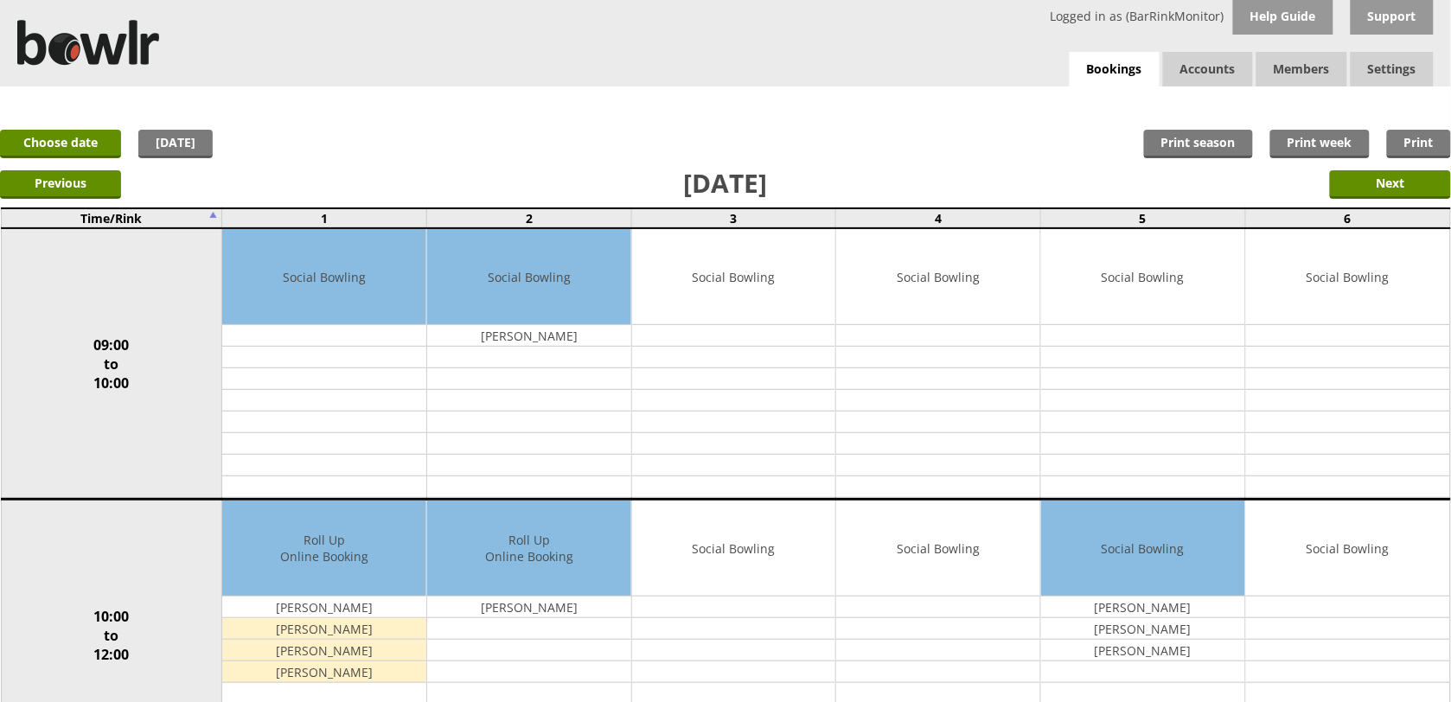
click at [80, 147] on link "Choose date" at bounding box center [60, 144] width 121 height 29
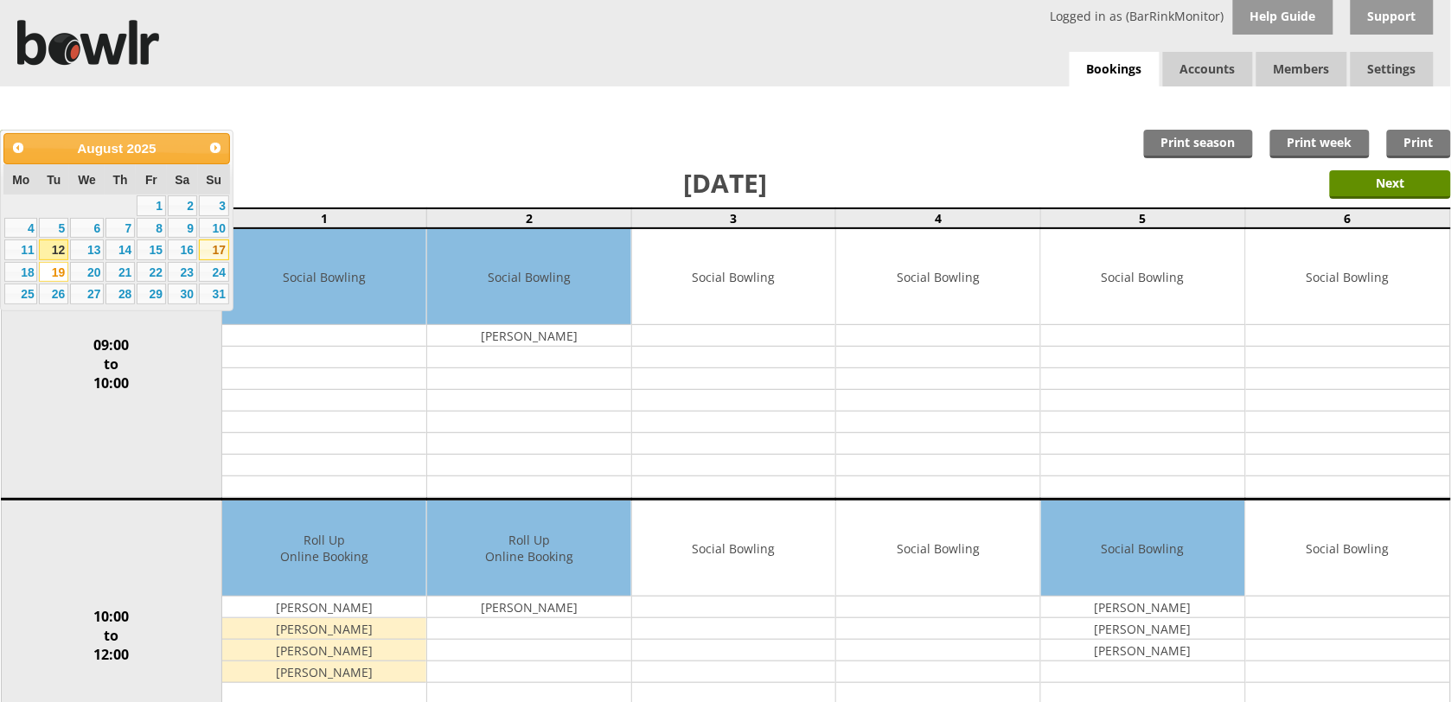
click at [208, 249] on link "17" at bounding box center [214, 249] width 30 height 21
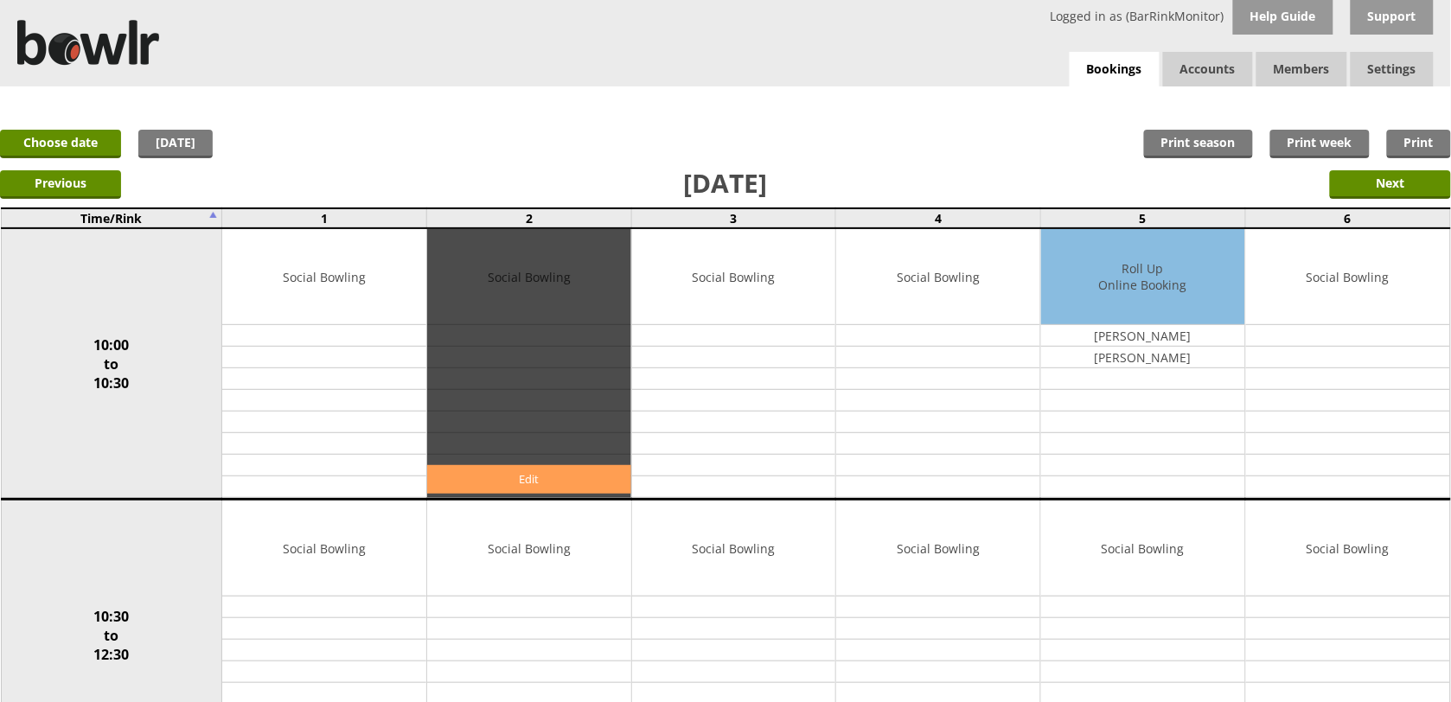
click at [532, 473] on link "Edit" at bounding box center [529, 479] width 204 height 29
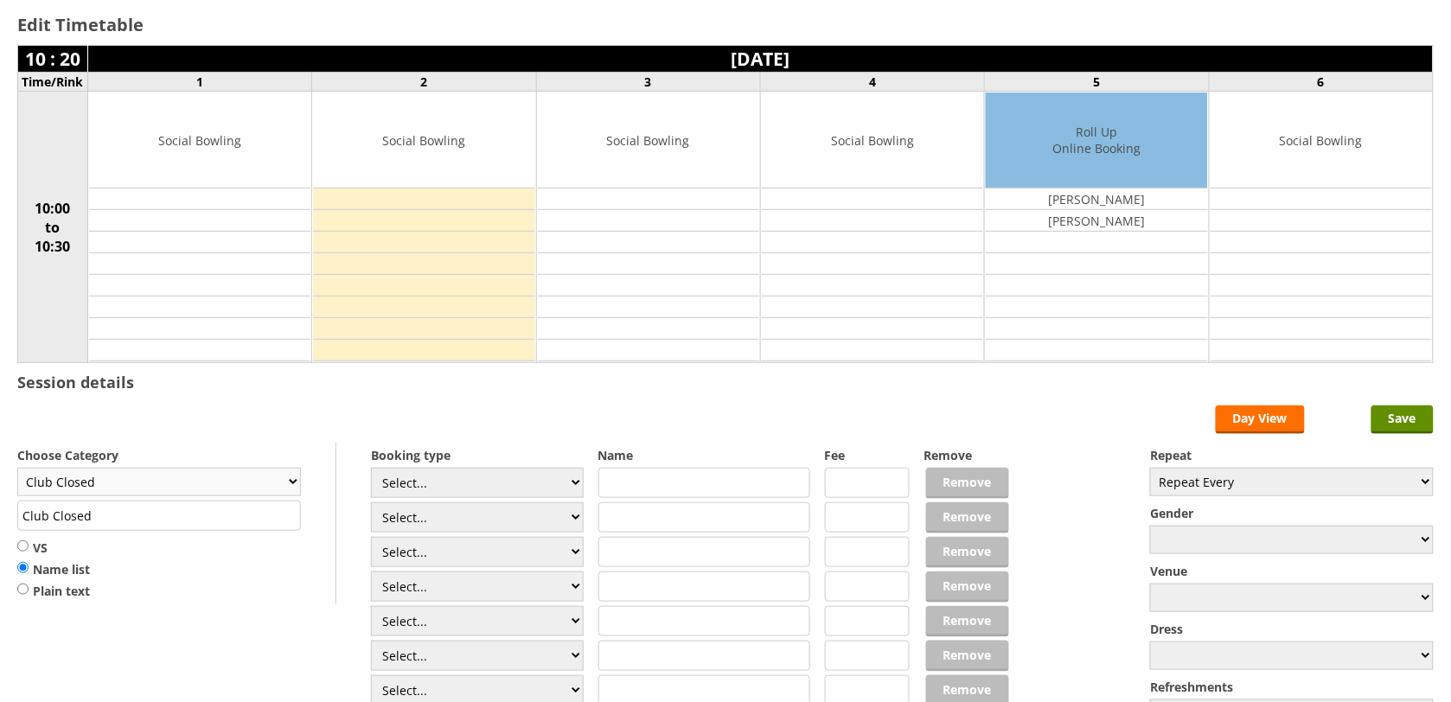
click at [275, 491] on select "Club Closed Singles League Triples League Pairs League Friendly Social Bowling …" at bounding box center [159, 482] width 284 height 29
select select "119"
click at [17, 470] on select "Club Closed Singles League Triples League Pairs League Friendly Social Bowling …" at bounding box center [159, 482] width 284 height 29
type input "Social Bowling"
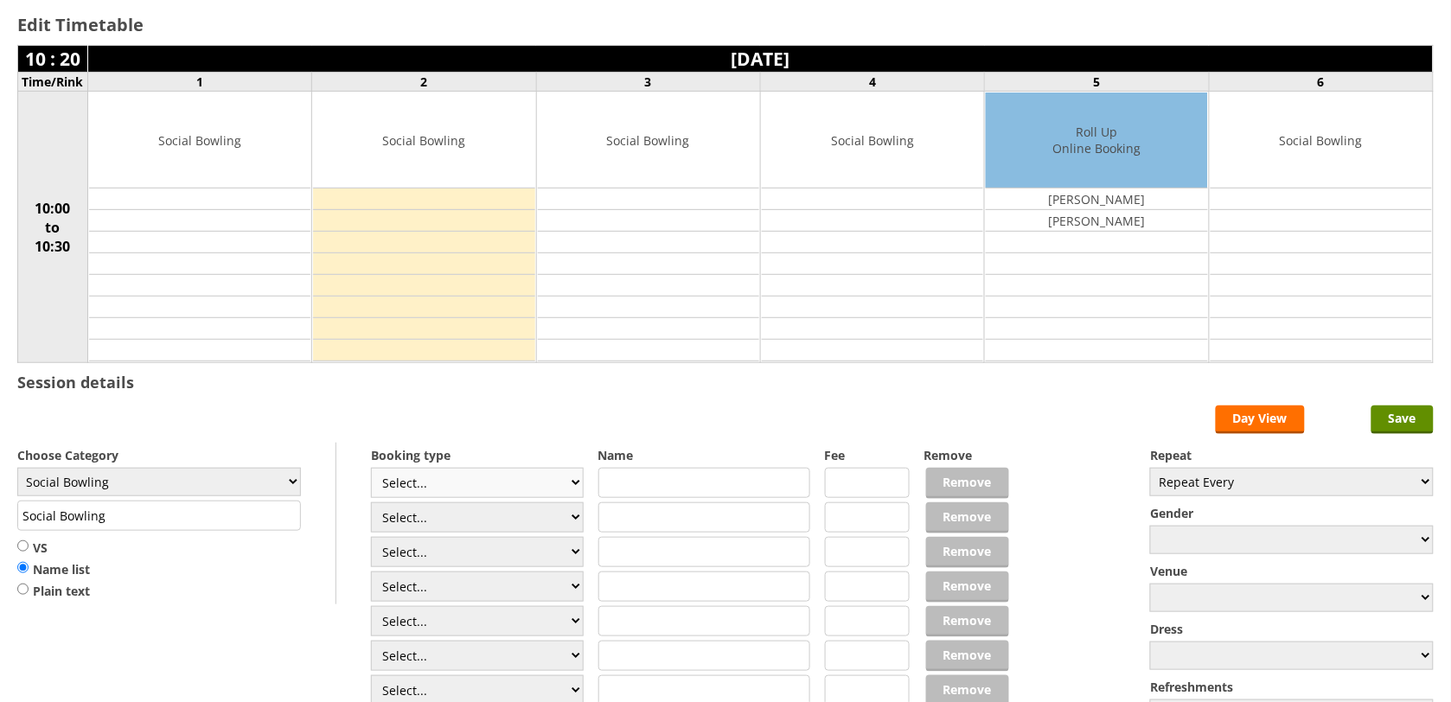
click at [419, 484] on select "Select... Club Competition (Member) Club Competition (Visitor) National (Member…" at bounding box center [477, 483] width 213 height 30
select select "1_50"
click at [371, 470] on select "Select... Club Competition (Member) Club Competition (Visitor) National (Member…" at bounding box center [477, 483] width 213 height 30
type input "5.0000"
click at [467, 516] on select "Select... Club Competition (Member) Club Competition (Visitor) National (Member…" at bounding box center [477, 517] width 213 height 30
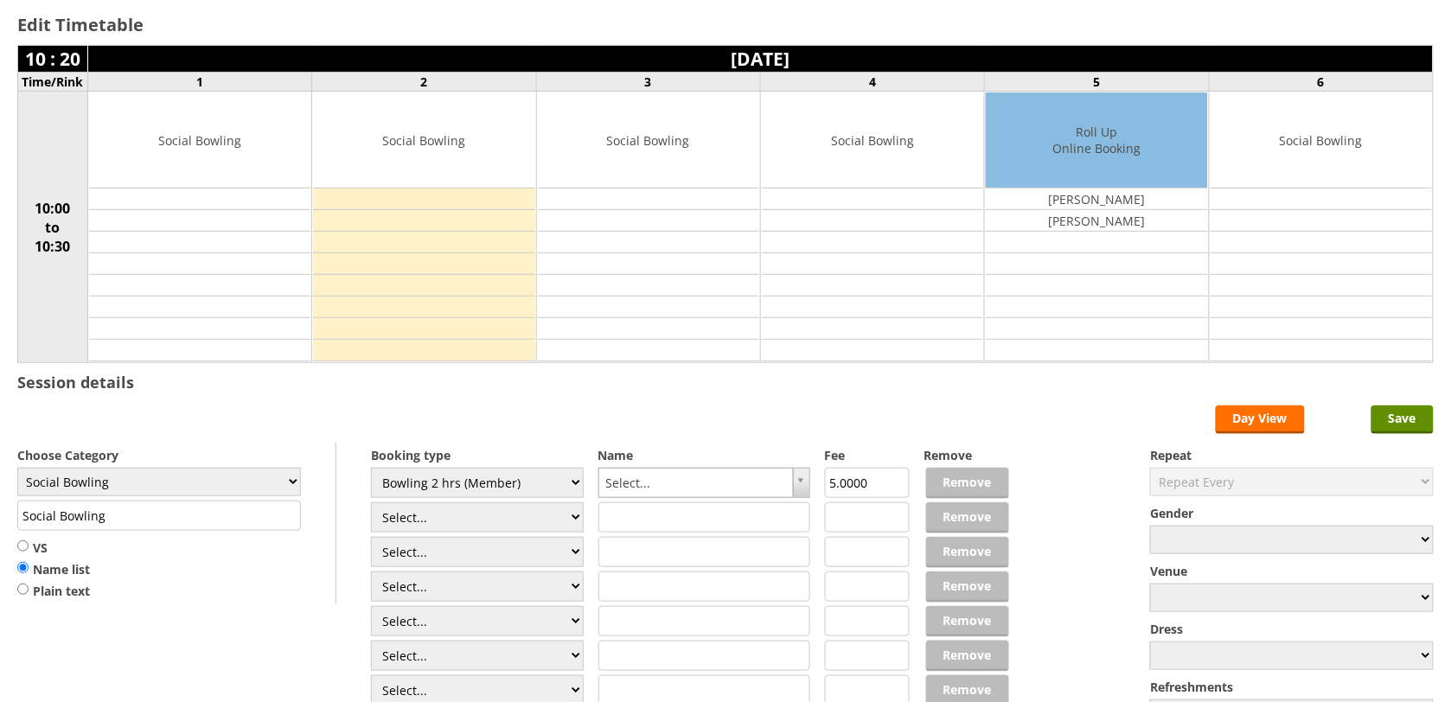
select select "1_50"
click at [371, 505] on select "Select... Club Competition (Member) Club Competition (Visitor) National (Member…" at bounding box center [477, 517] width 213 height 30
type input "5.0000"
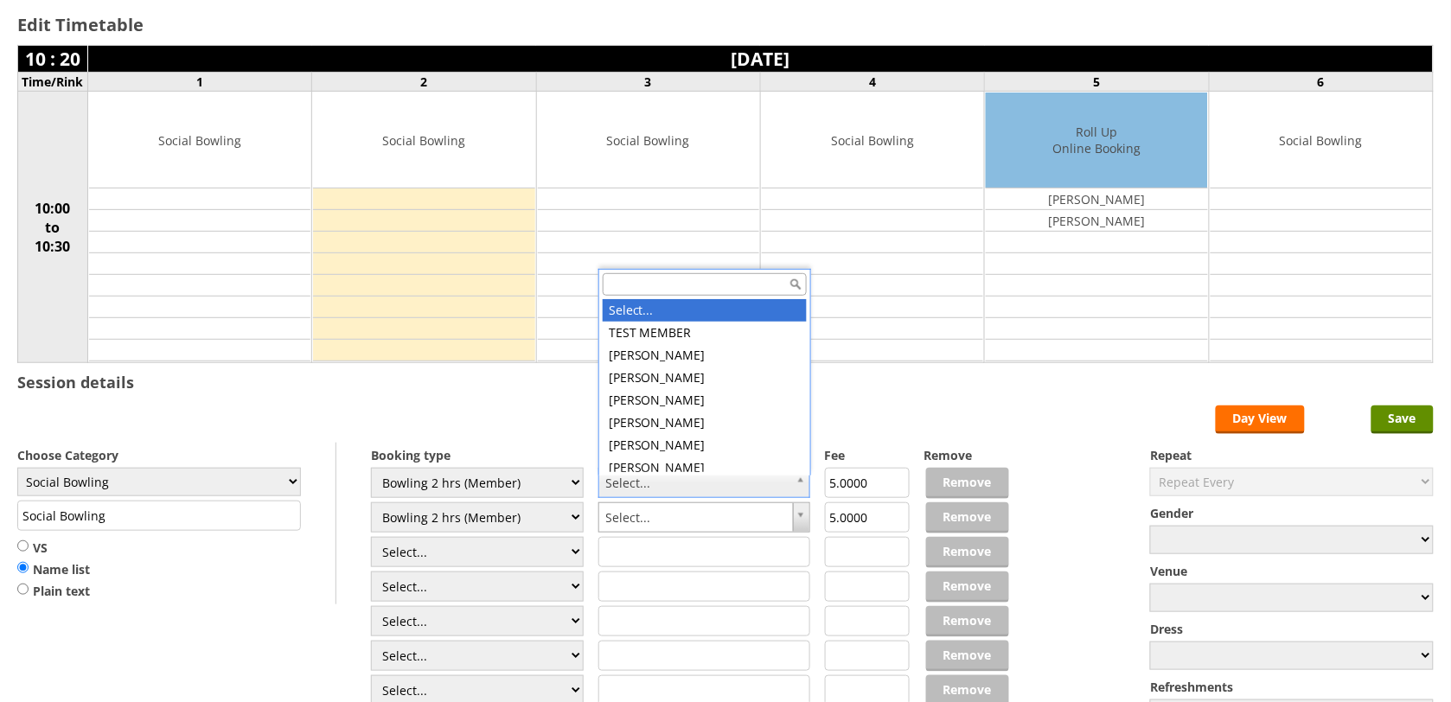
type input "h"
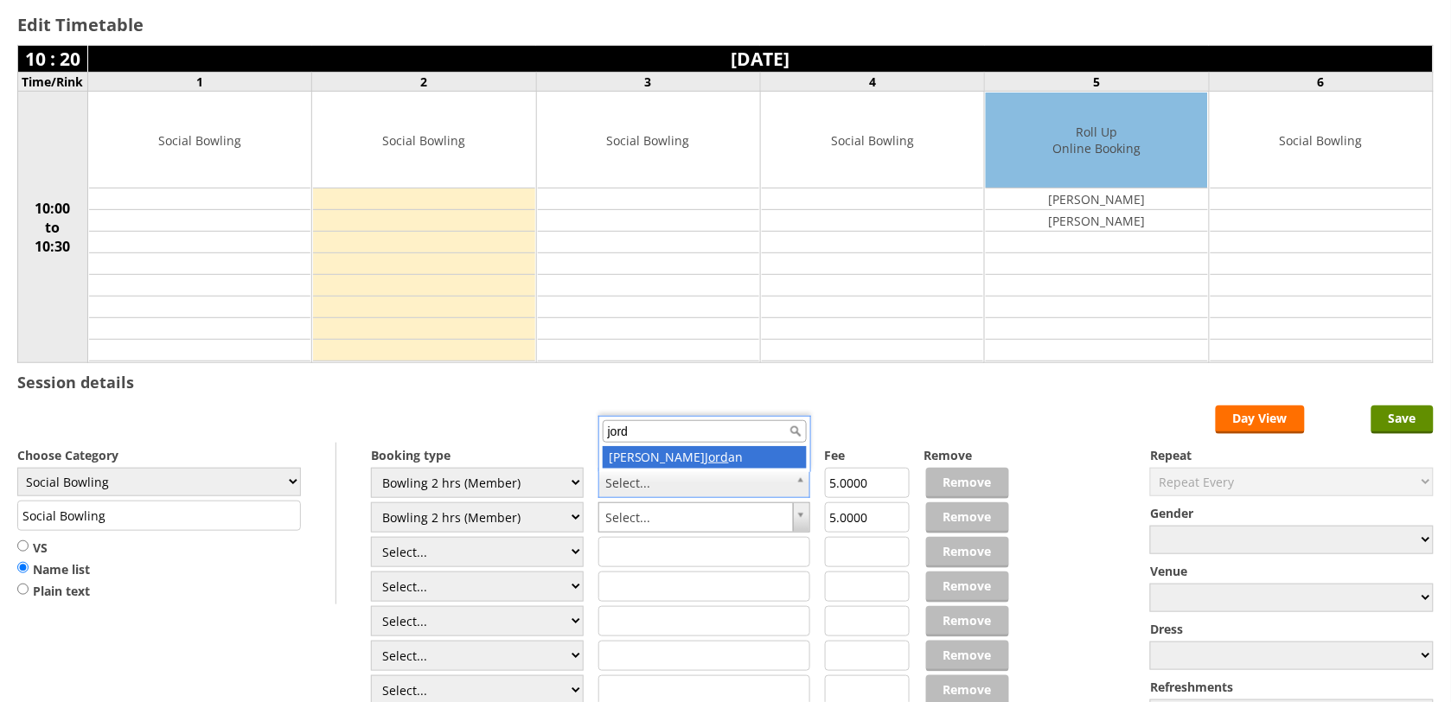
type input "jord"
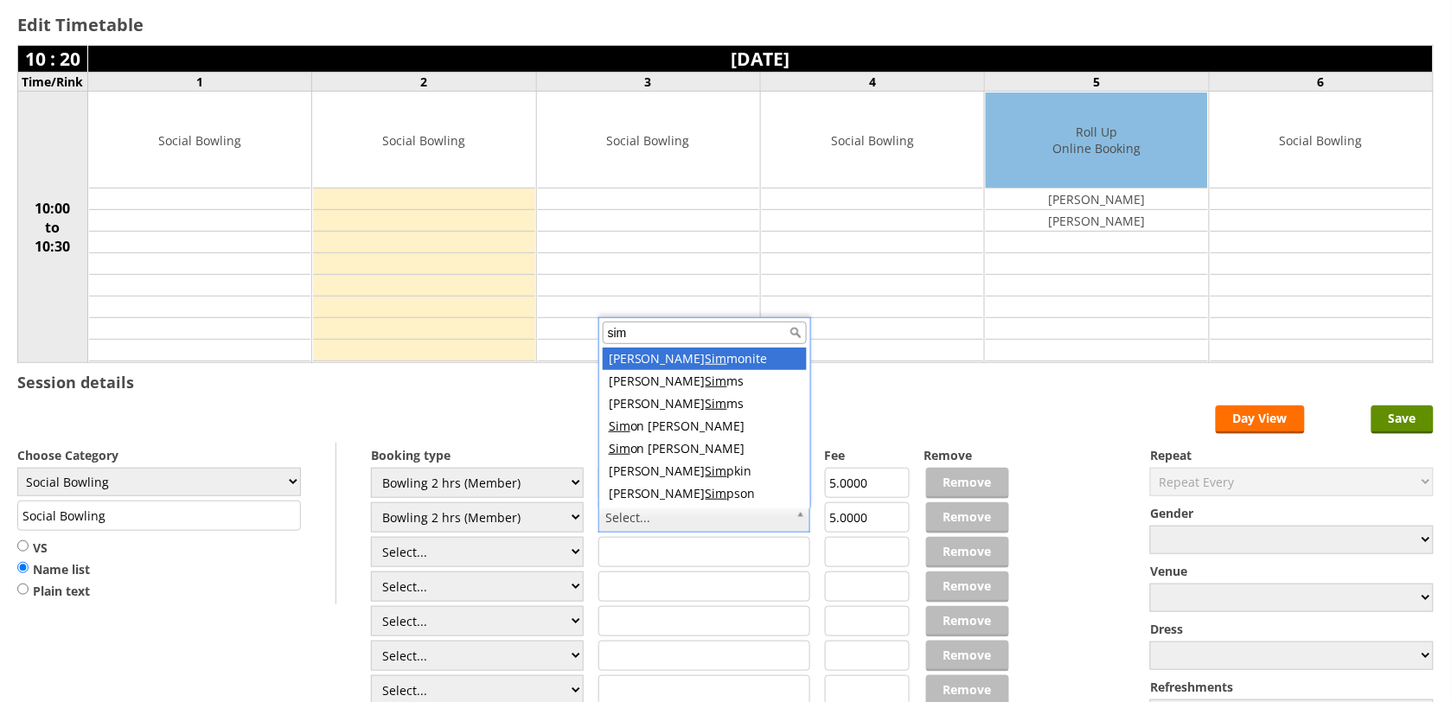
type input "simp"
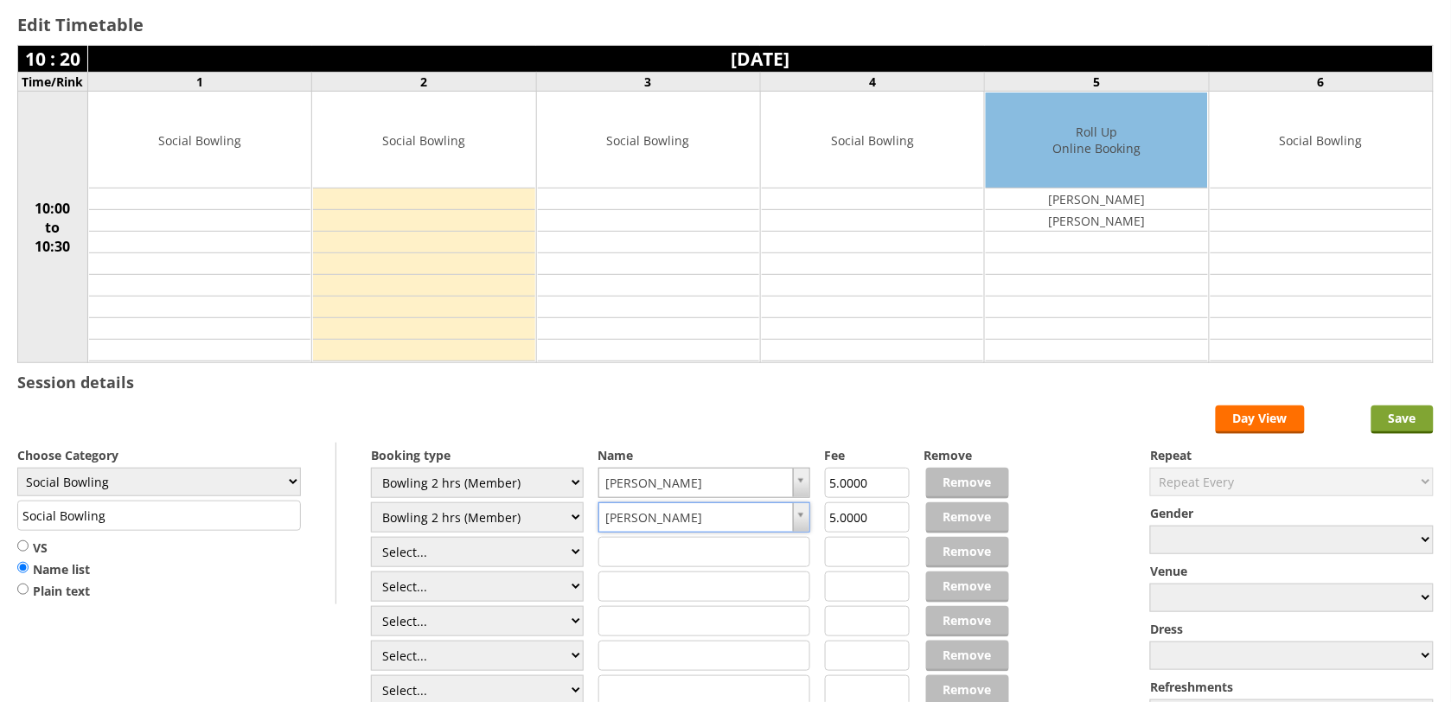
click at [1414, 426] on input "Save" at bounding box center [1402, 419] width 62 height 29
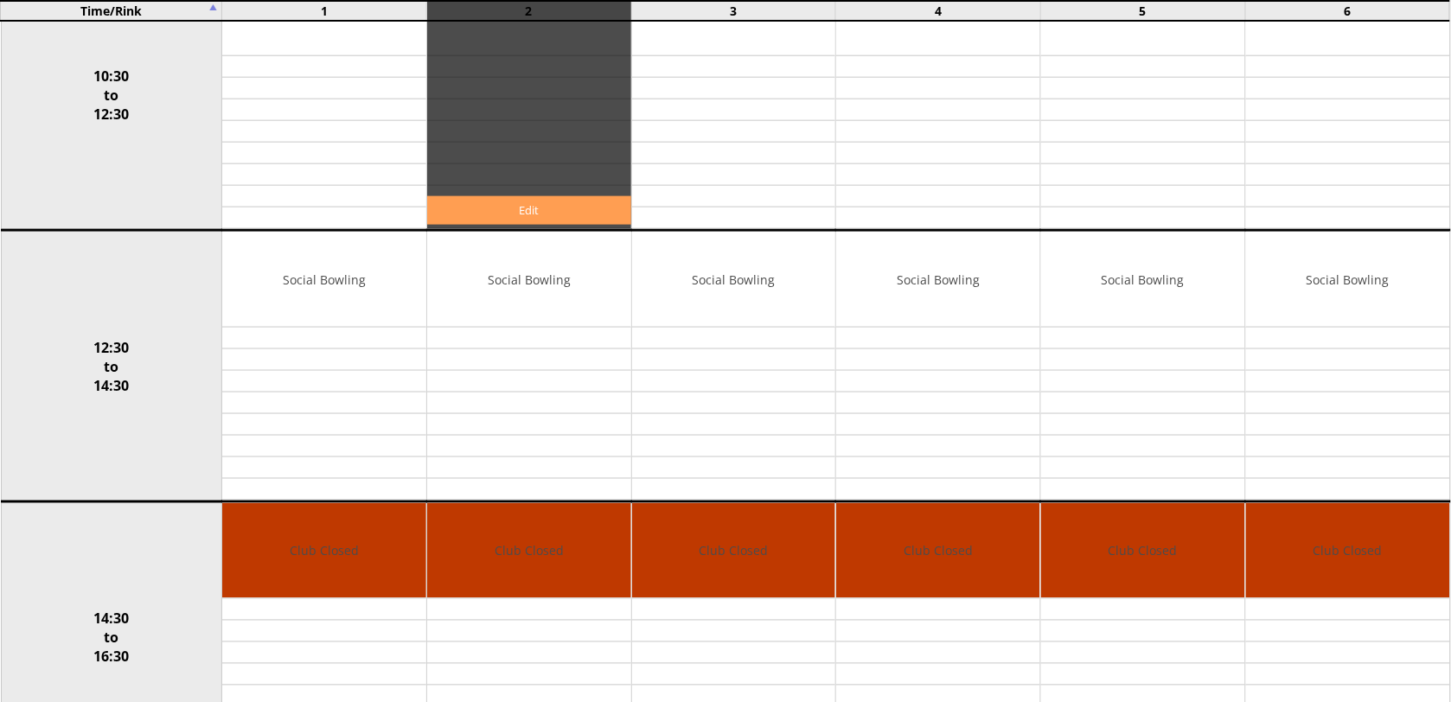
scroll to position [540, 0]
click at [528, 214] on link "Edit" at bounding box center [529, 210] width 204 height 29
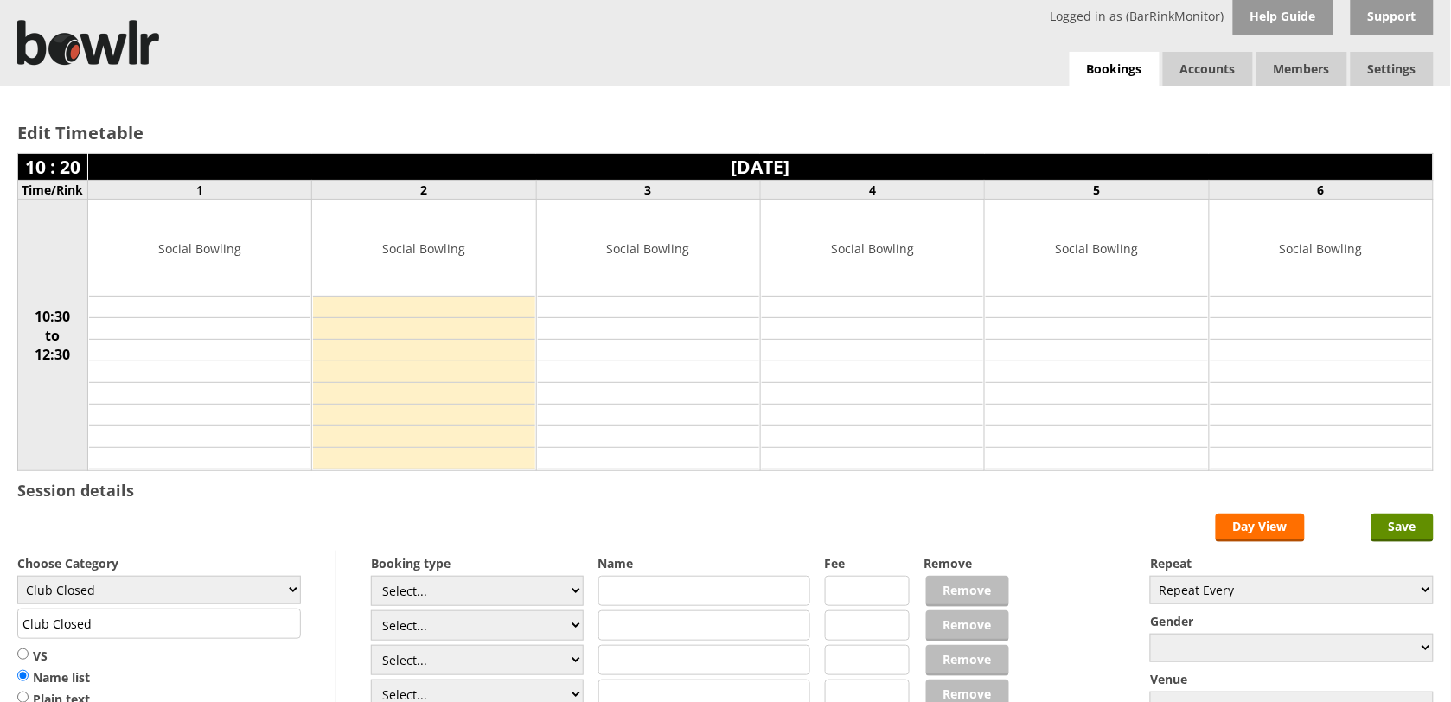
select select "119"
click at [17, 578] on select "Club Closed Singles League Triples League Pairs League Friendly Social Bowling …" at bounding box center [159, 590] width 284 height 29
type input "Social Bowling"
click at [1385, 524] on input "Save" at bounding box center [1402, 528] width 62 height 29
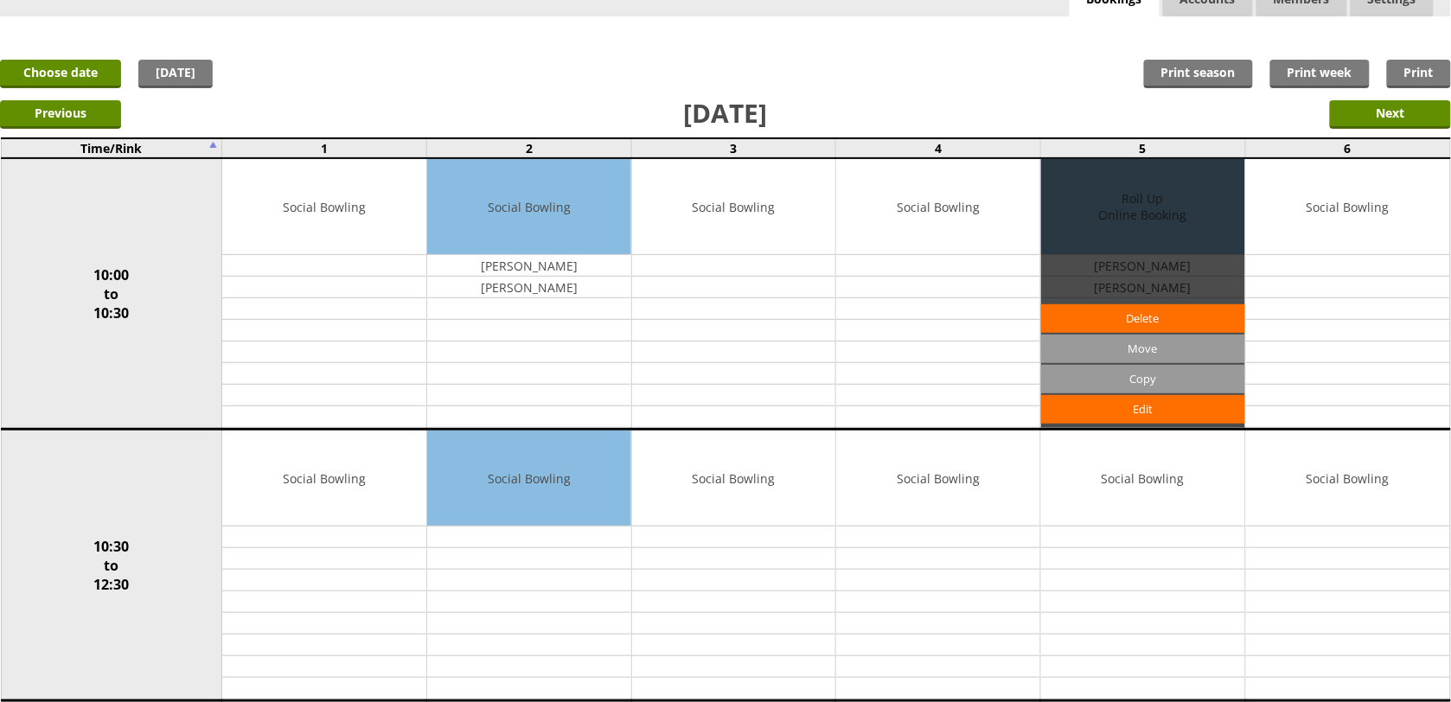
scroll to position [108, 0]
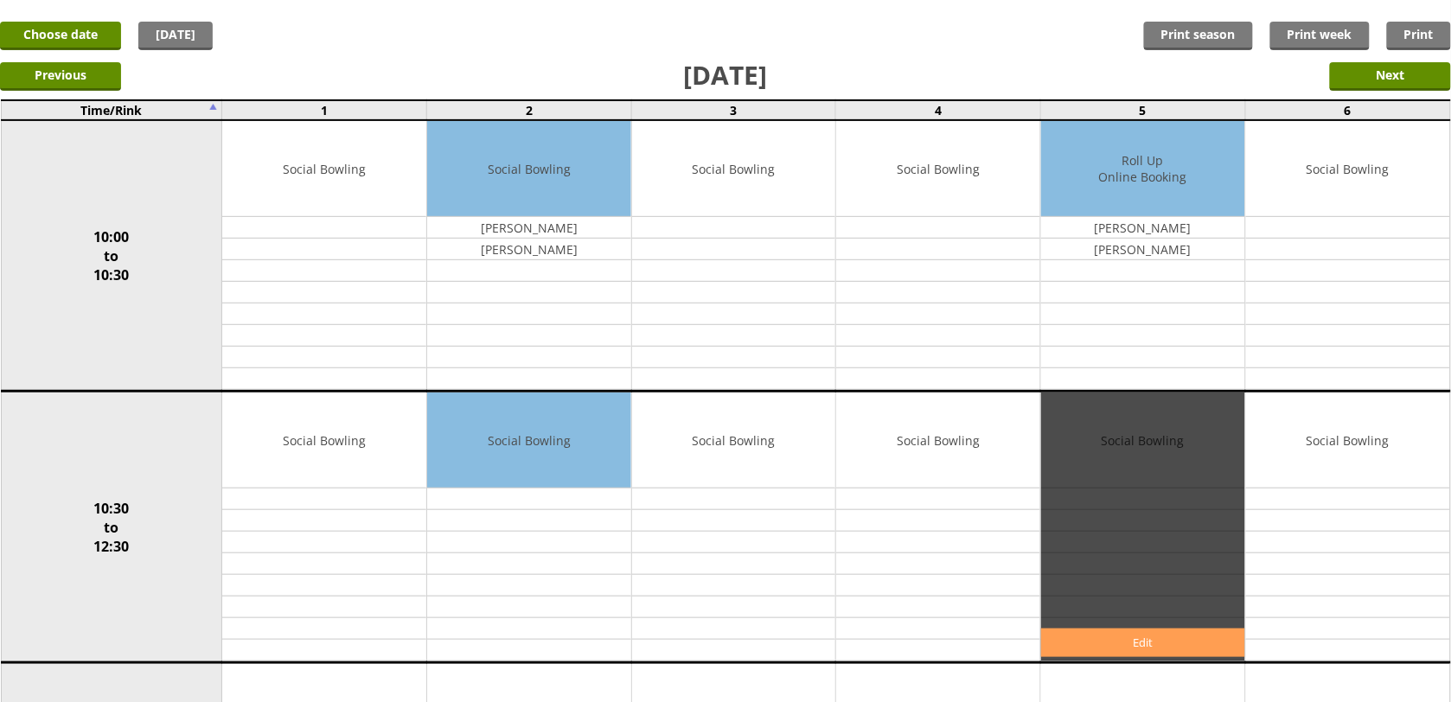
click at [1216, 640] on link "Edit" at bounding box center [1143, 643] width 204 height 29
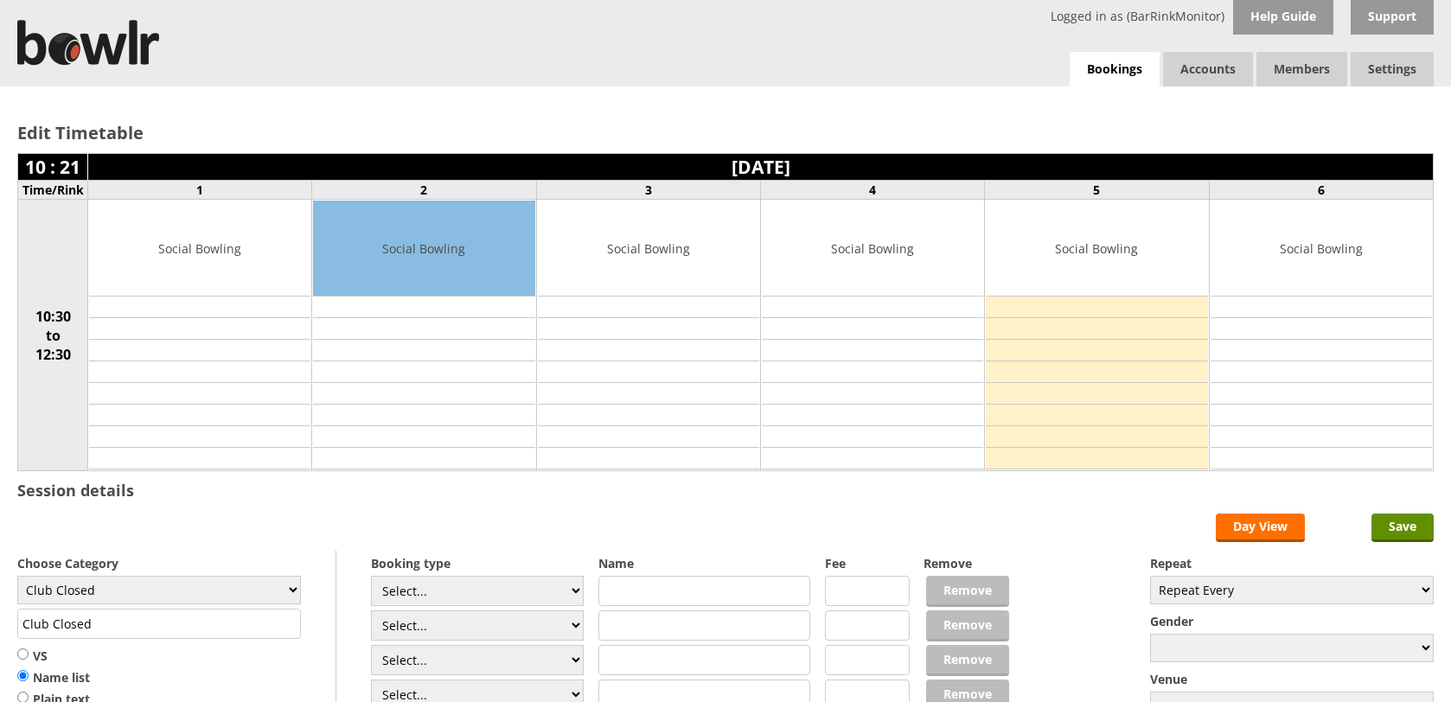
click at [236, 564] on label "Choose Category" at bounding box center [159, 563] width 284 height 16
click at [243, 592] on select "Club Closed Singles League Triples League Pairs League Friendly Social Bowling …" at bounding box center [159, 590] width 284 height 29
select select "119"
click at [17, 578] on select "Club Closed Singles League Triples League Pairs League Friendly Social Bowling …" at bounding box center [159, 590] width 284 height 29
type input "Social Bowling"
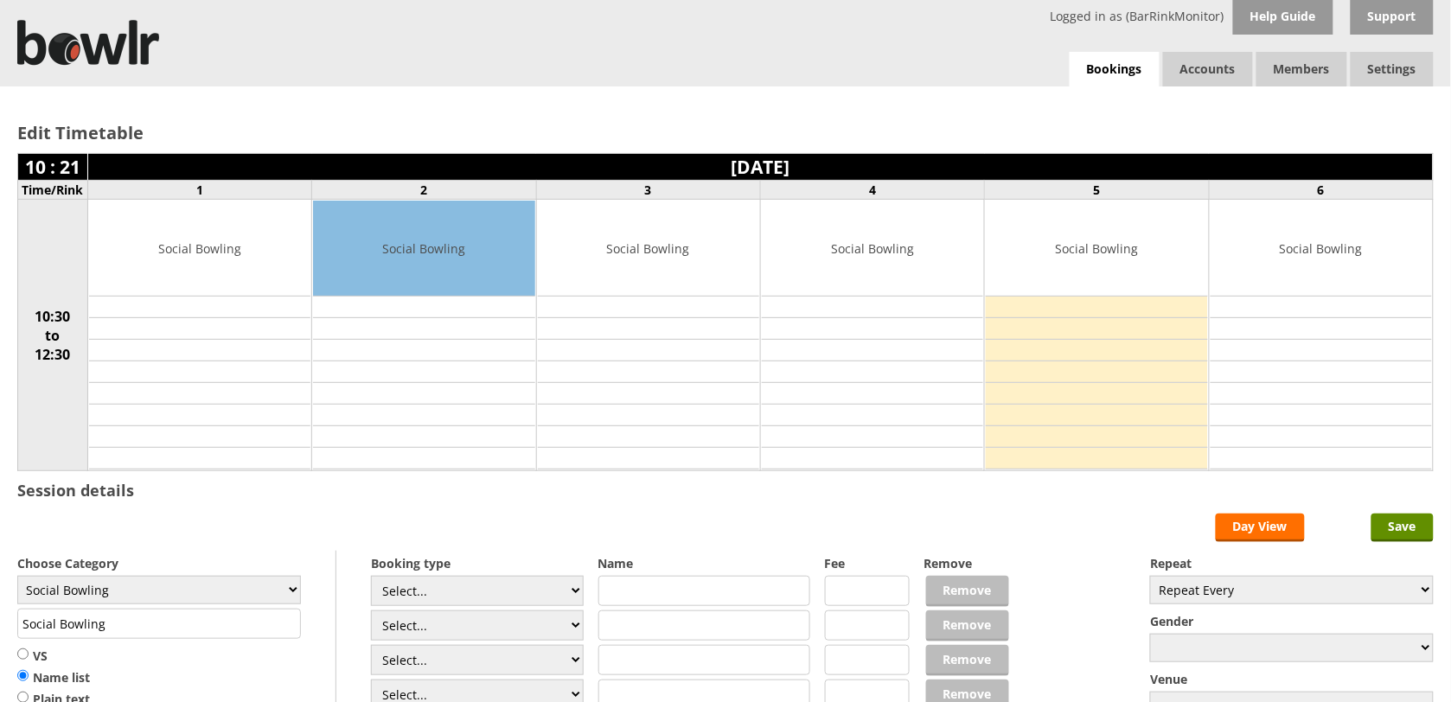
click at [1394, 513] on div "Edit Timetable 10 : 21 Sunday 17th August 2025 Time/Rink 1 2 3 4 5 6 10:30 to 1…" at bounding box center [725, 477] width 1451 height 783
click at [1397, 520] on input "Save" at bounding box center [1402, 528] width 62 height 29
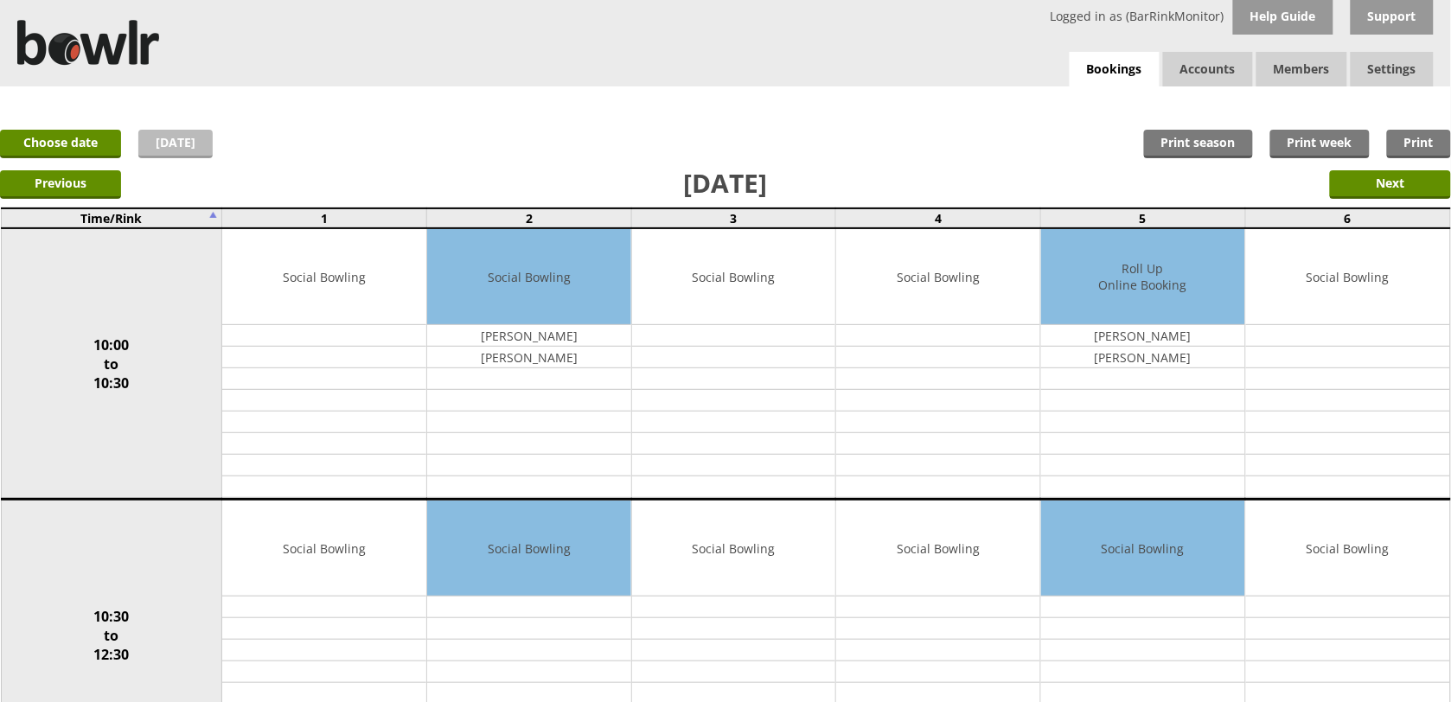
click at [187, 144] on link "[DATE]" at bounding box center [175, 144] width 74 height 29
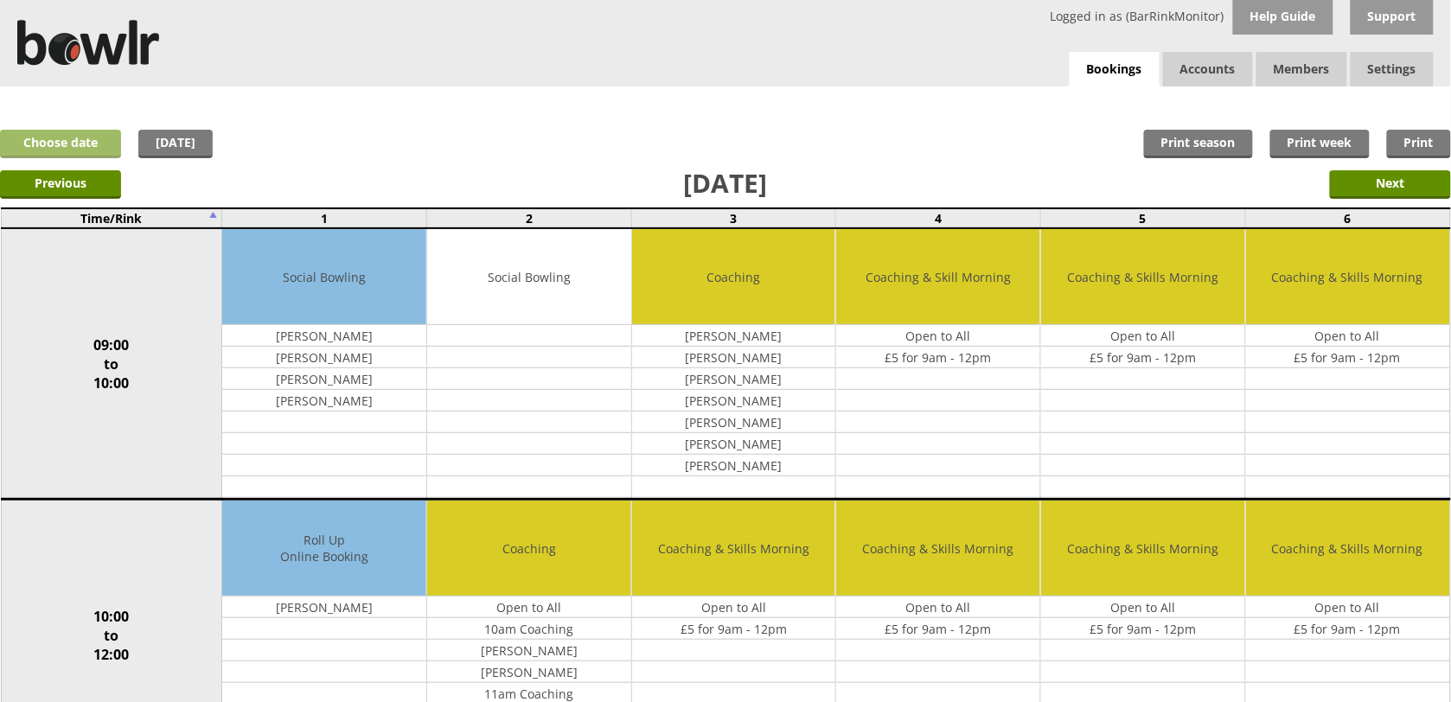
click at [61, 131] on link "Choose date" at bounding box center [60, 144] width 121 height 29
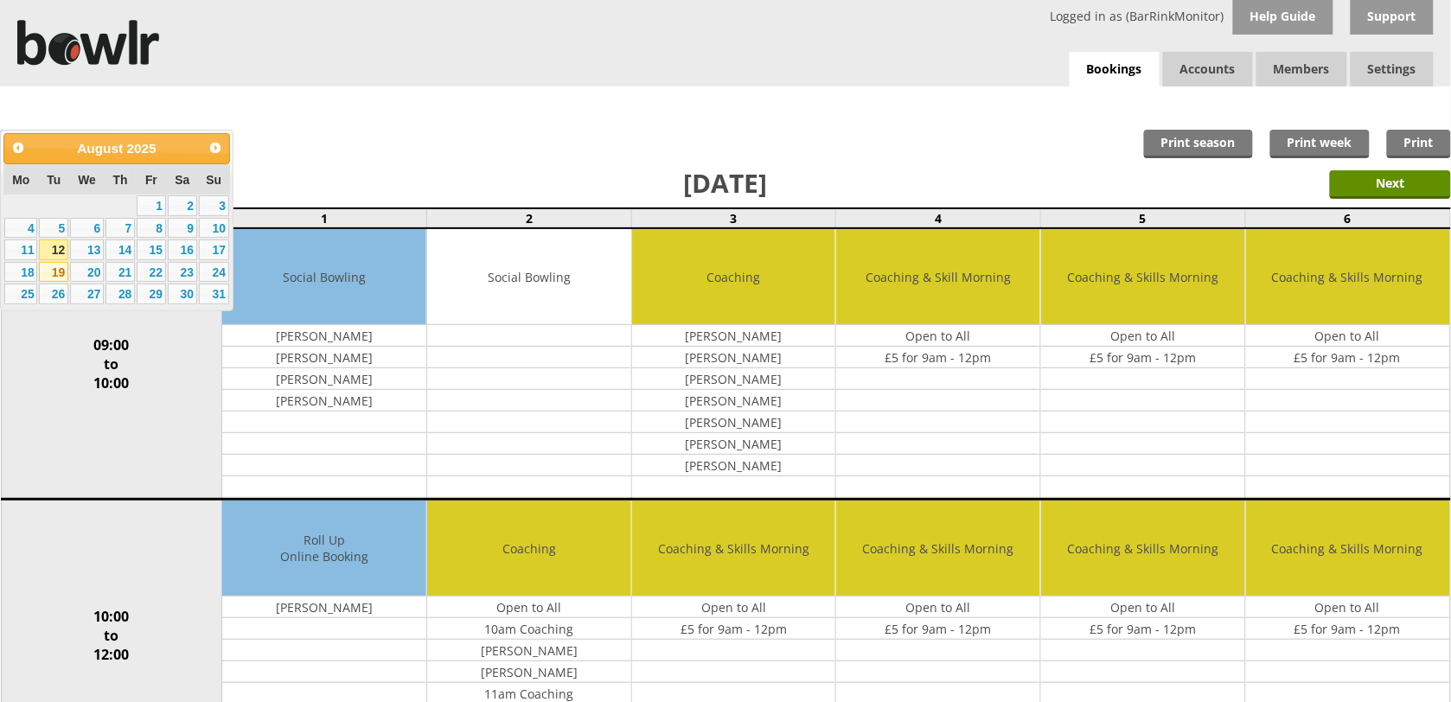
click at [48, 264] on link "19" at bounding box center [53, 272] width 29 height 21
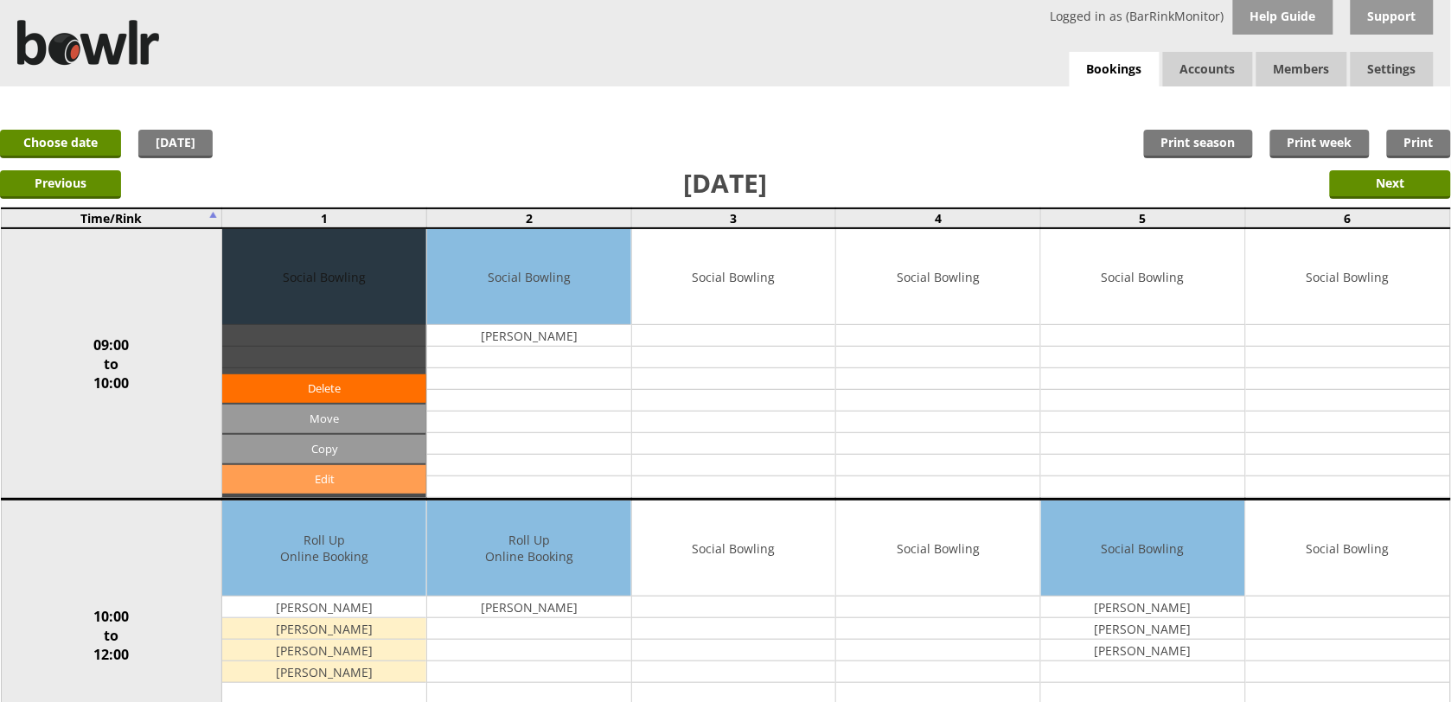
click at [317, 482] on link "Edit" at bounding box center [324, 479] width 204 height 29
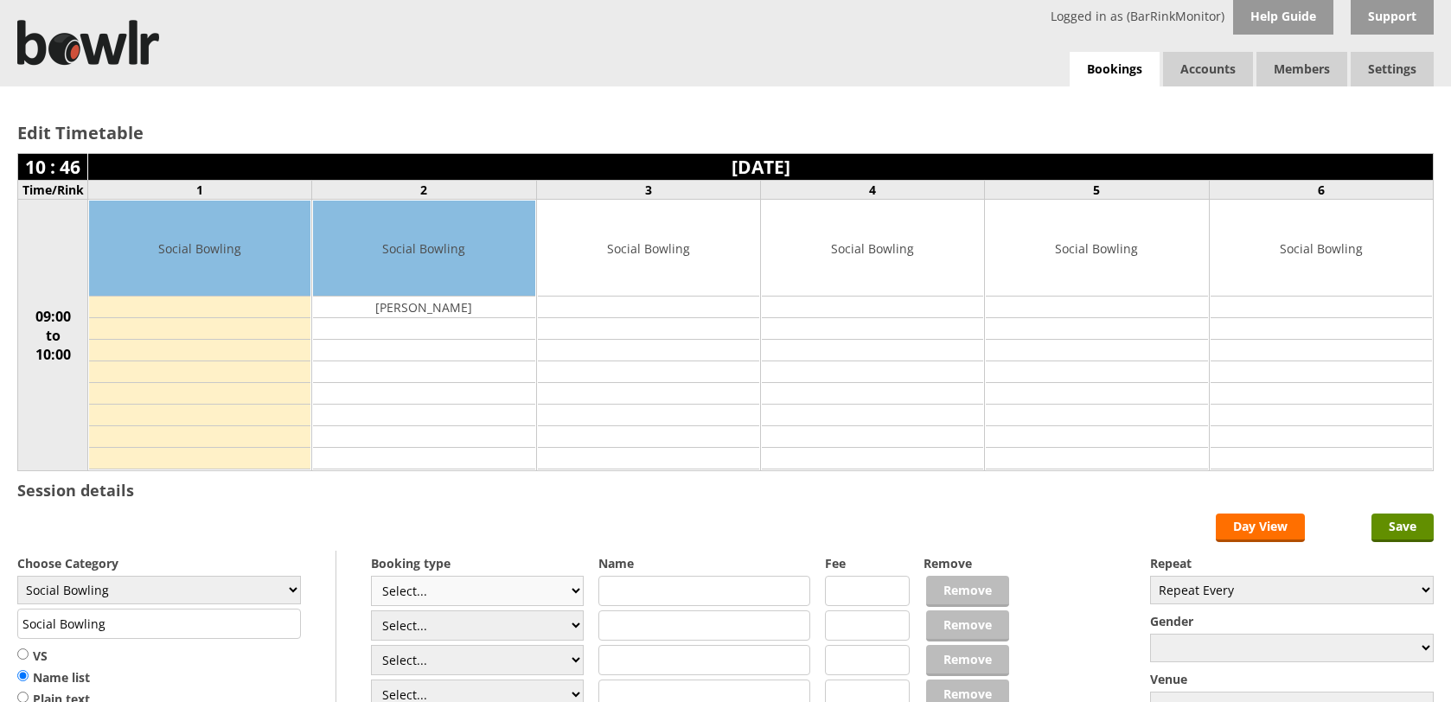
click at [533, 606] on select "Select... Club Competition (Member) Club Competition (Visitor) National (Member…" at bounding box center [477, 591] width 213 height 30
select select "1_54"
click at [371, 578] on select "Select... Club Competition (Member) Club Competition (Visitor) National (Member…" at bounding box center [477, 591] width 213 height 30
type input "3.0000"
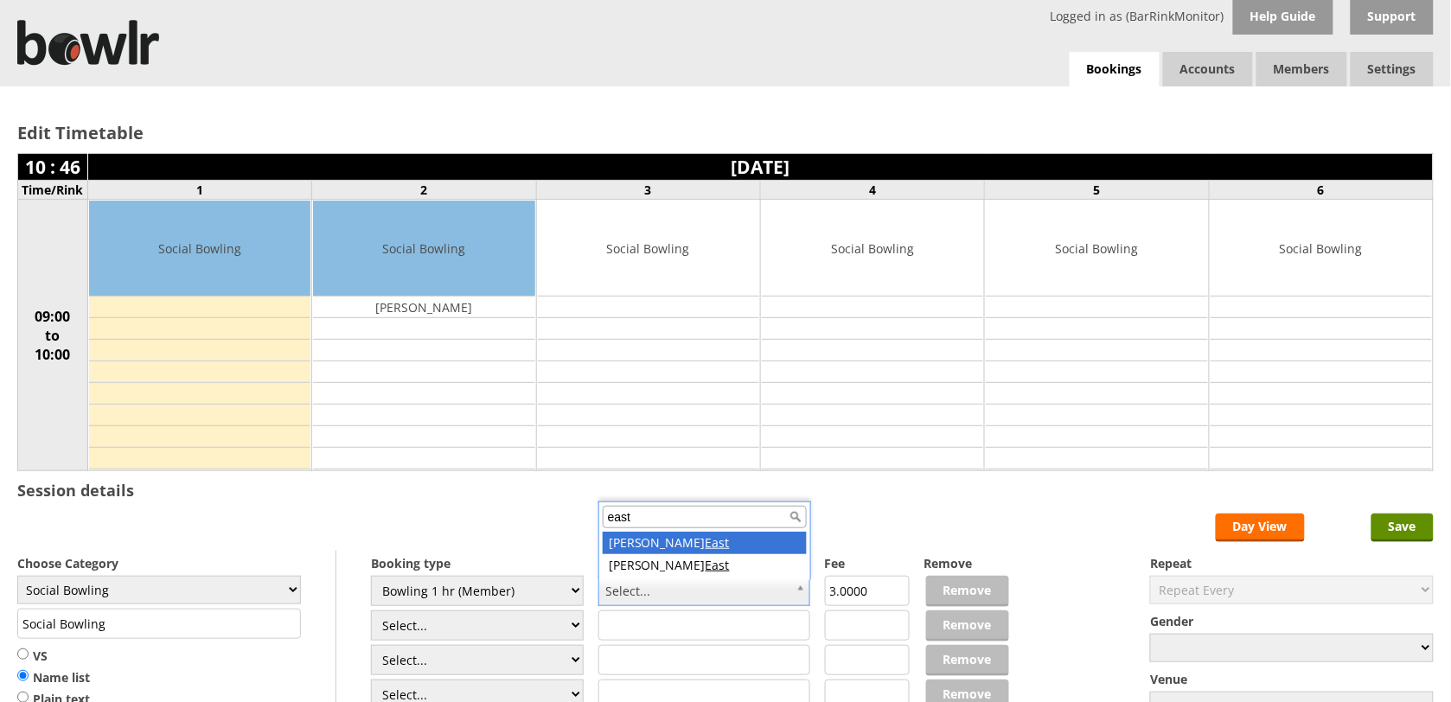
type input "east"
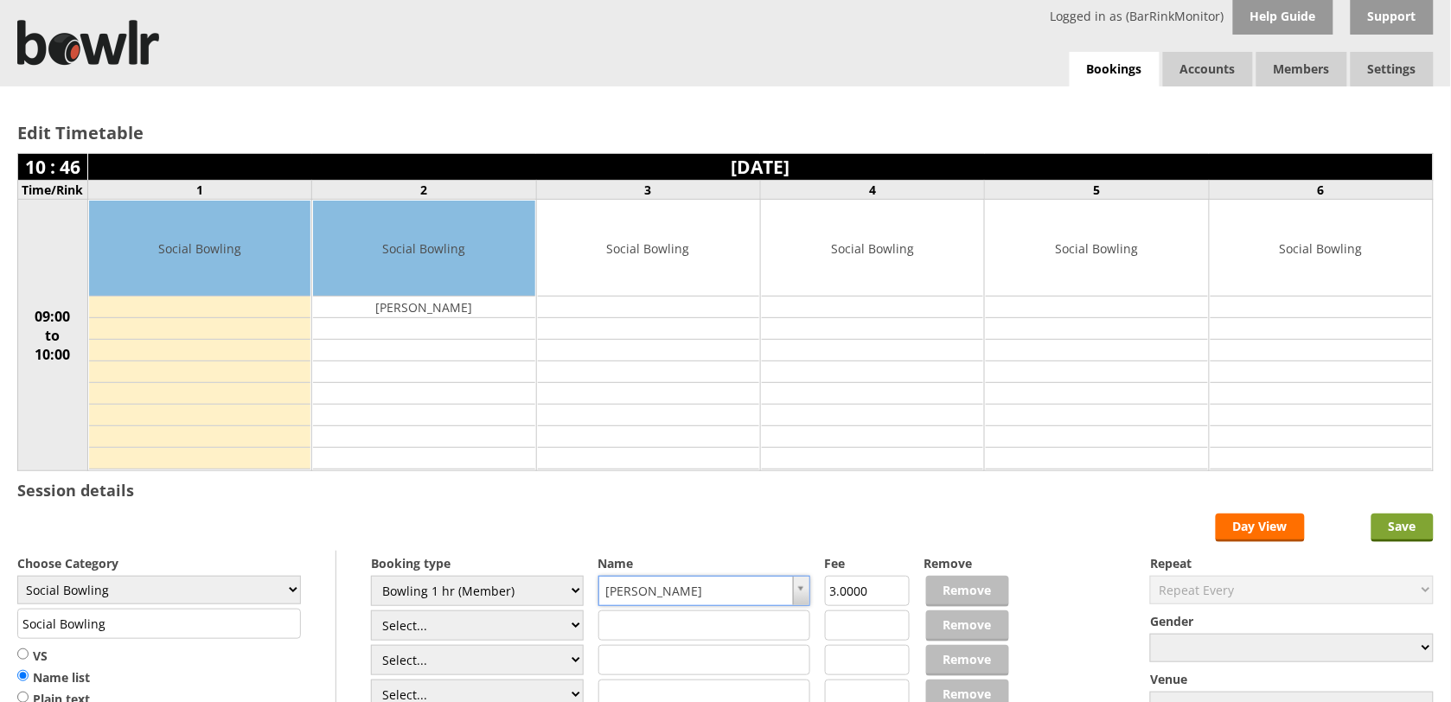
click at [1390, 533] on input "Save" at bounding box center [1402, 528] width 62 height 29
